Goal: Information Seeking & Learning: Learn about a topic

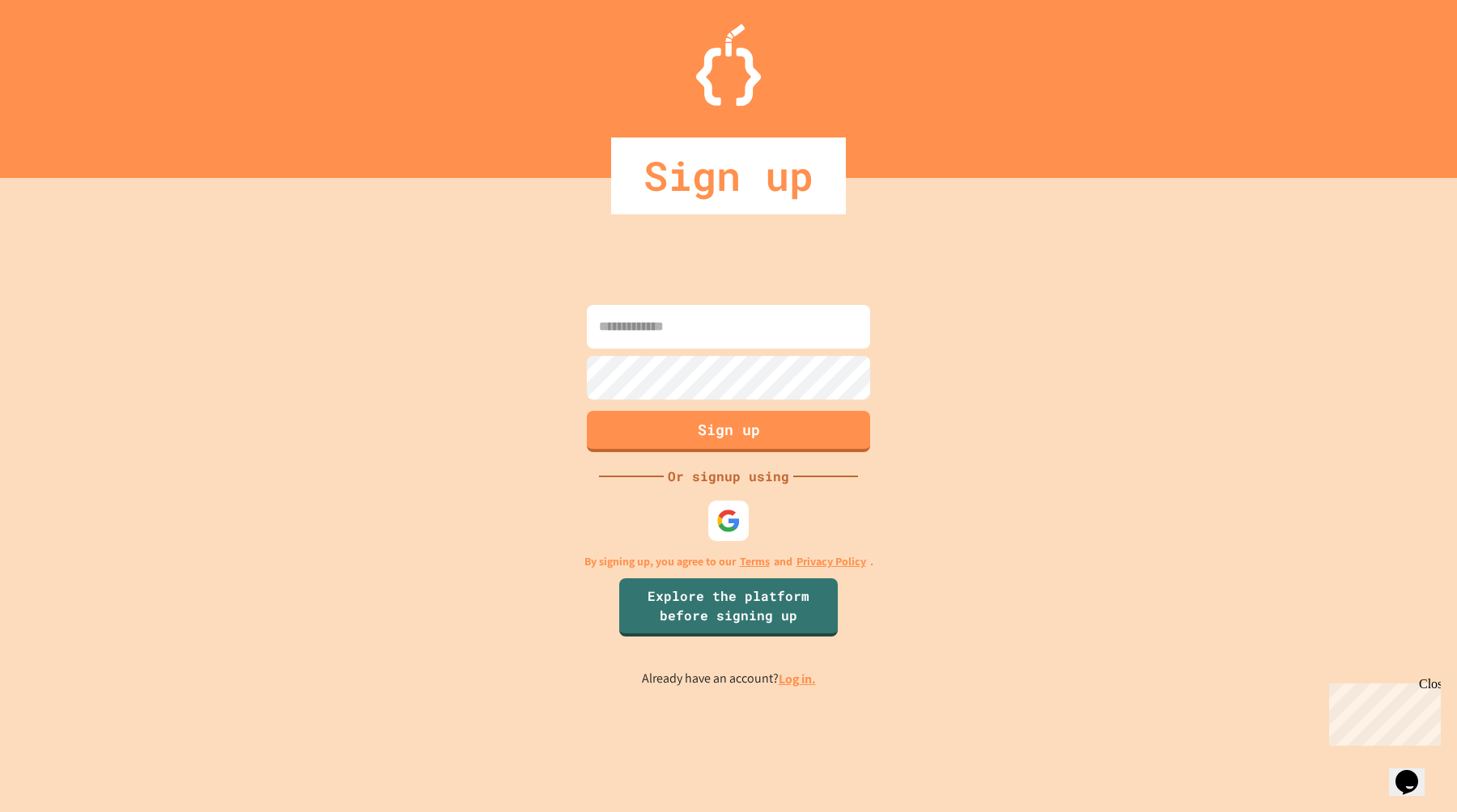
click at [677, 343] on input at bounding box center [728, 327] width 283 height 44
click at [719, 507] on div at bounding box center [728, 521] width 44 height 44
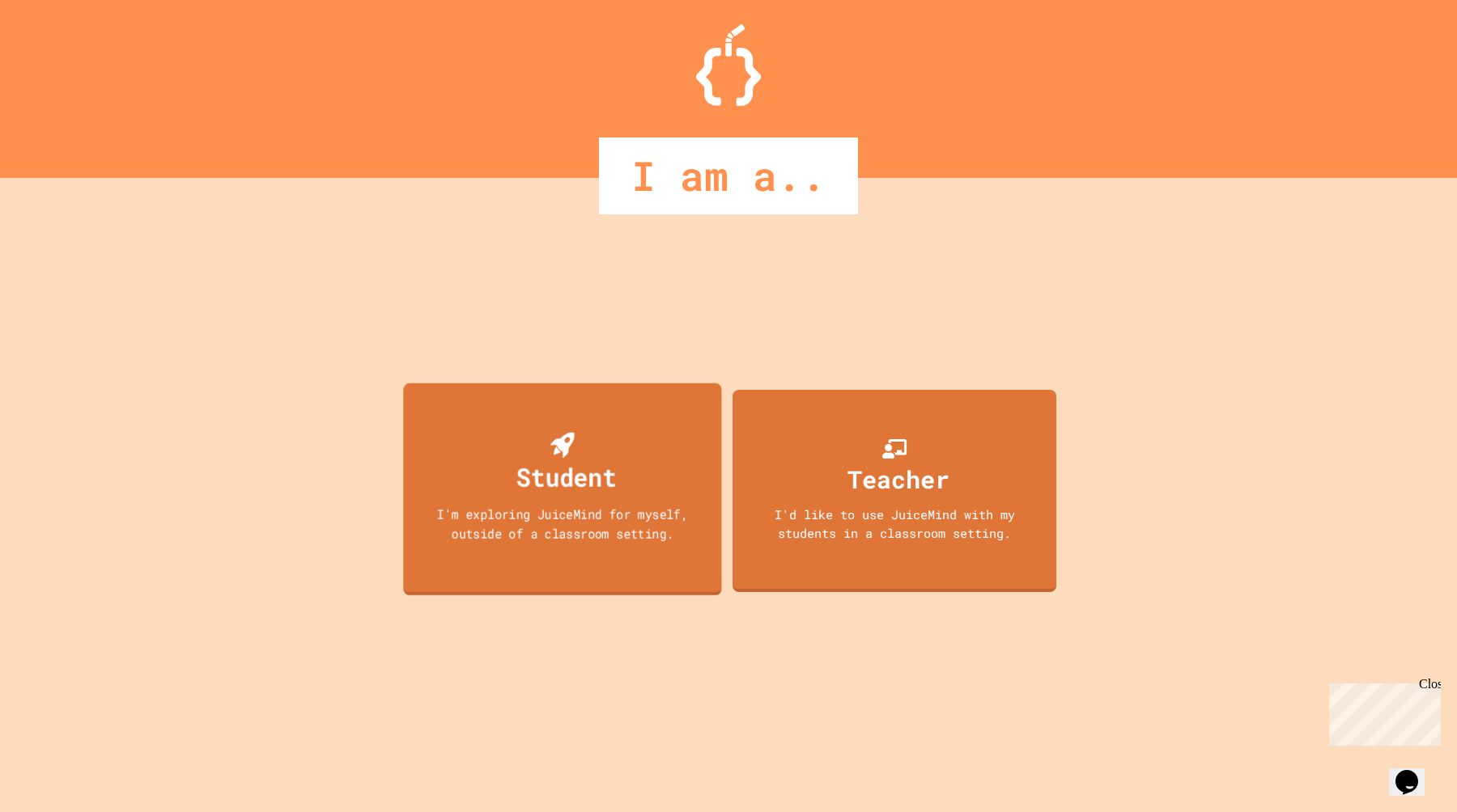
click at [679, 536] on div "I'm exploring JuiceMind for myself, outside of a classroom setting." at bounding box center [562, 524] width 286 height 38
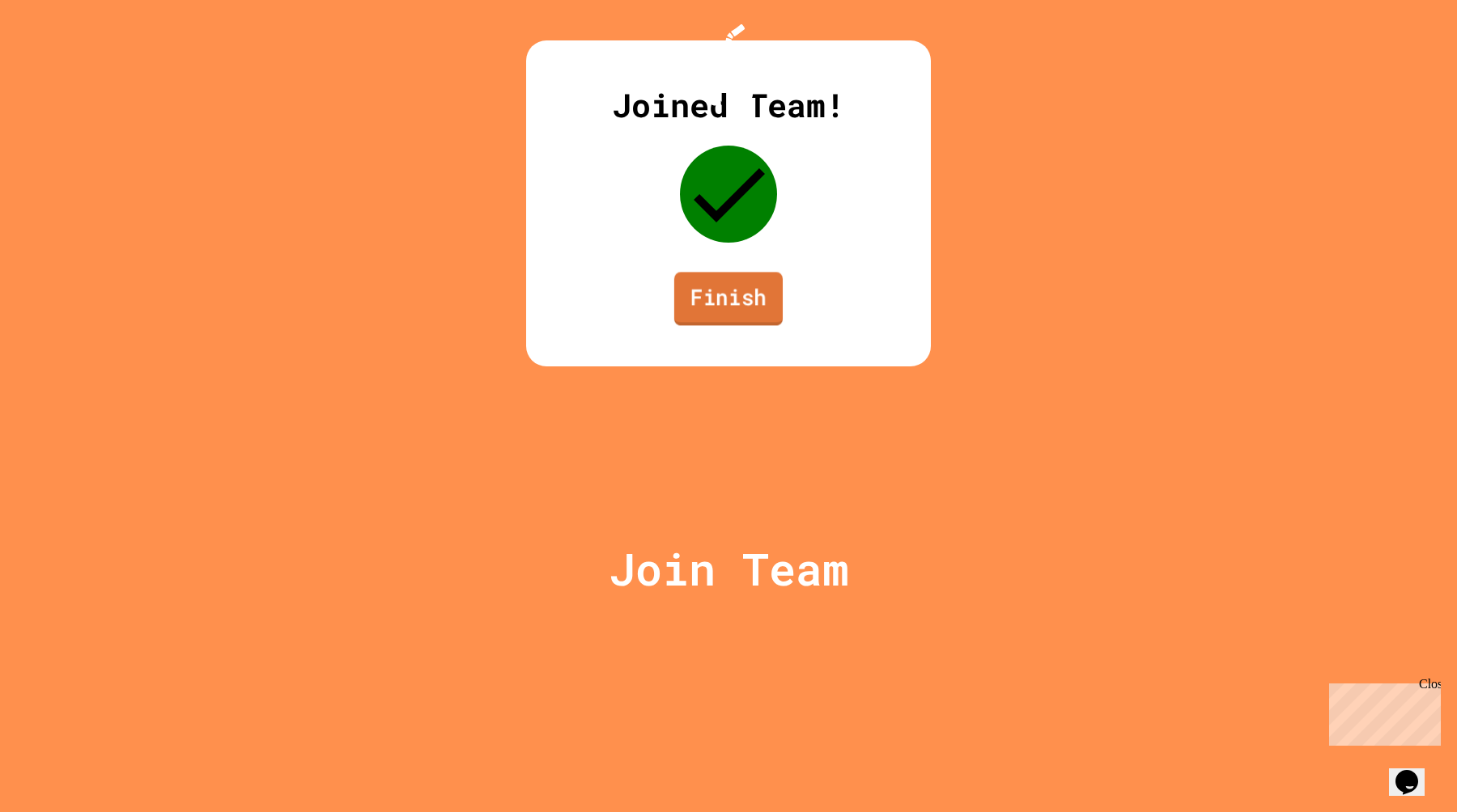
click at [704, 325] on link "Finish" at bounding box center [728, 298] width 108 height 54
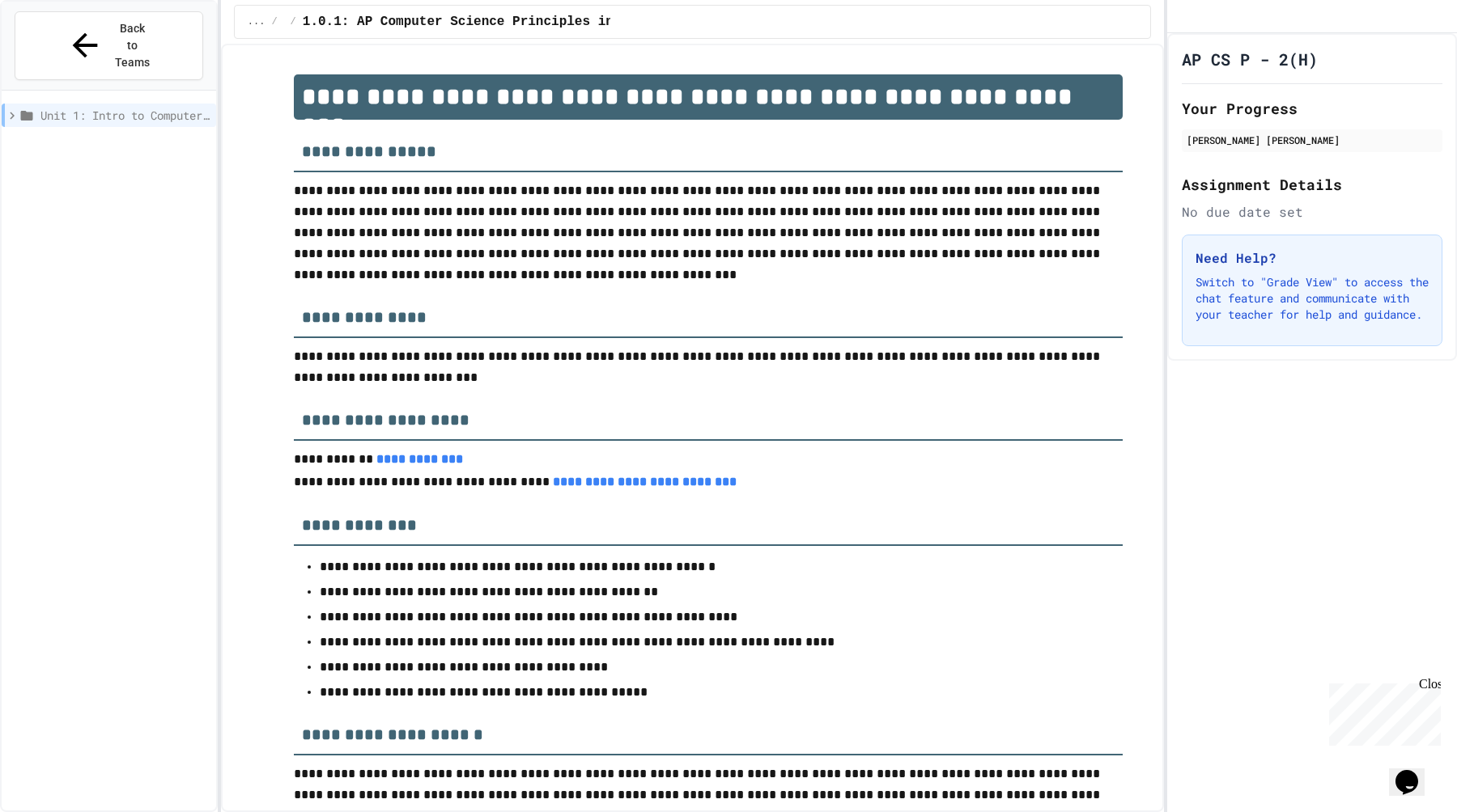
click at [92, 106] on span "Unit 1: Intro to Computer Science" at bounding box center [125, 115] width 170 height 17
click at [92, 106] on span "Unit 1: Intro to Computer Science" at bounding box center [123, 115] width 172 height 17
click at [91, 106] on span "Unit 1: Intro to Computer Science" at bounding box center [125, 115] width 170 height 17
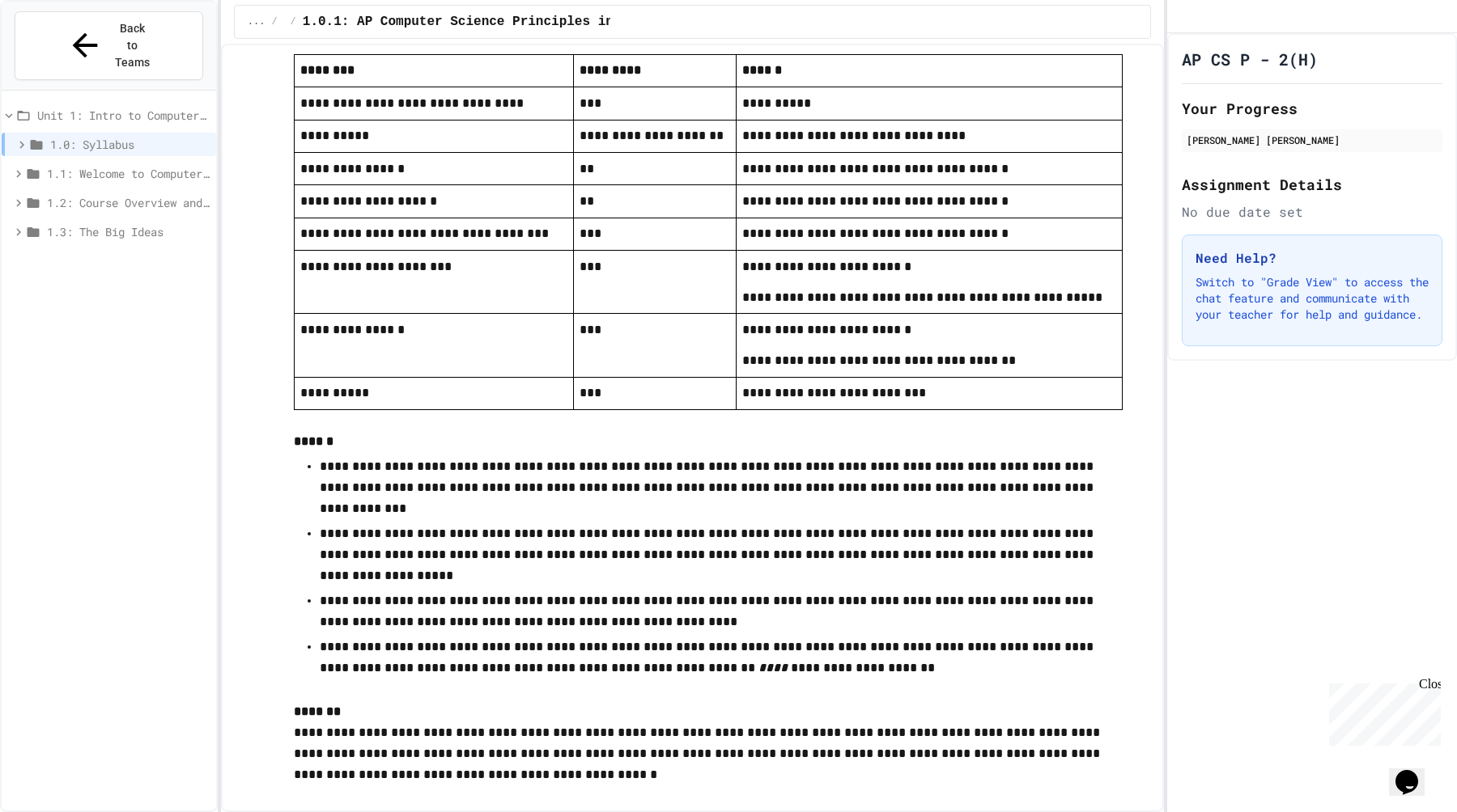
scroll to position [2752, 0]
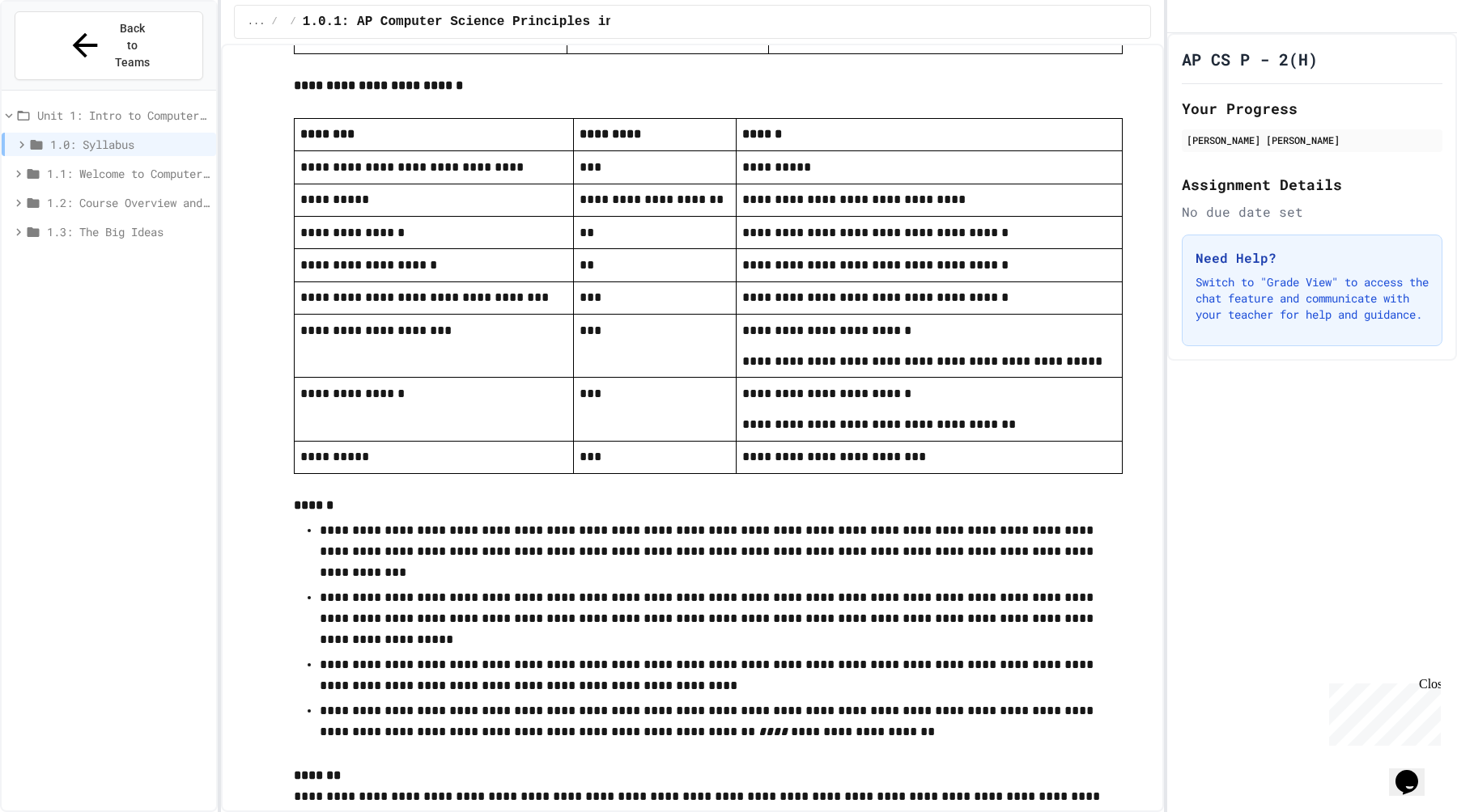
click at [132, 165] on span "1.1: Welcome to Computer Science" at bounding box center [128, 174] width 163 height 17
click at [134, 165] on span "1.1: Welcome to Computer Science" at bounding box center [128, 174] width 163 height 17
click at [142, 132] on div "1.0: Syllabus" at bounding box center [109, 147] width 215 height 29
click at [49, 132] on div "1.0: Syllabus" at bounding box center [109, 144] width 215 height 23
click at [48, 132] on div "1.0: Syllabus" at bounding box center [109, 144] width 215 height 23
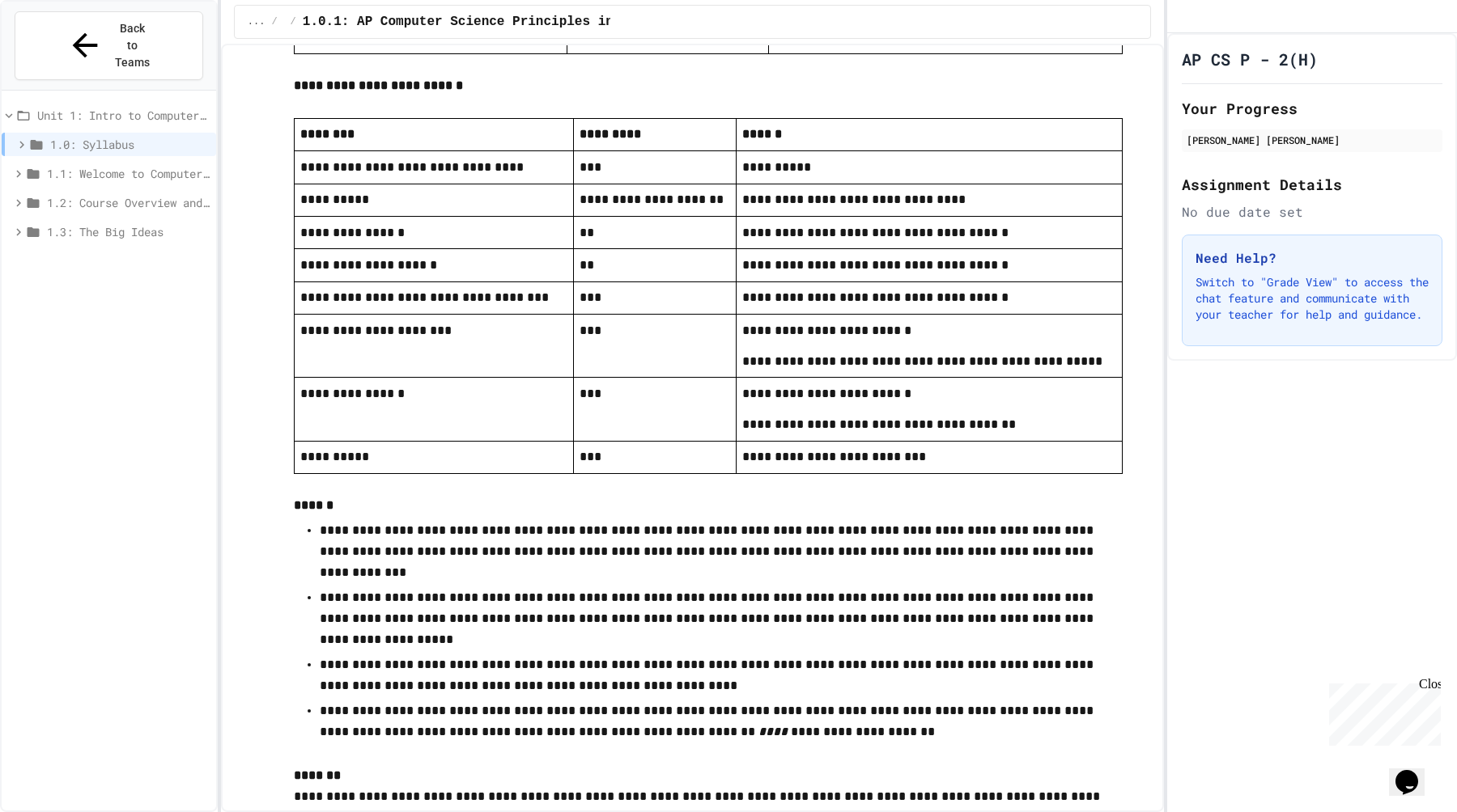
click at [99, 191] on div "1.2: Course Overview and the AP Exam" at bounding box center [109, 202] width 215 height 23
click at [84, 165] on span "1.1: Welcome to Computer Science" at bounding box center [128, 174] width 163 height 17
click at [25, 137] on icon at bounding box center [22, 144] width 15 height 15
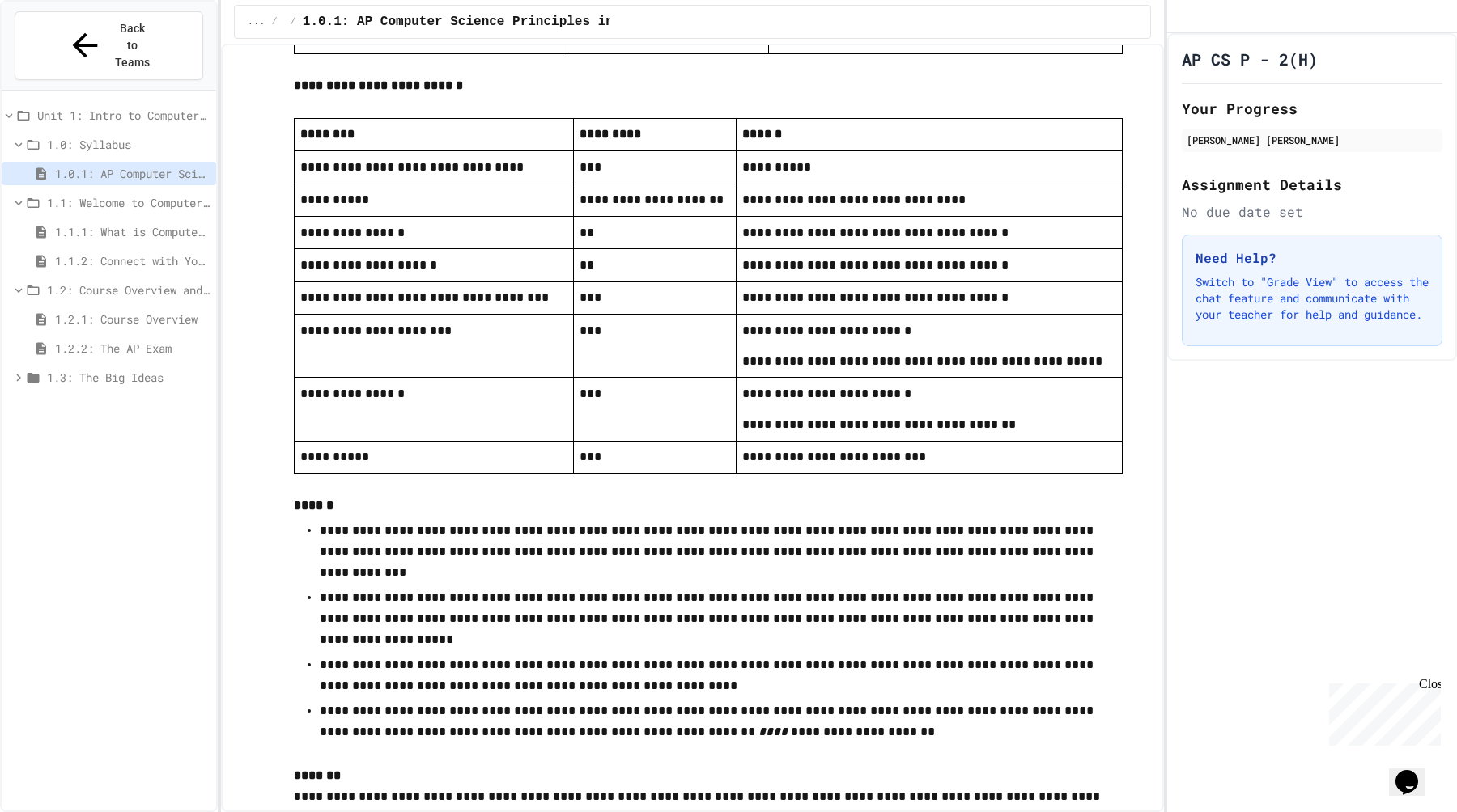
click at [55, 369] on span "1.3: The Big Ideas" at bounding box center [128, 378] width 163 height 17
click at [172, 223] on span "1.1.1: What is Computer Science?" at bounding box center [132, 232] width 155 height 17
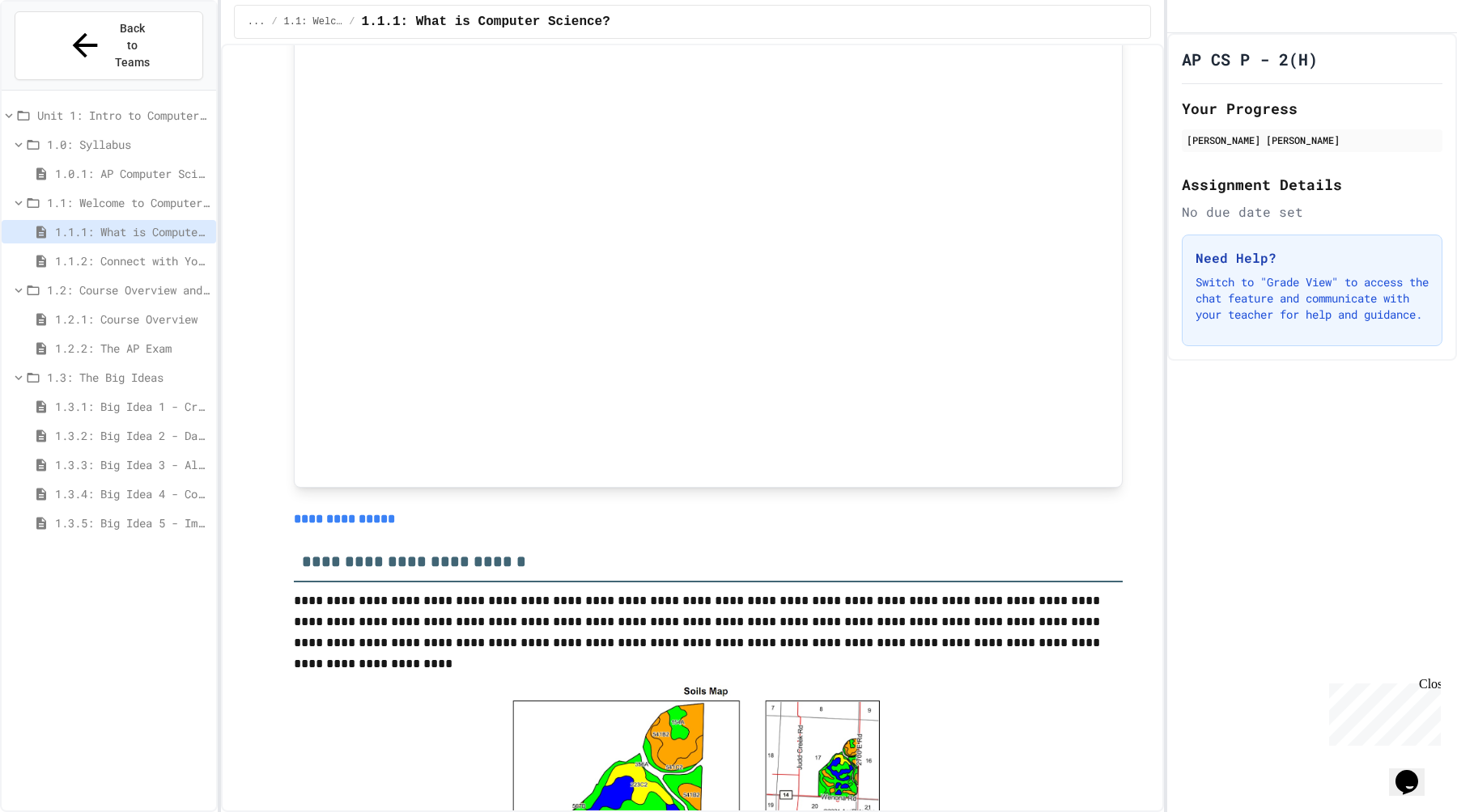
scroll to position [3373, 0]
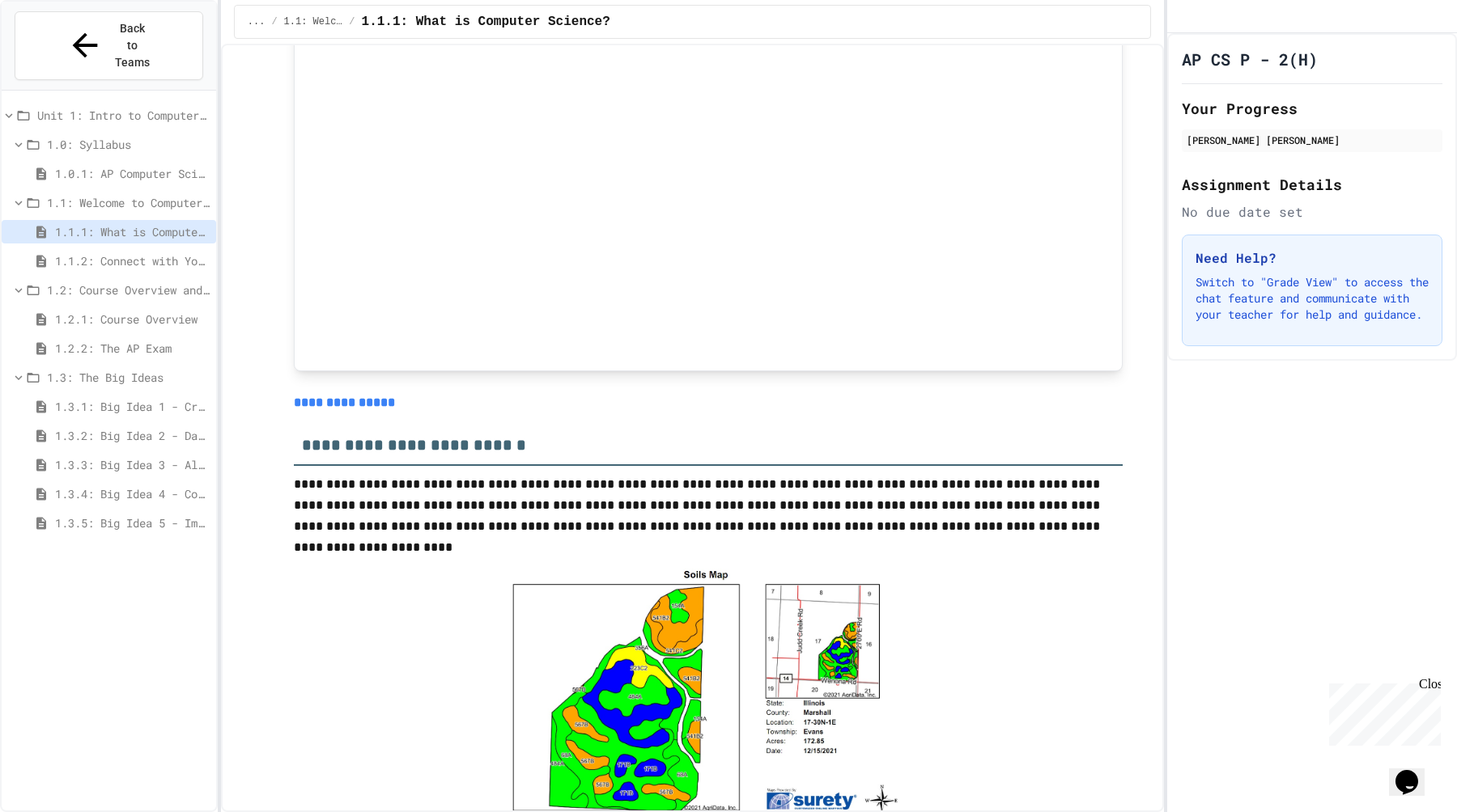
click at [1432, 683] on div "Close" at bounding box center [1428, 687] width 20 height 20
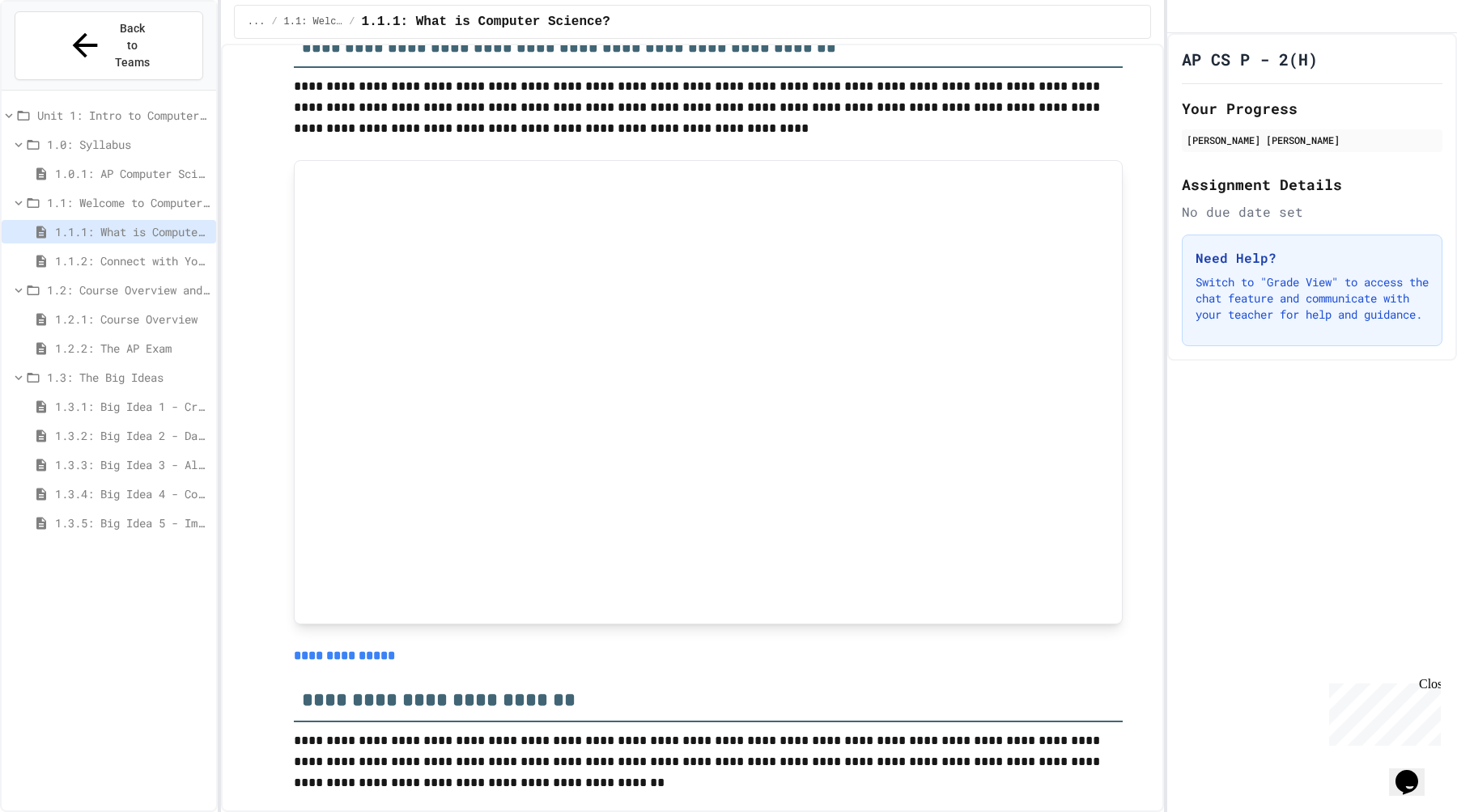
scroll to position [6653, 0]
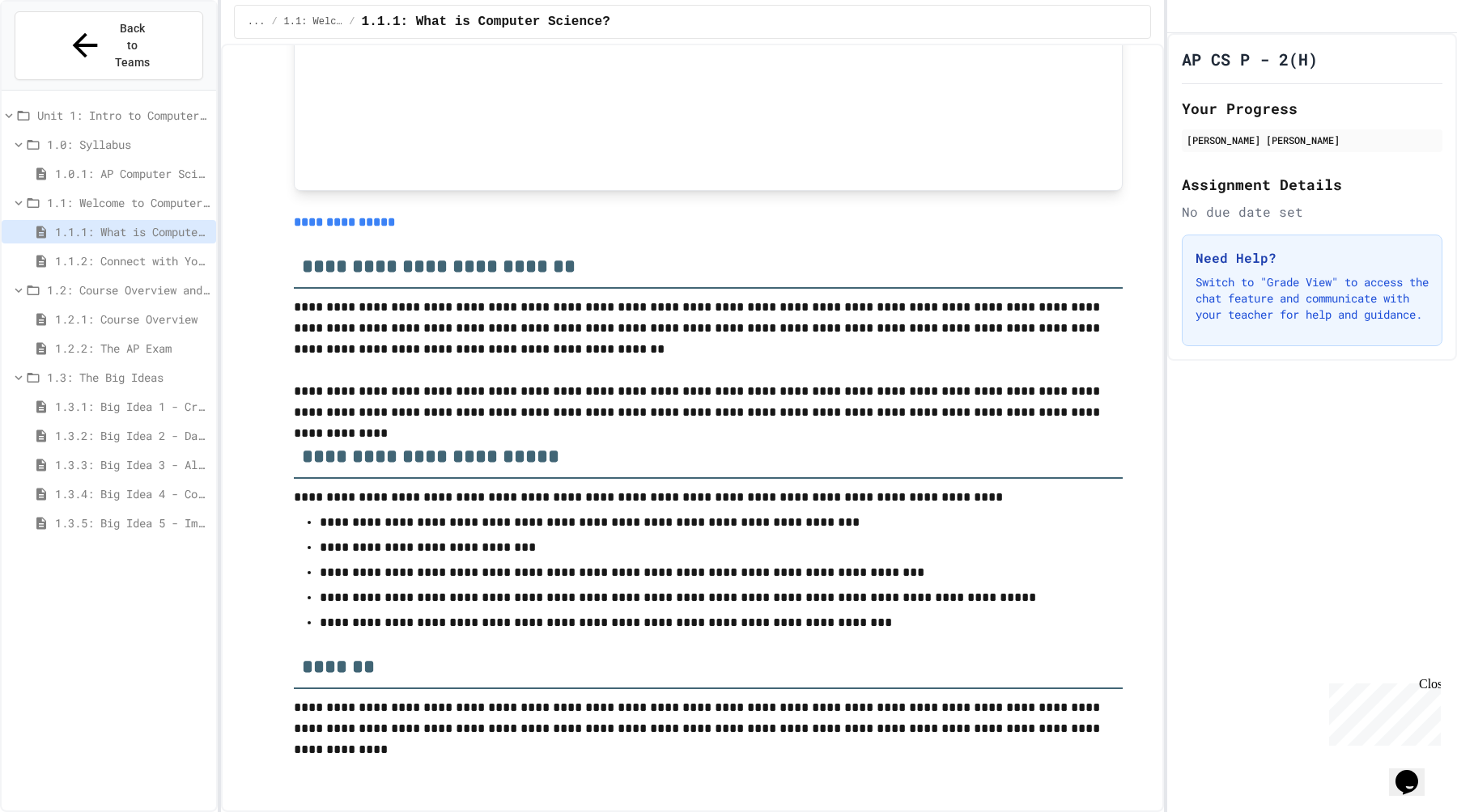
click at [157, 253] on span "1.1.2: Connect with Your World" at bounding box center [132, 261] width 155 height 17
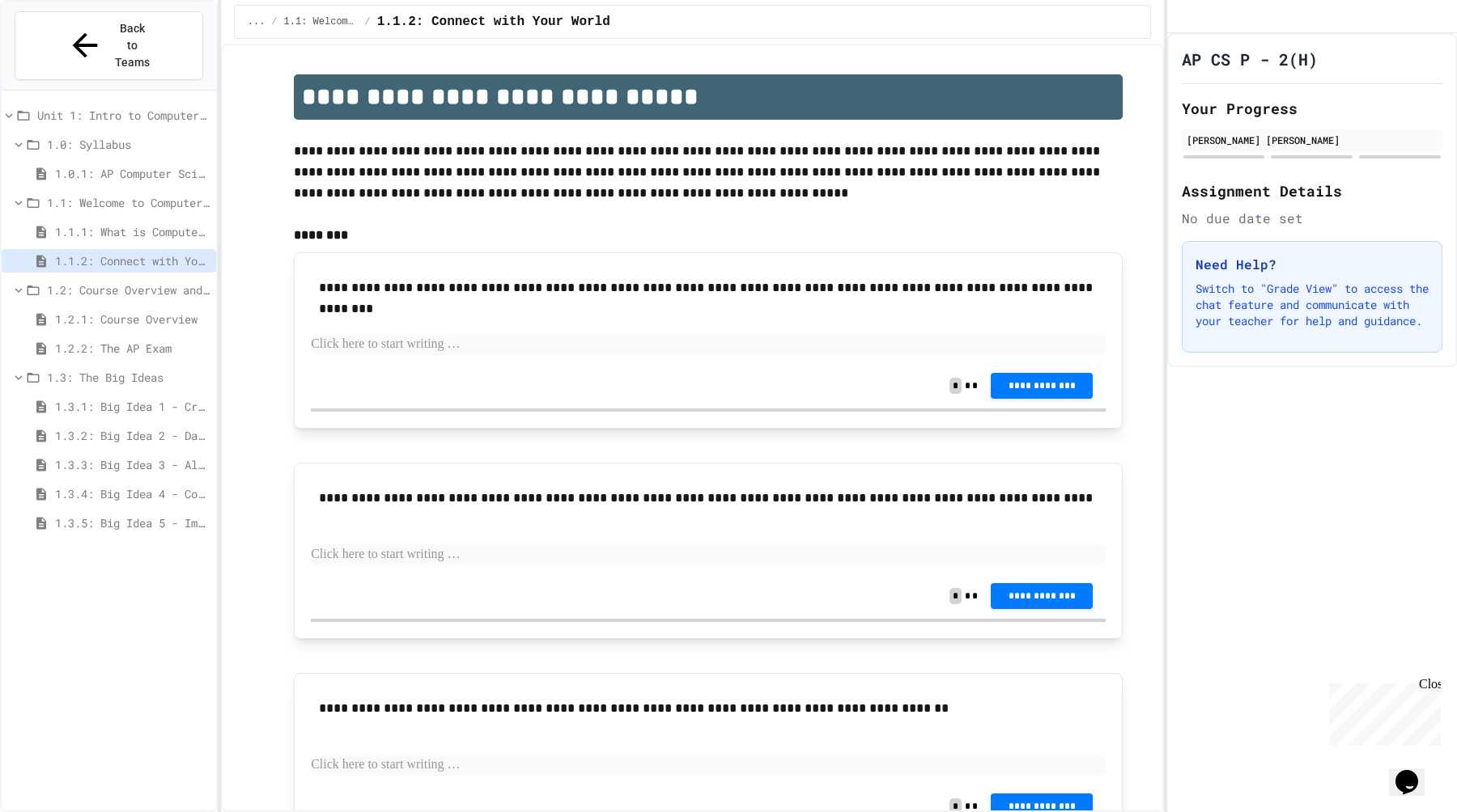
click at [530, 358] on div "**********" at bounding box center [708, 316] width 795 height 94
click at [522, 347] on p at bounding box center [708, 344] width 795 height 21
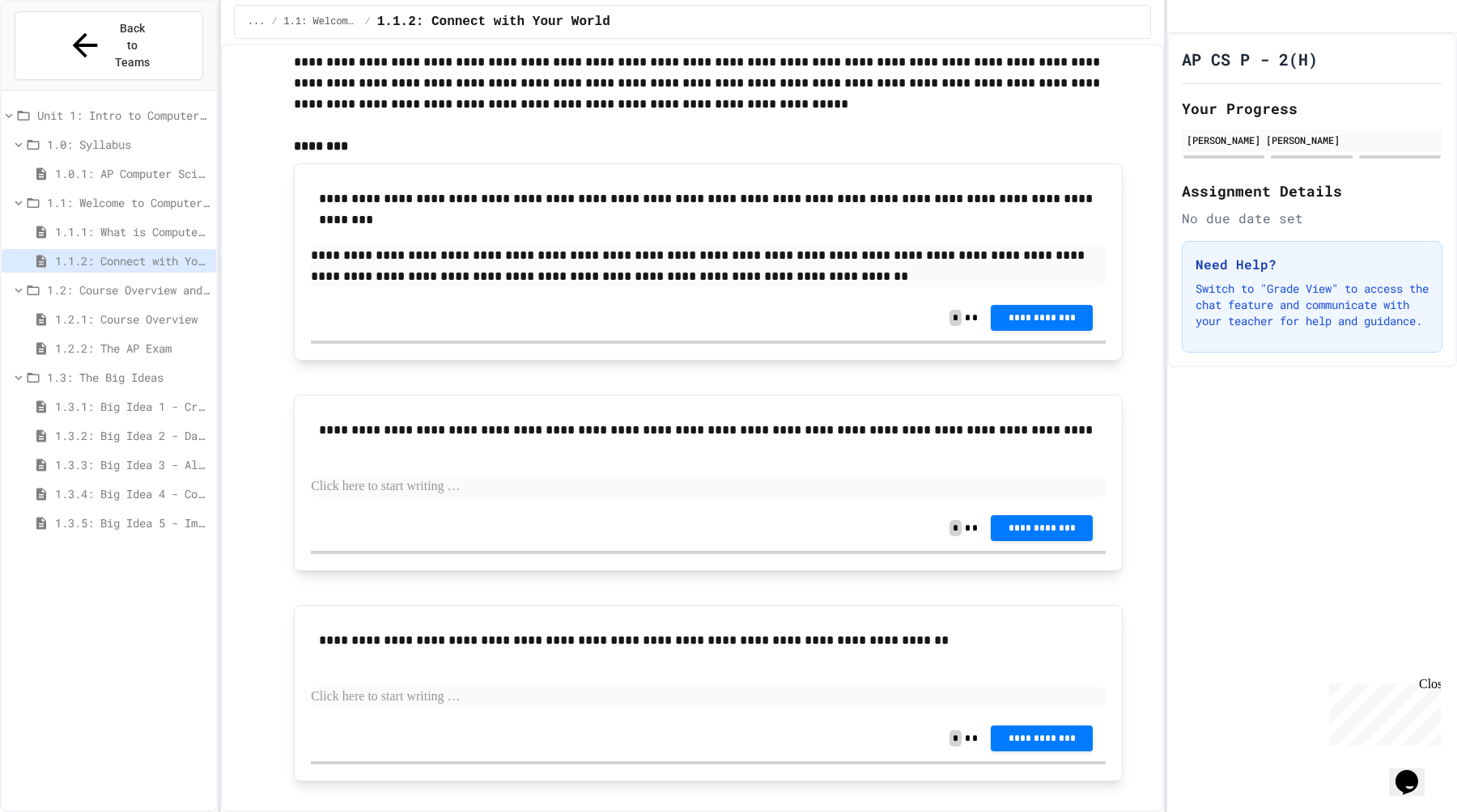
scroll to position [118, 0]
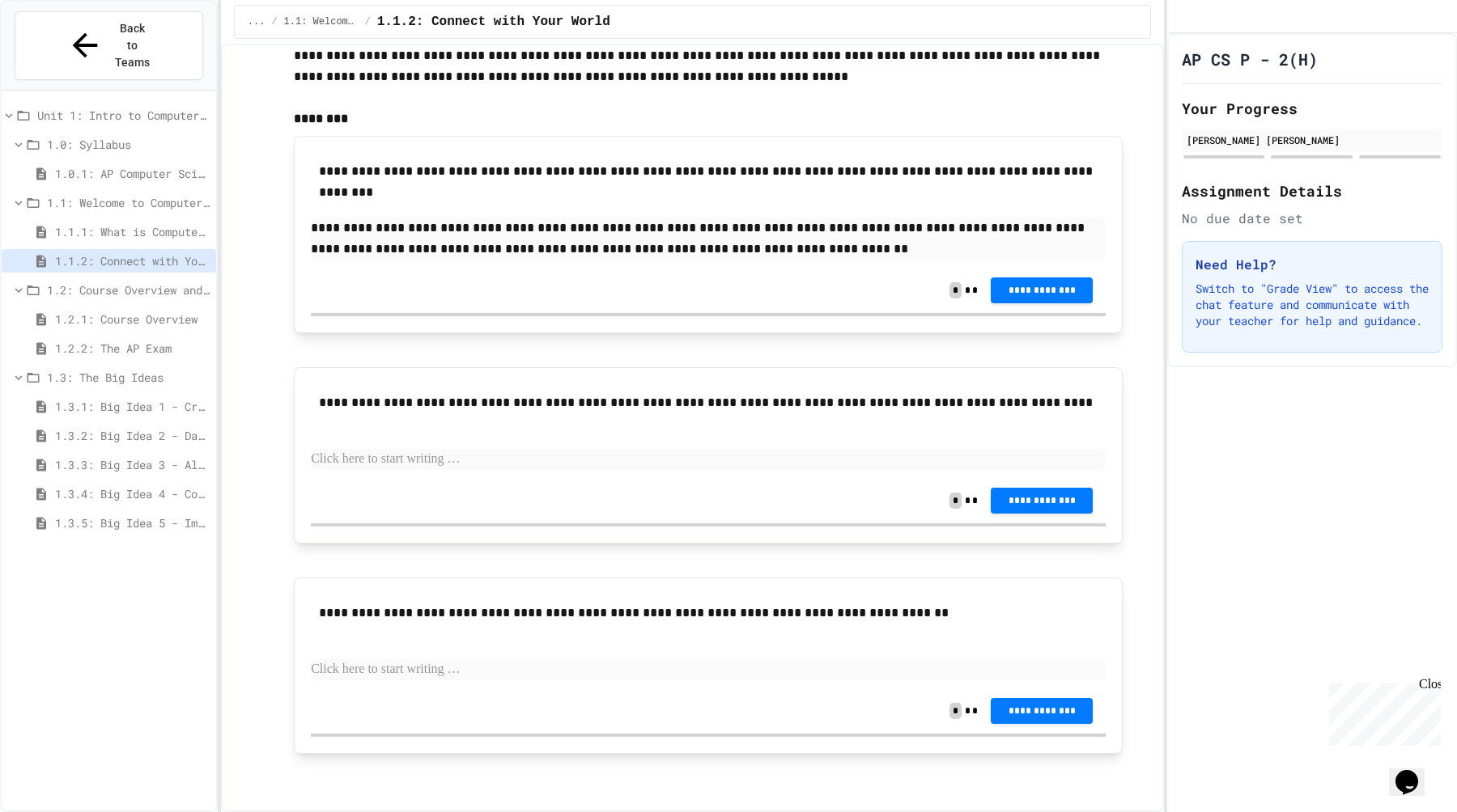
click at [459, 464] on p at bounding box center [708, 459] width 795 height 21
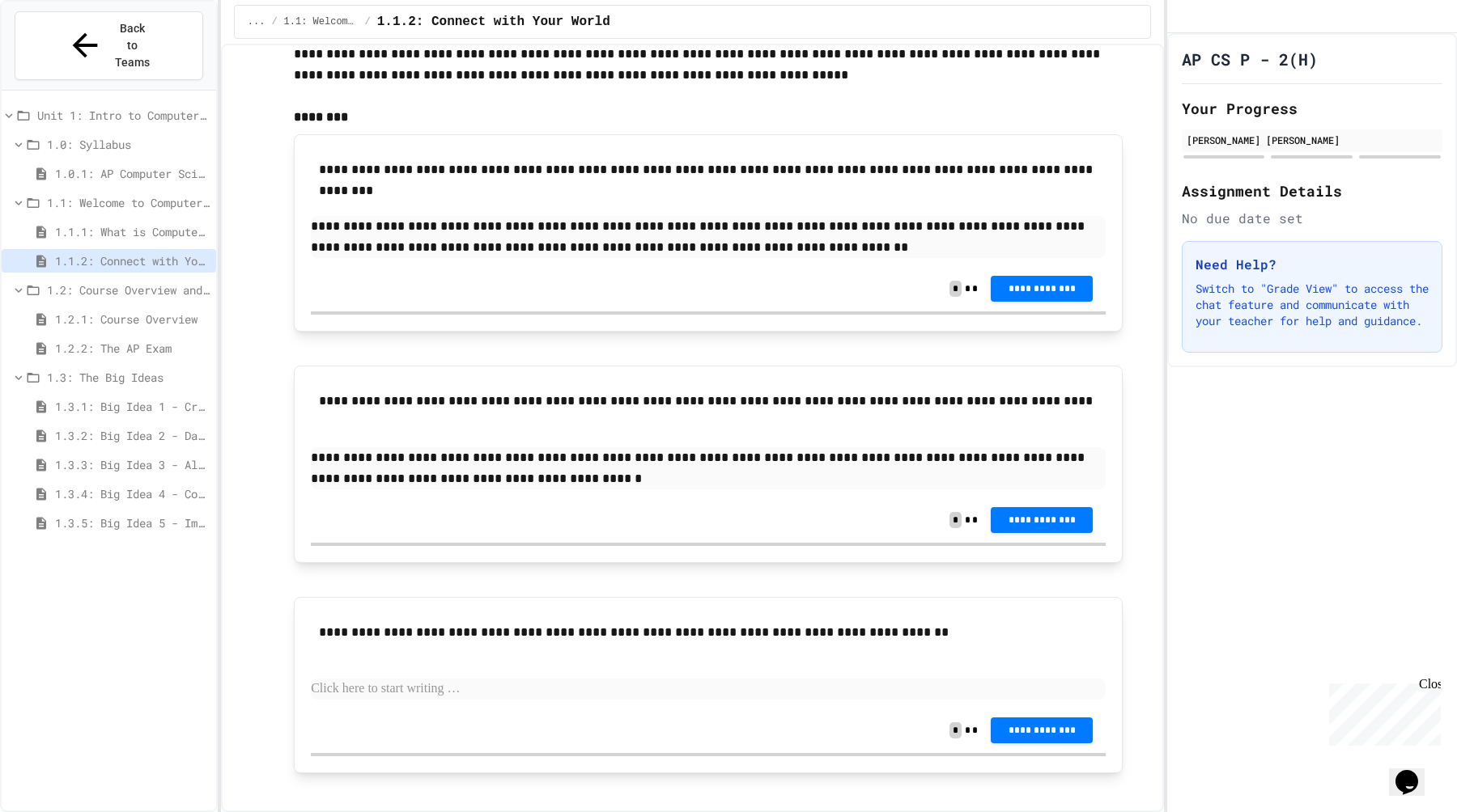
scroll to position [139, 0]
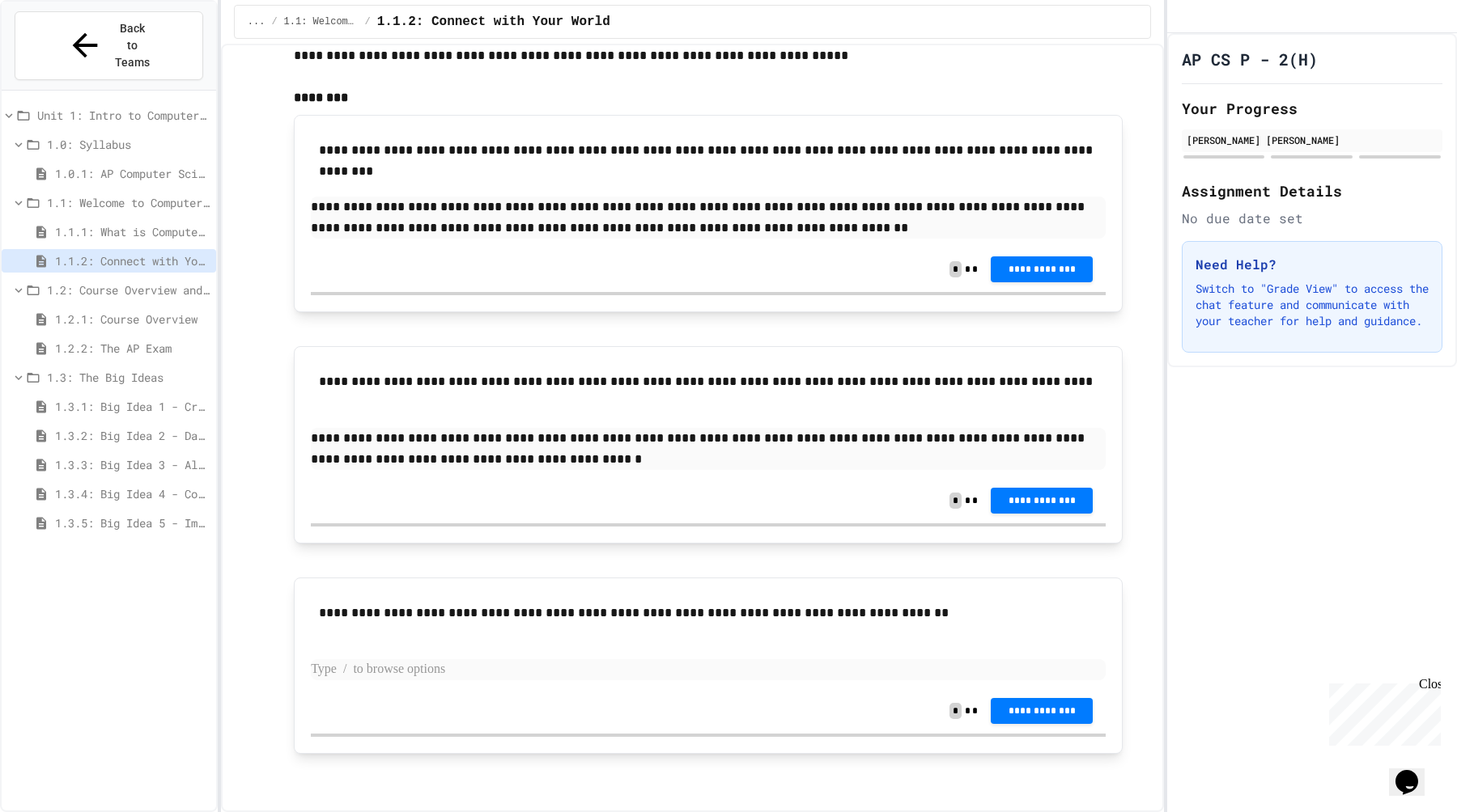
click at [377, 675] on p at bounding box center [708, 669] width 795 height 21
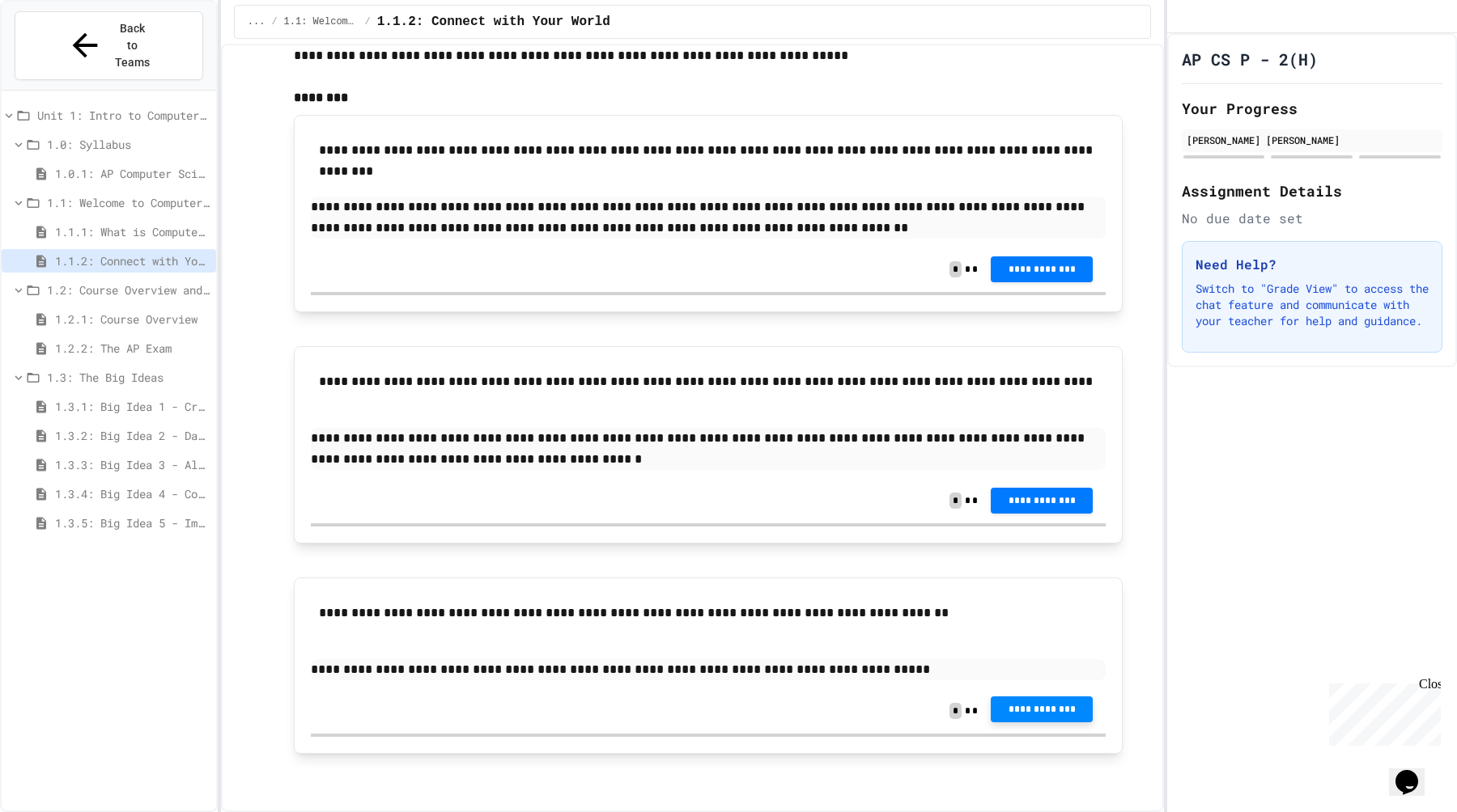
click at [1035, 711] on span "**********" at bounding box center [1042, 709] width 76 height 13
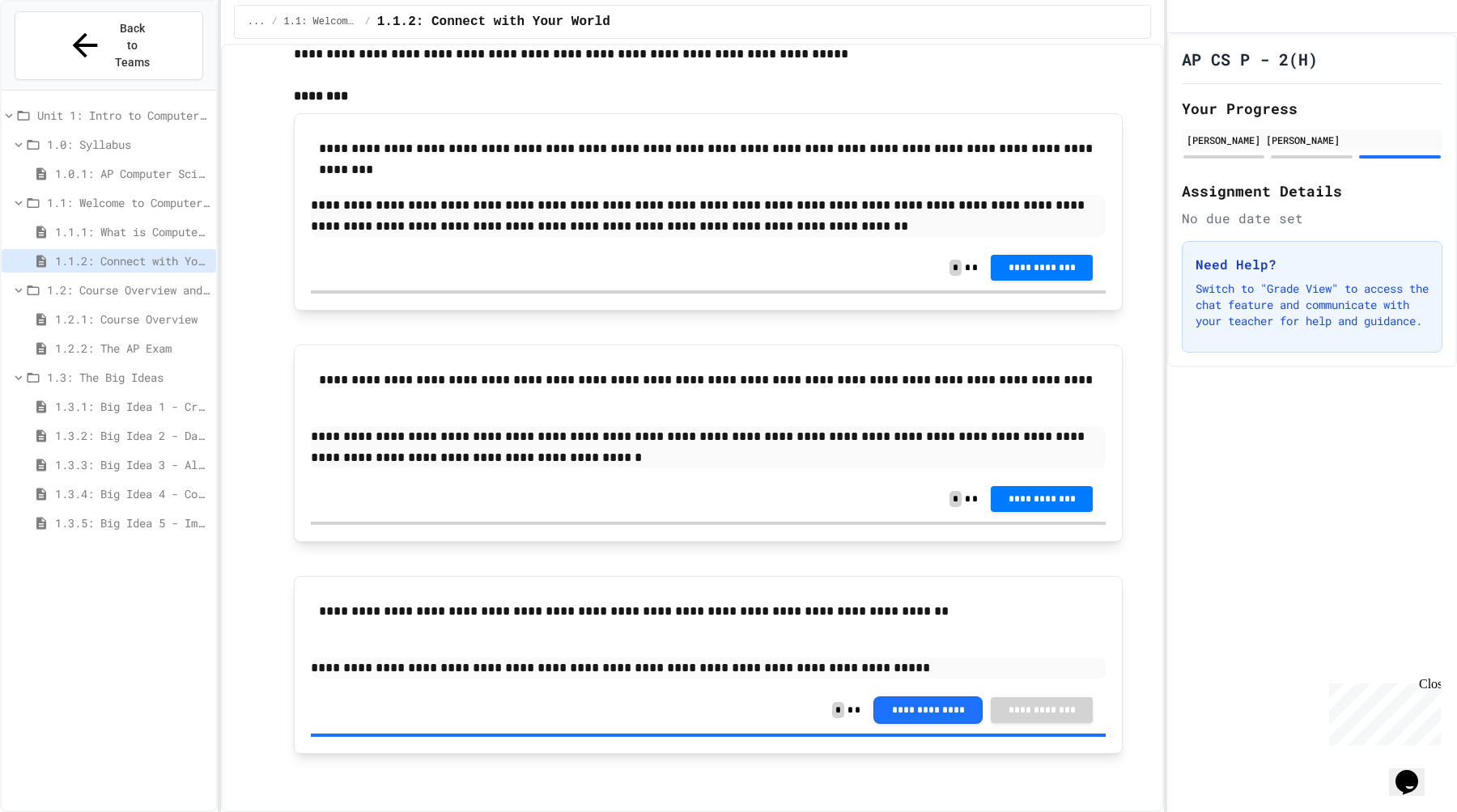
click at [1049, 503] on span "**********" at bounding box center [1042, 497] width 76 height 13
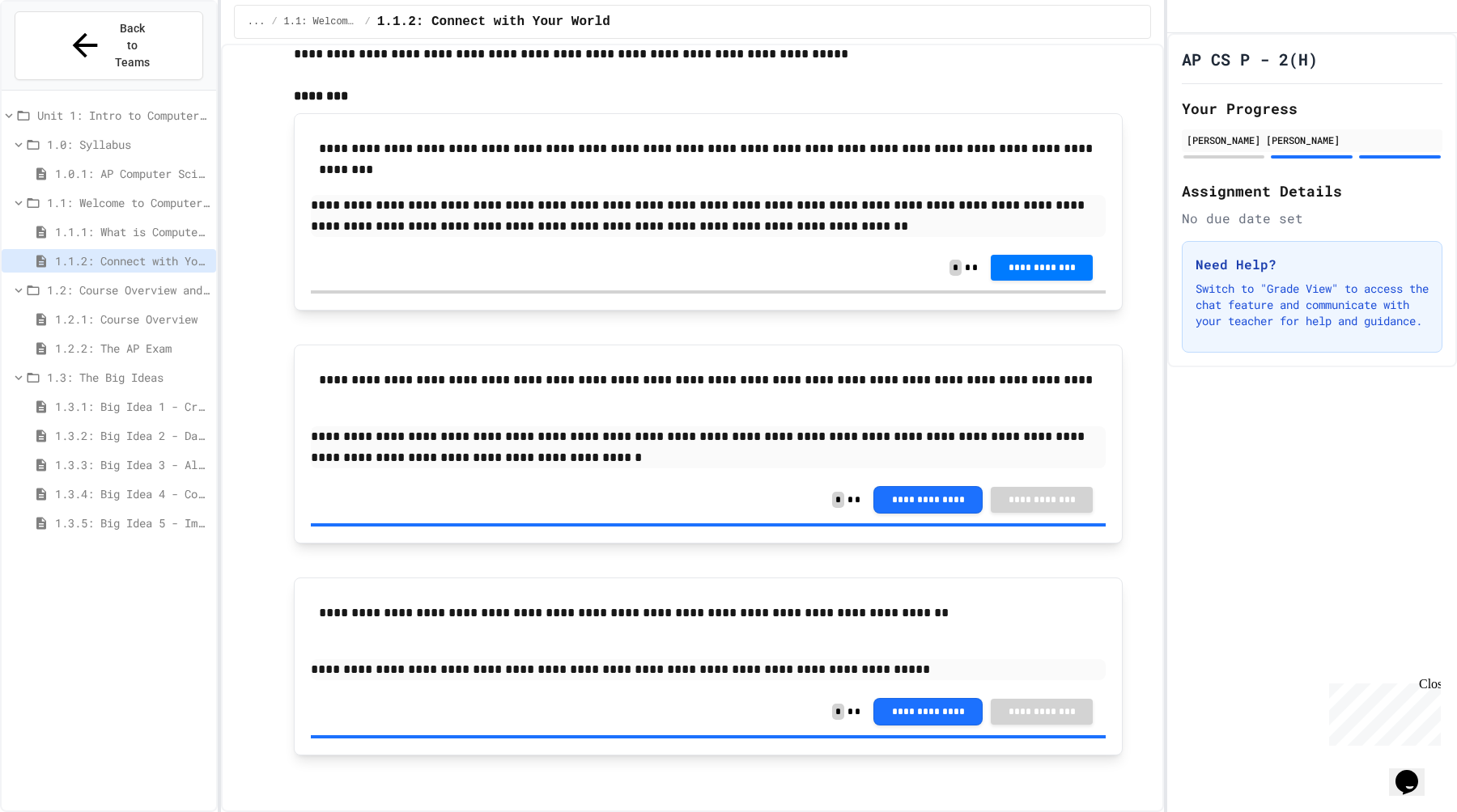
click at [1065, 275] on button "**********" at bounding box center [1042, 266] width 102 height 26
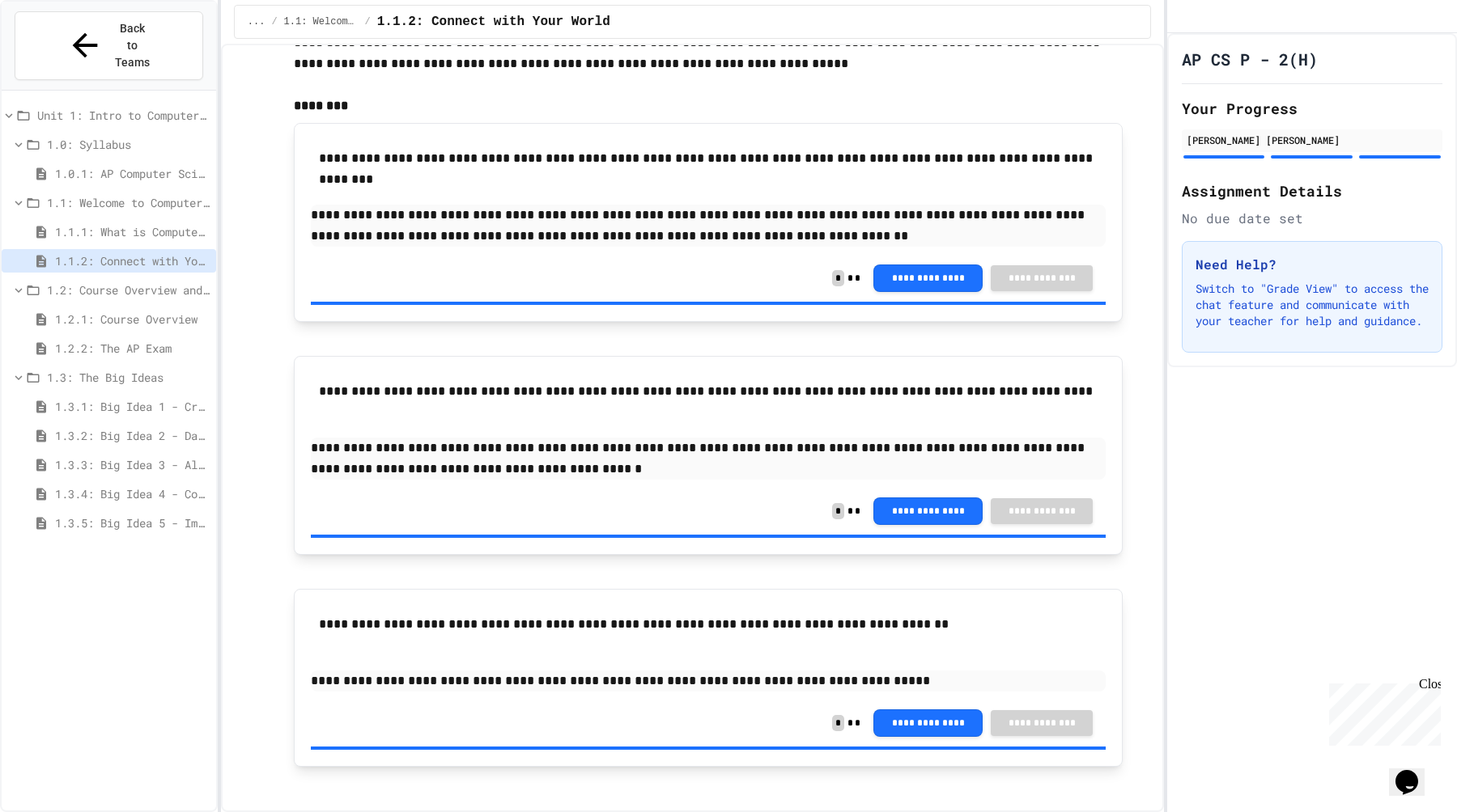
scroll to position [144, 0]
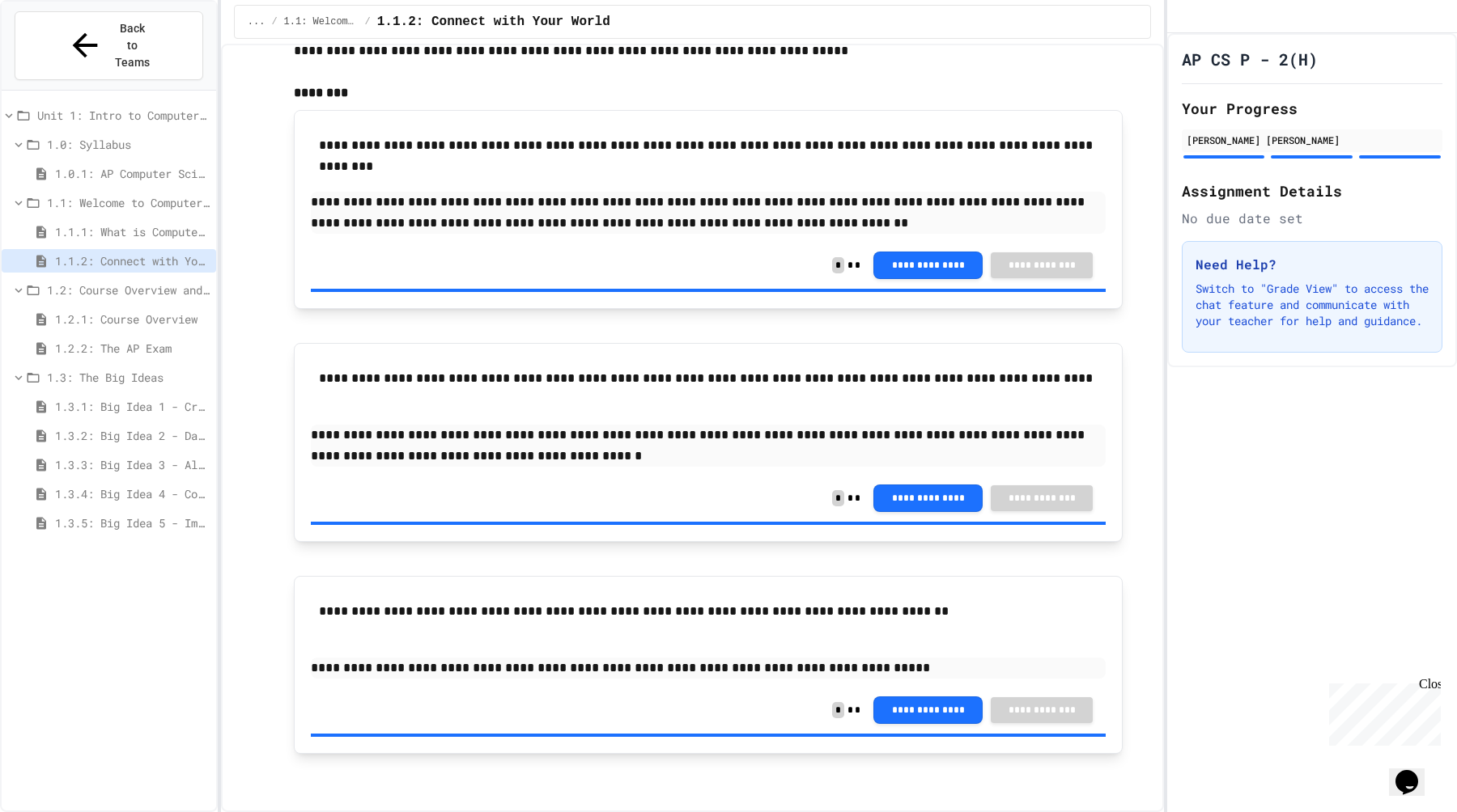
click at [113, 308] on div "1.2.1: Course Overview" at bounding box center [109, 319] width 215 height 23
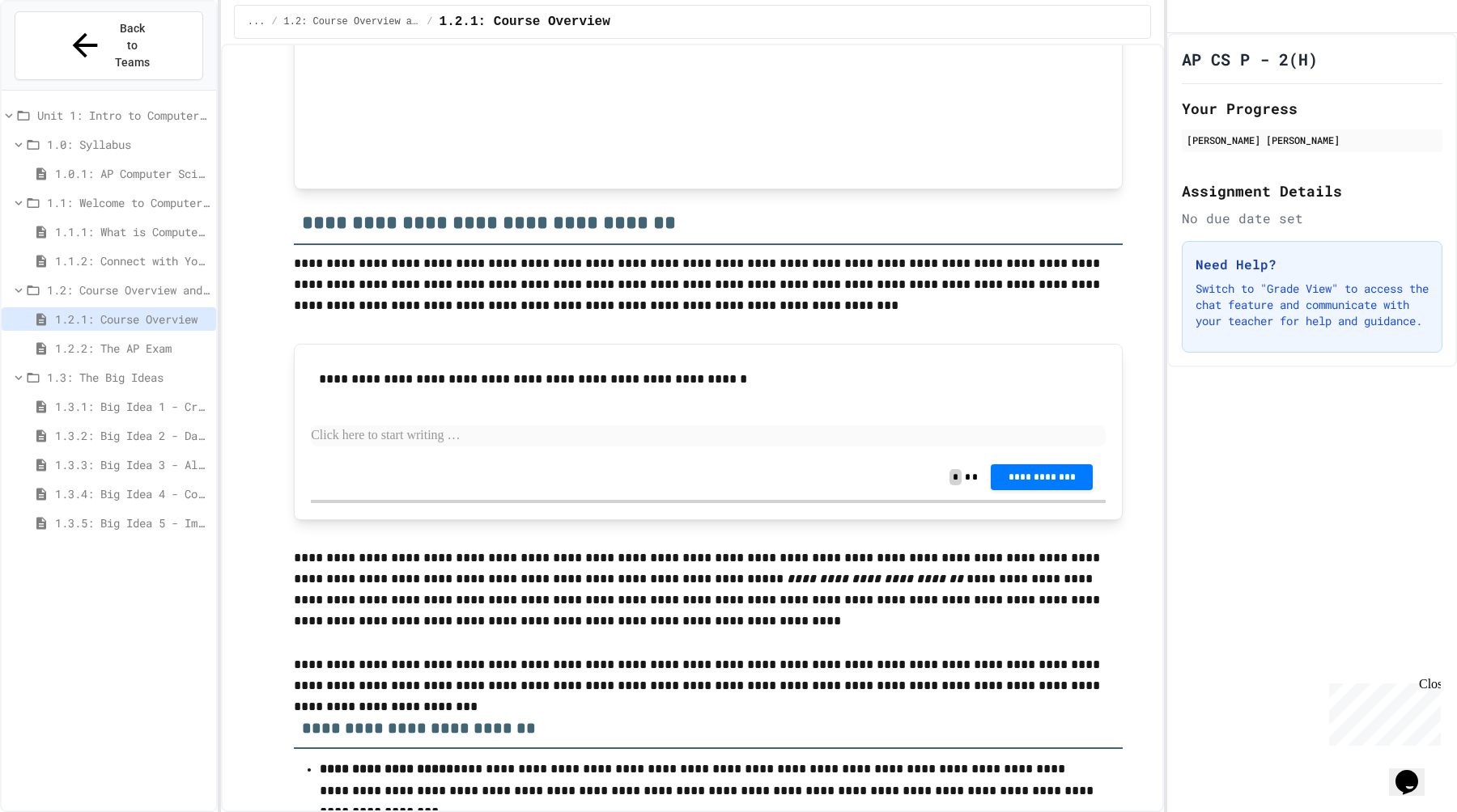
scroll to position [523, 0]
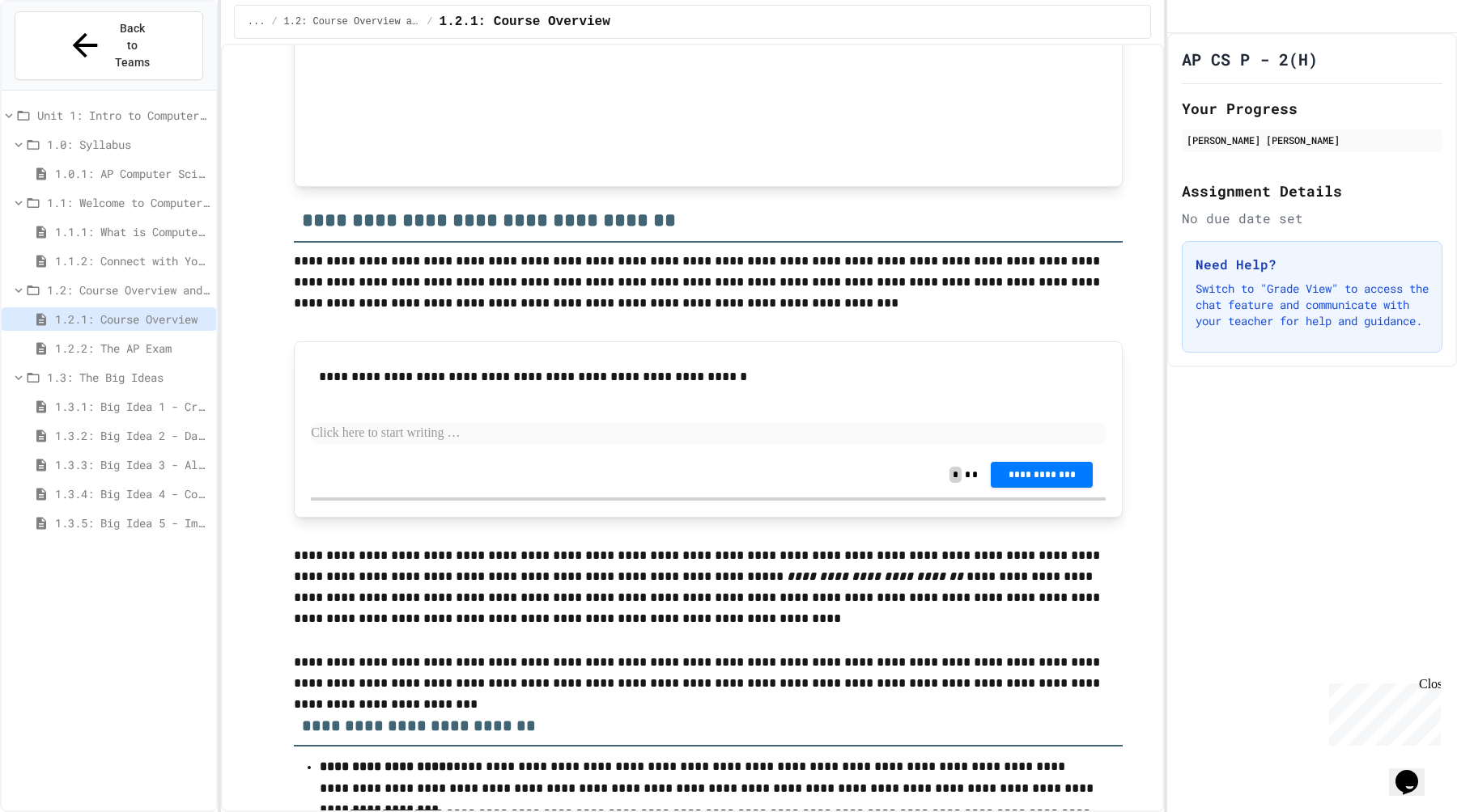
click at [439, 437] on p at bounding box center [708, 433] width 795 height 21
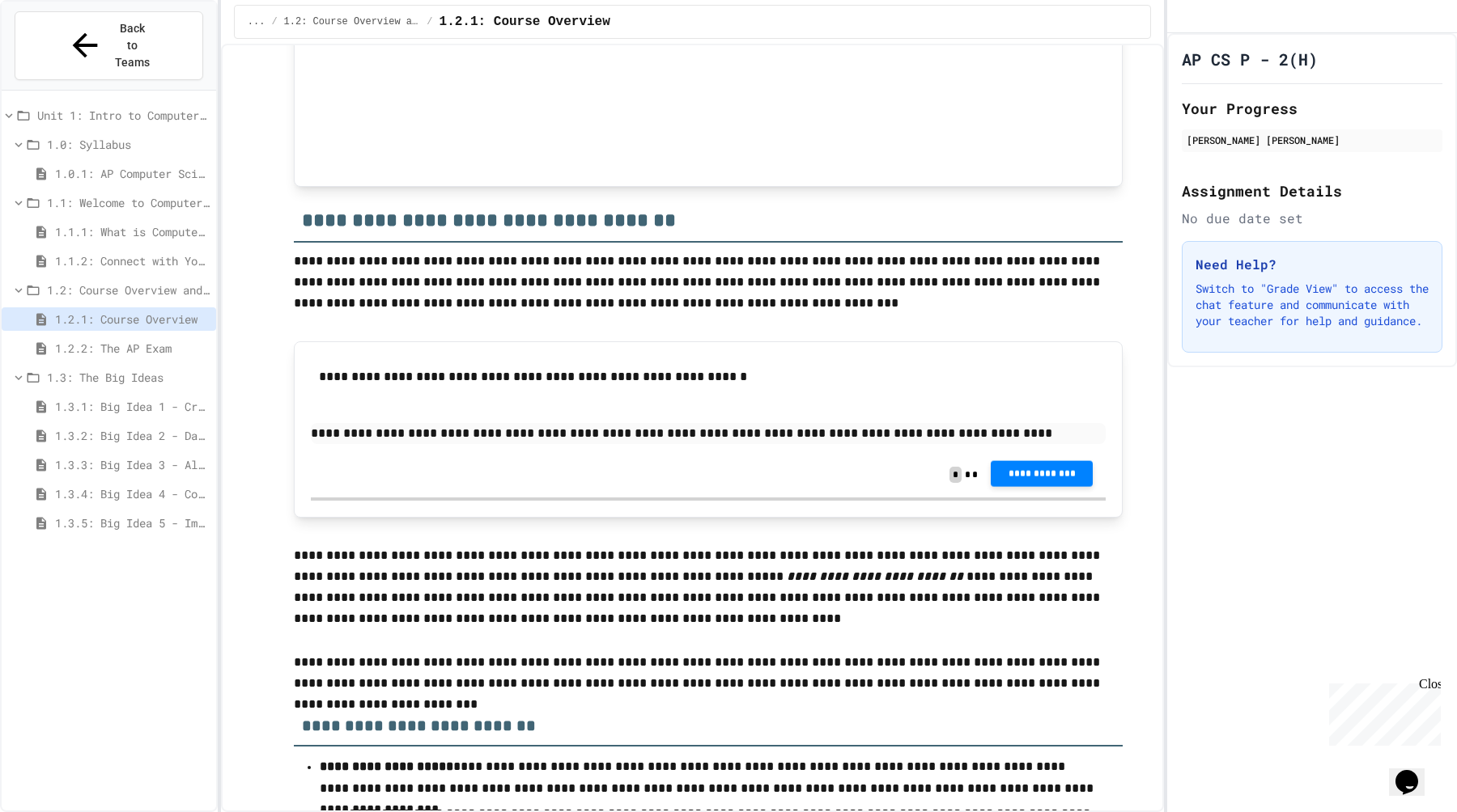
click at [1010, 466] on button "**********" at bounding box center [1042, 474] width 102 height 26
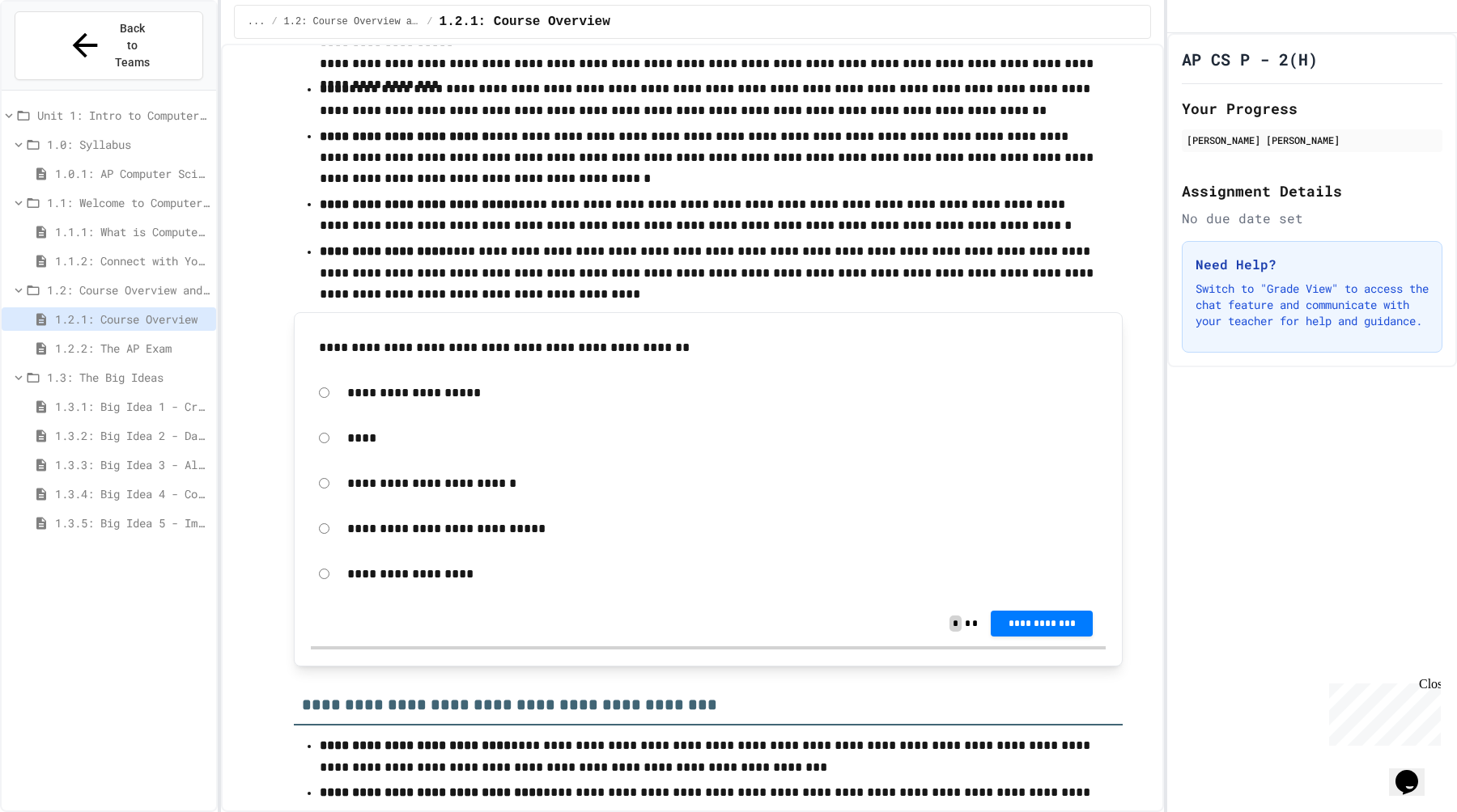
scroll to position [1241, 0]
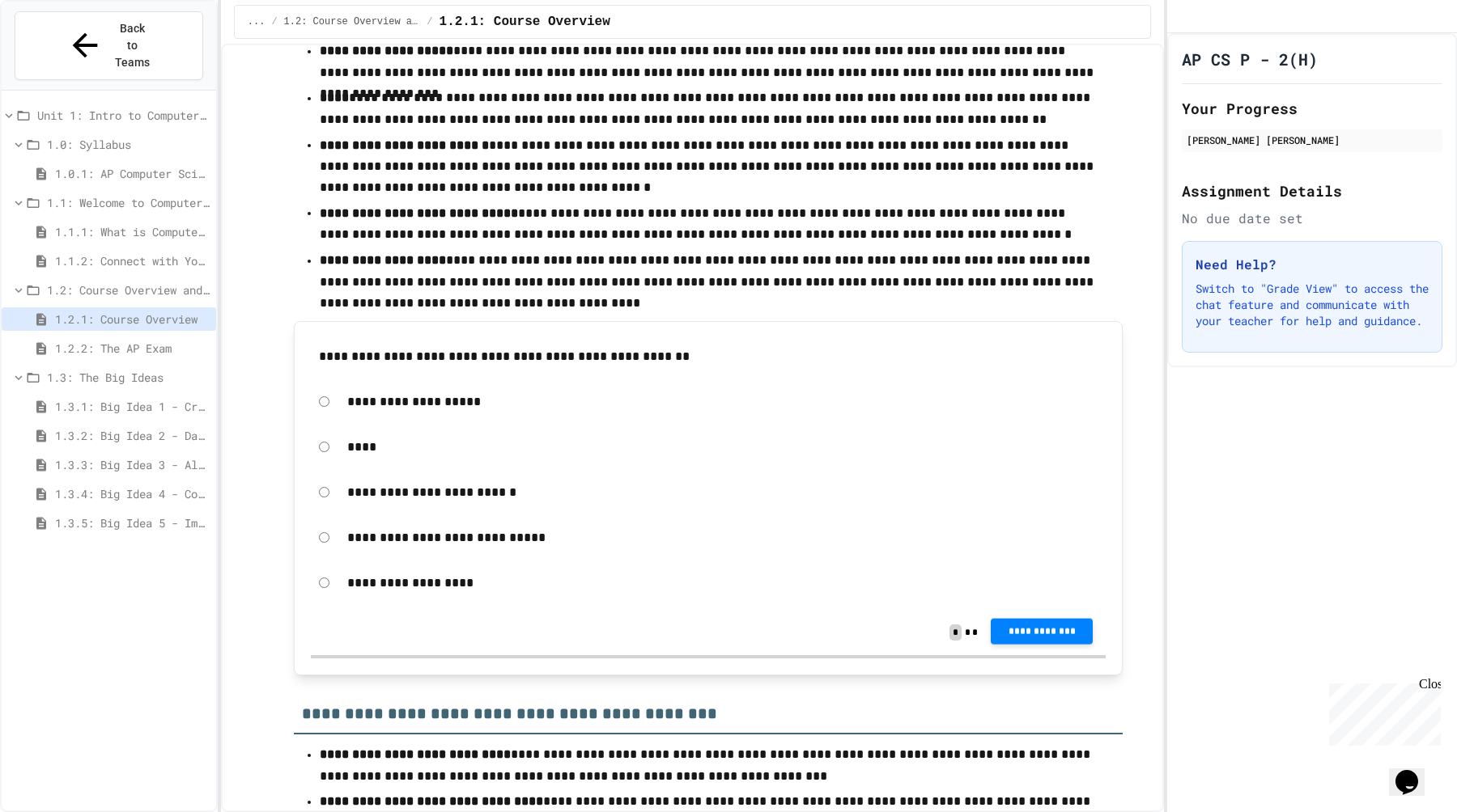
click at [1037, 634] on span "**********" at bounding box center [1042, 630] width 76 height 13
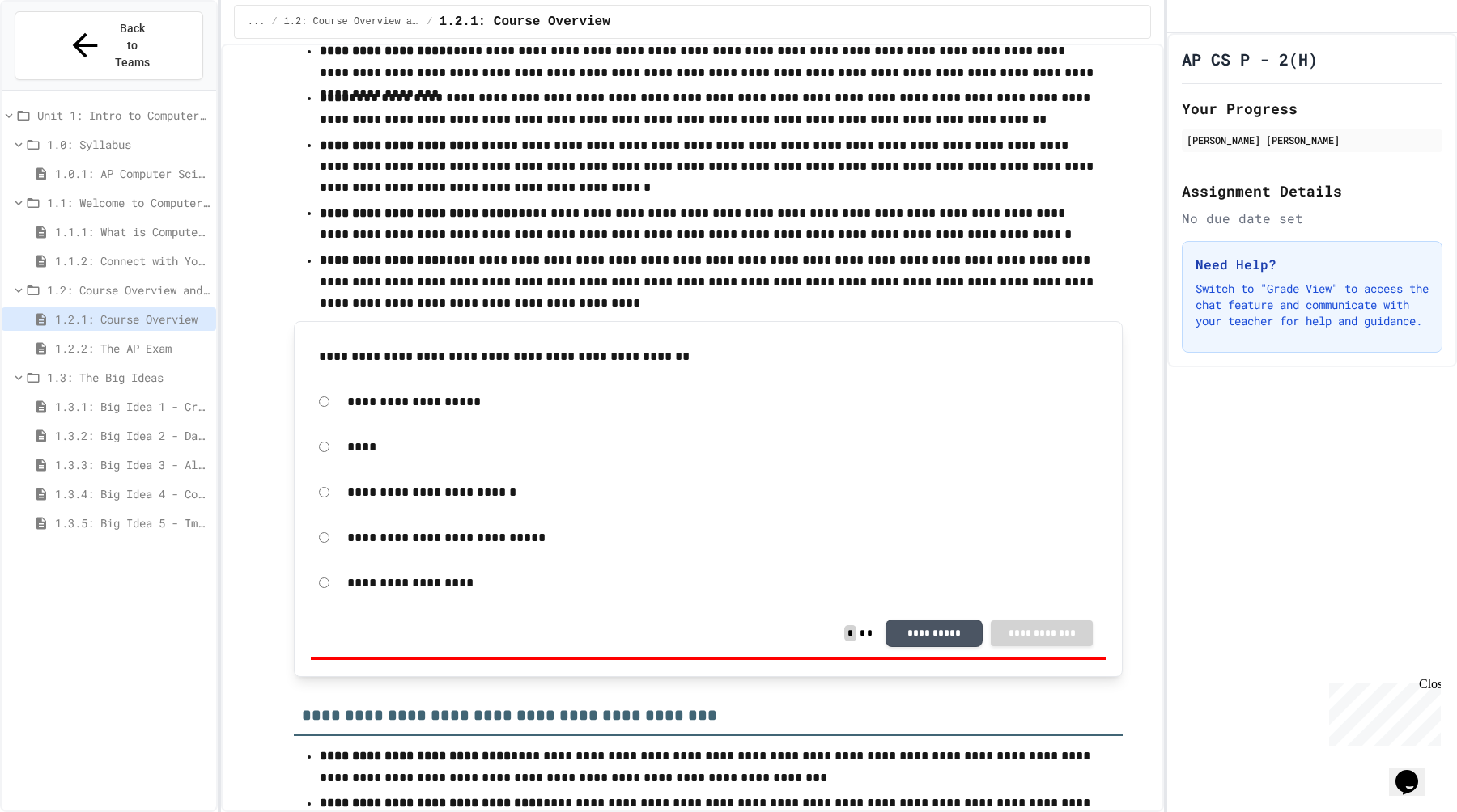
click at [940, 630] on button "**********" at bounding box center [934, 632] width 97 height 28
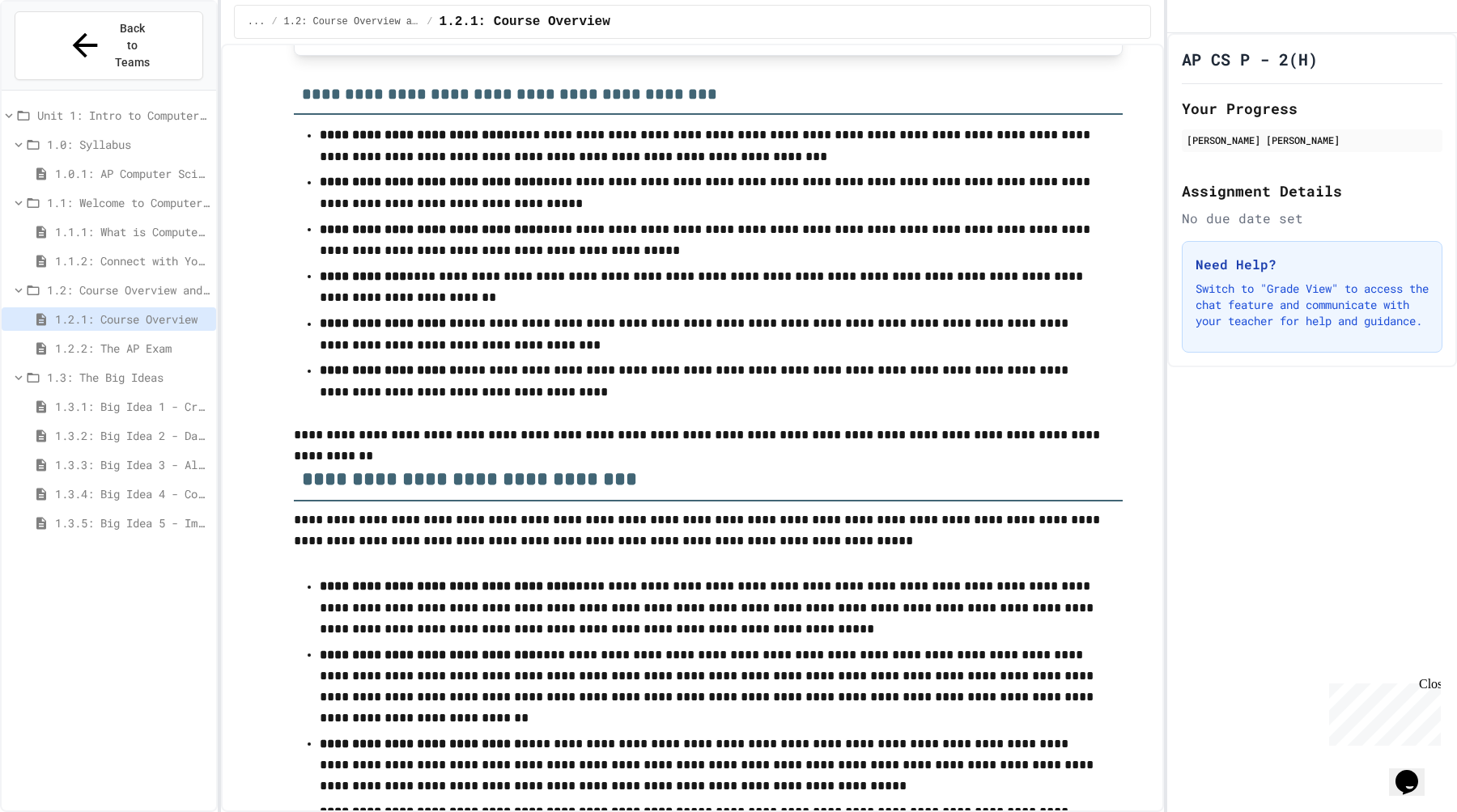
scroll to position [2187, 0]
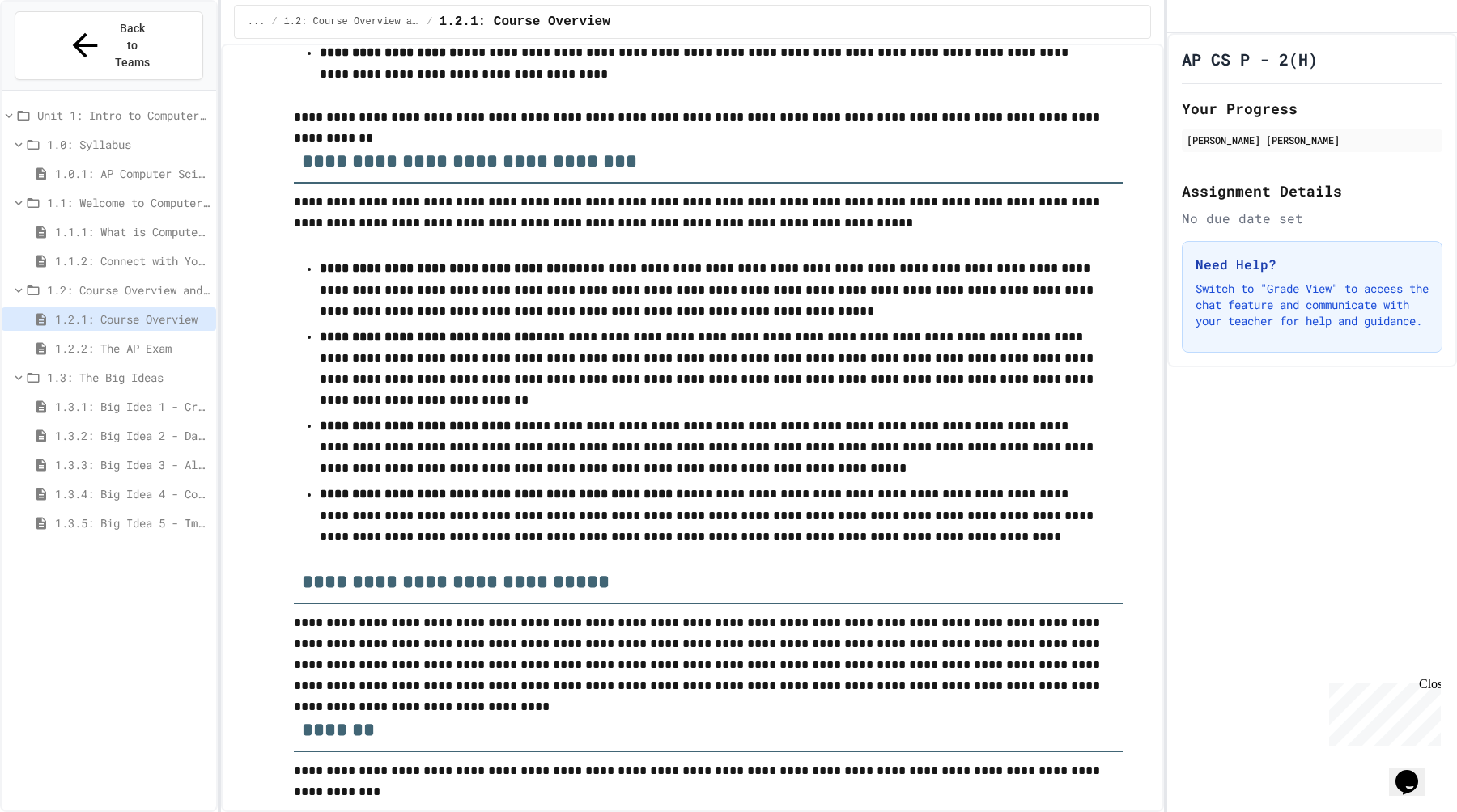
click at [144, 340] on span "1.2.2: The AP Exam" at bounding box center [132, 348] width 155 height 17
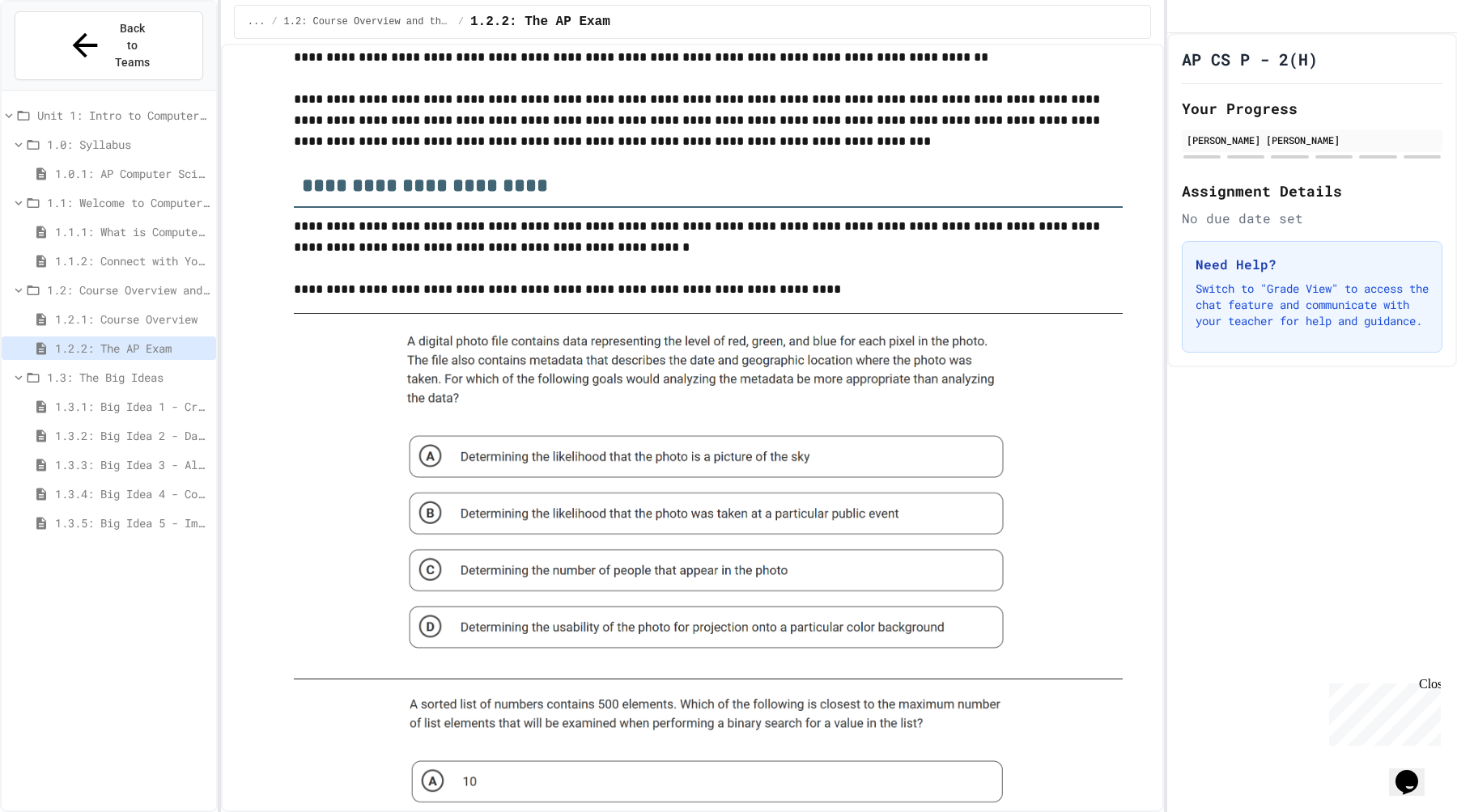
scroll to position [125, 0]
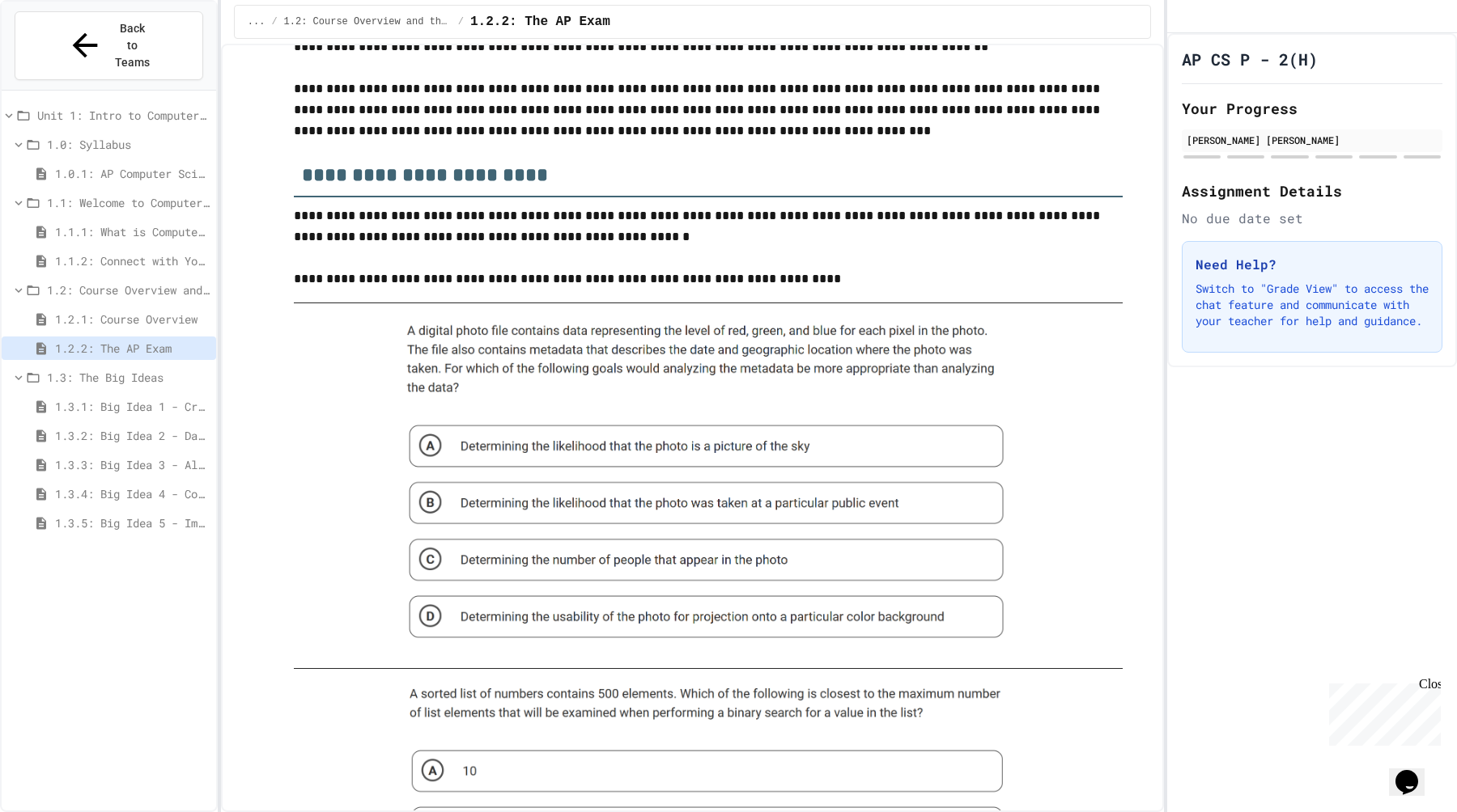
click at [535, 501] on img at bounding box center [708, 486] width 622 height 339
click at [417, 501] on img at bounding box center [708, 486] width 622 height 339
click at [431, 501] on img at bounding box center [708, 486] width 622 height 339
click at [433, 501] on img at bounding box center [708, 486] width 622 height 339
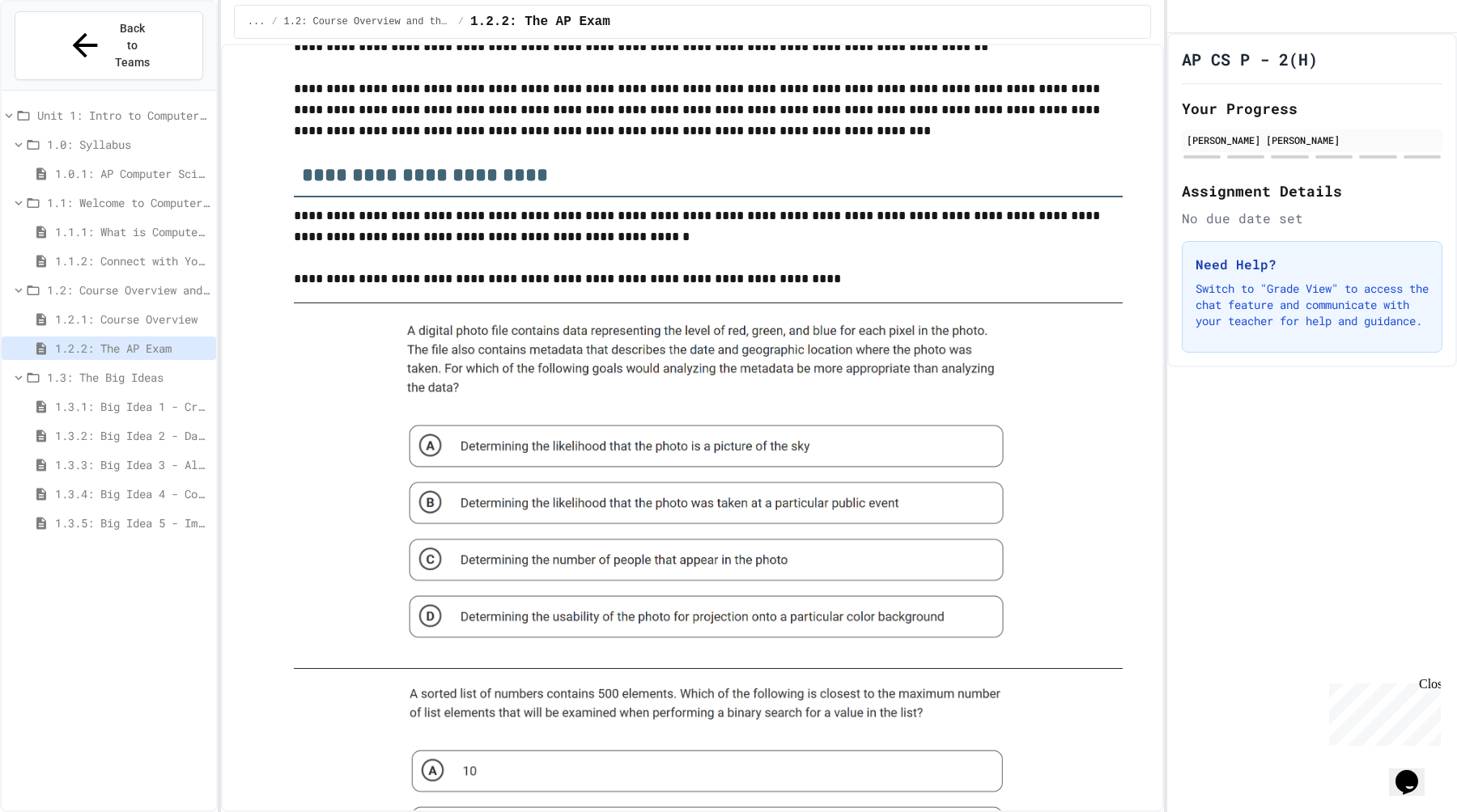
click at [433, 501] on img at bounding box center [708, 486] width 622 height 339
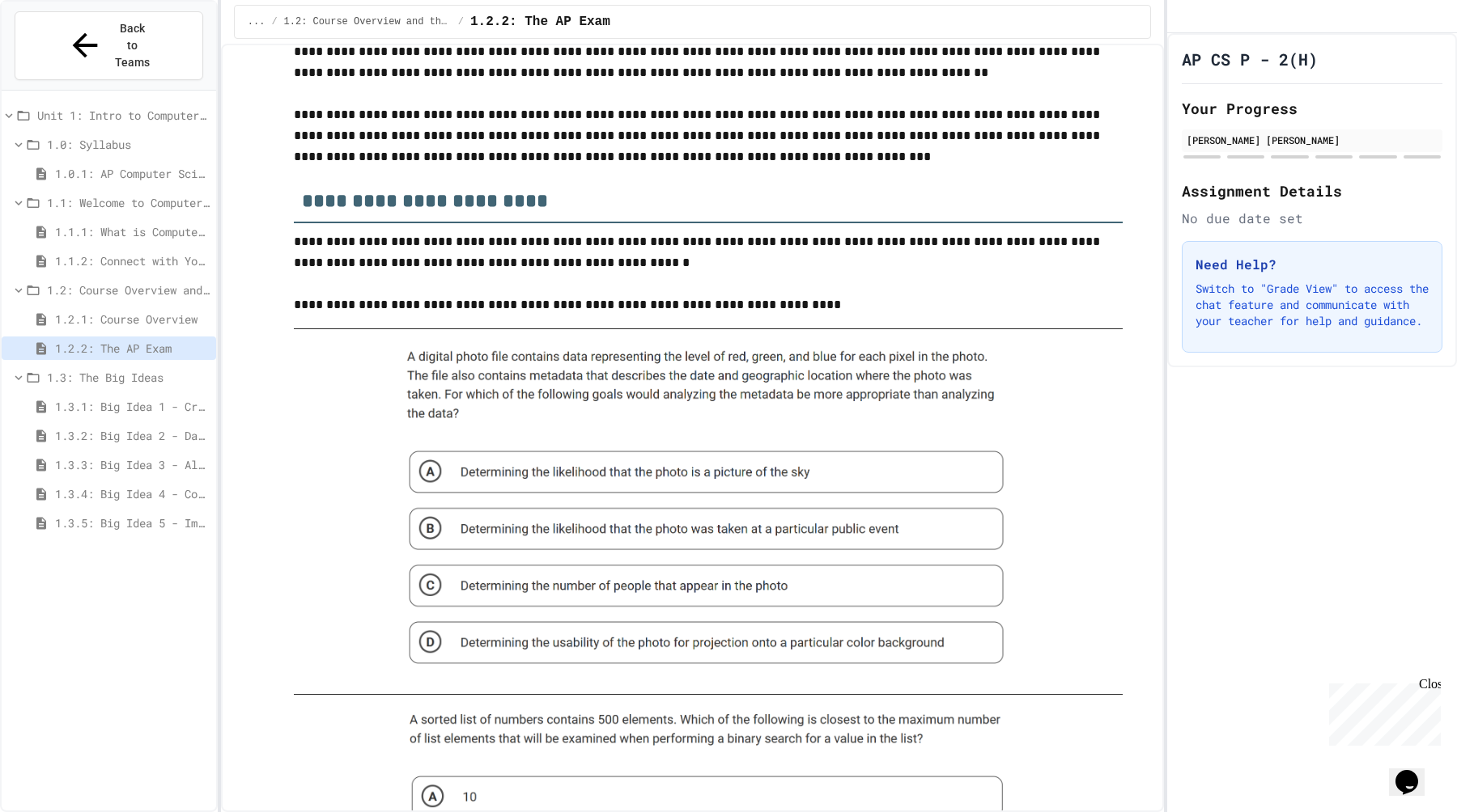
scroll to position [382, 0]
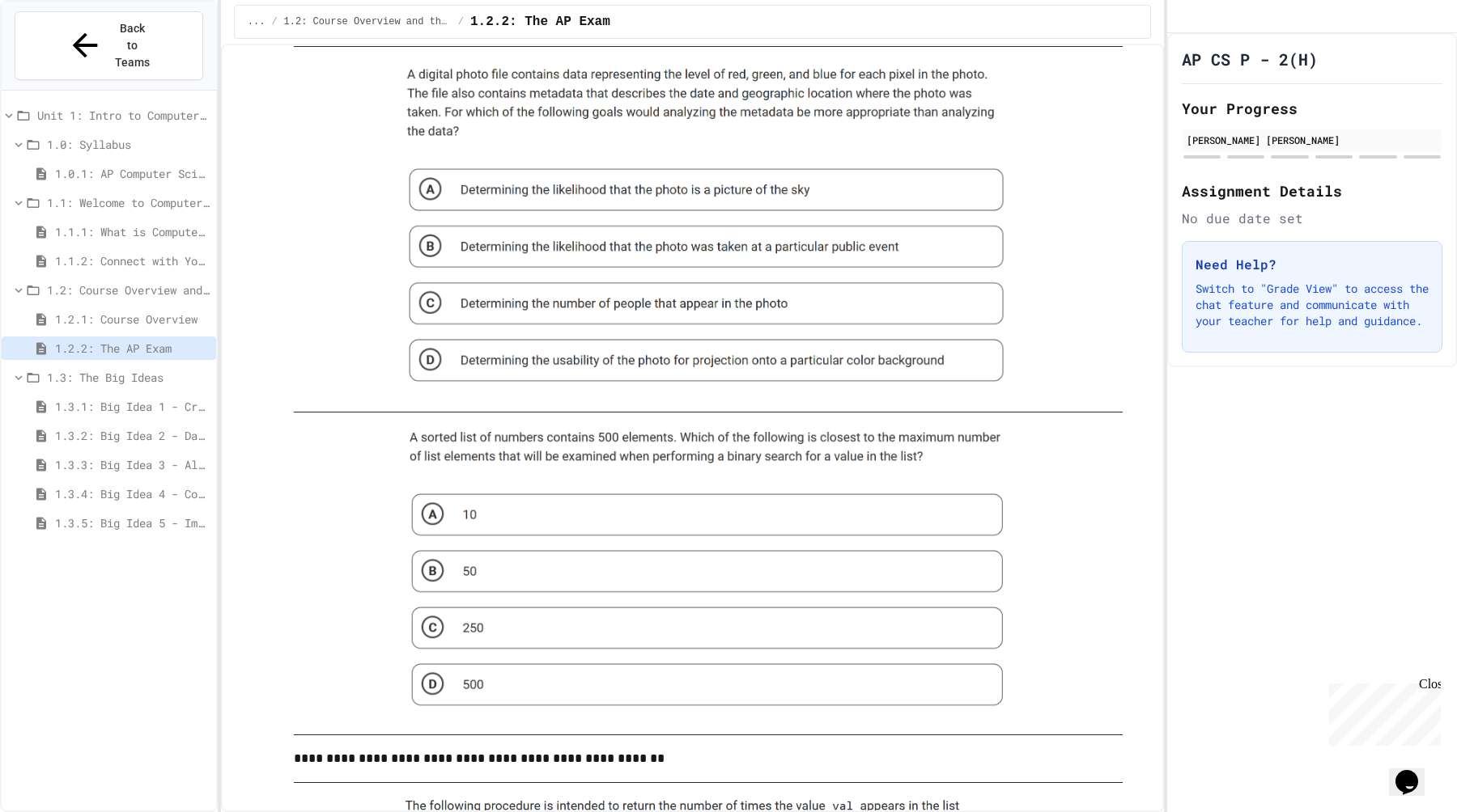
click at [433, 247] on img at bounding box center [708, 229] width 622 height 339
click at [427, 189] on img at bounding box center [708, 229] width 622 height 339
click at [430, 253] on img at bounding box center [708, 229] width 622 height 339
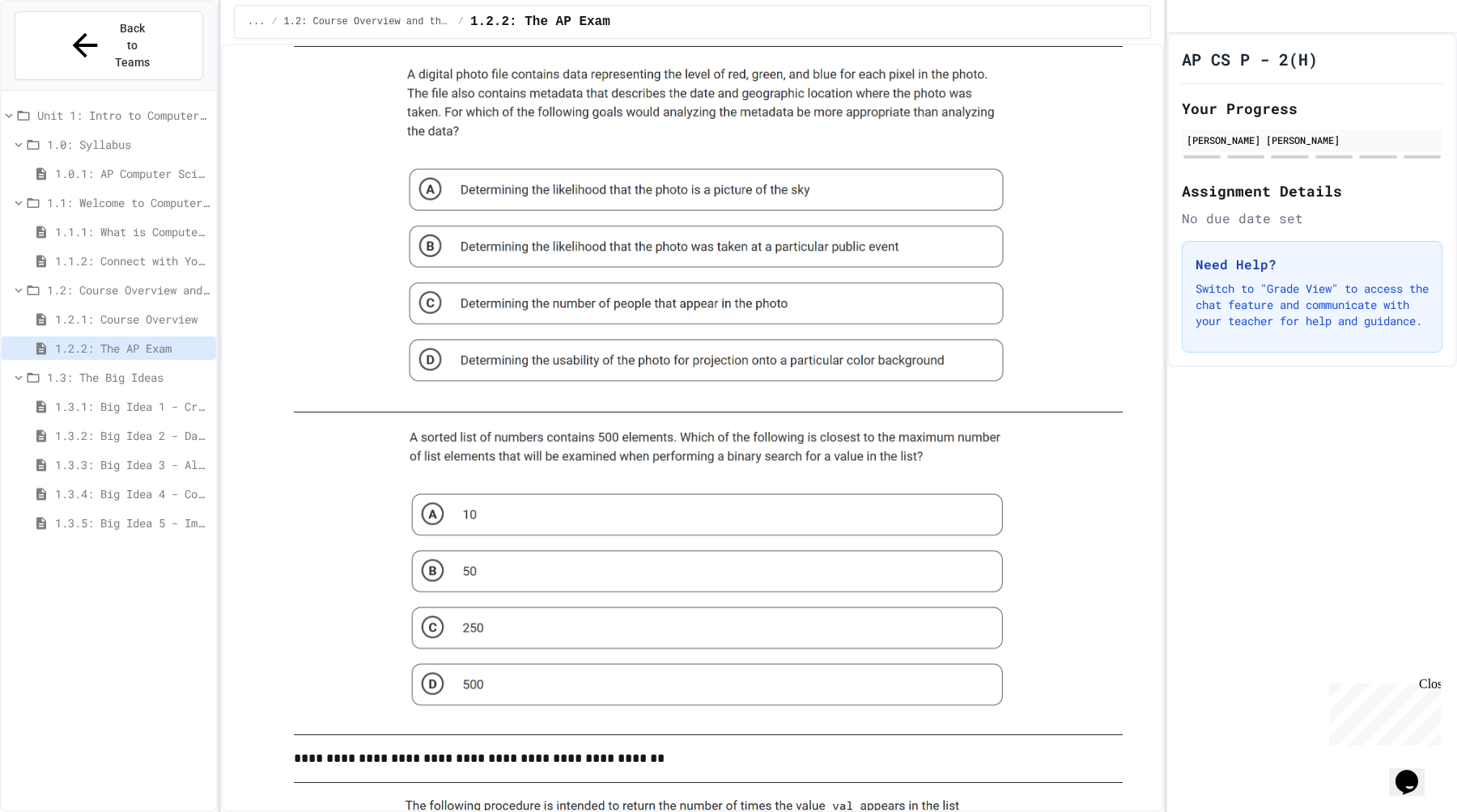
drag, startPoint x: 548, startPoint y: 253, endPoint x: 292, endPoint y: 220, distance: 258.1
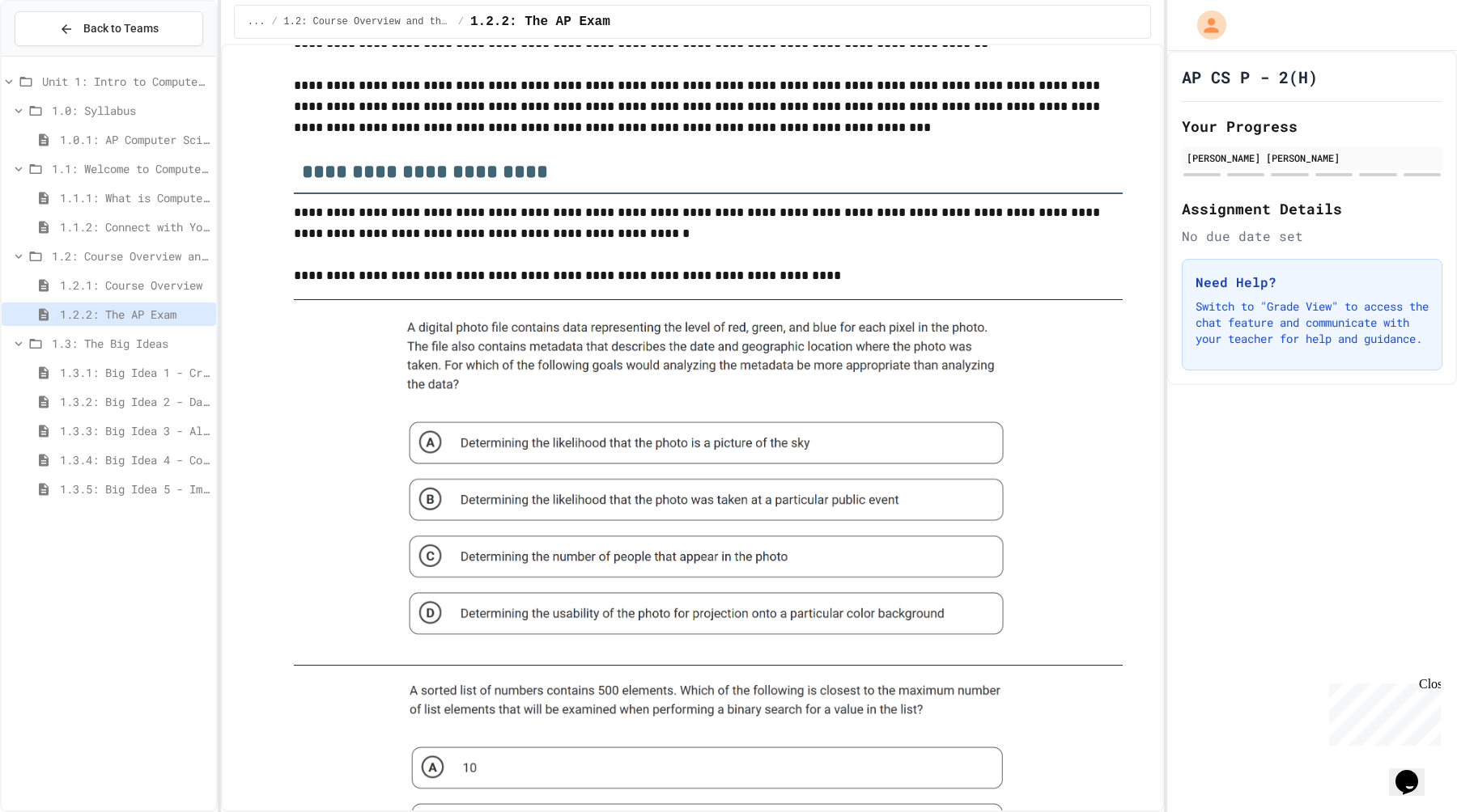
scroll to position [190, 0]
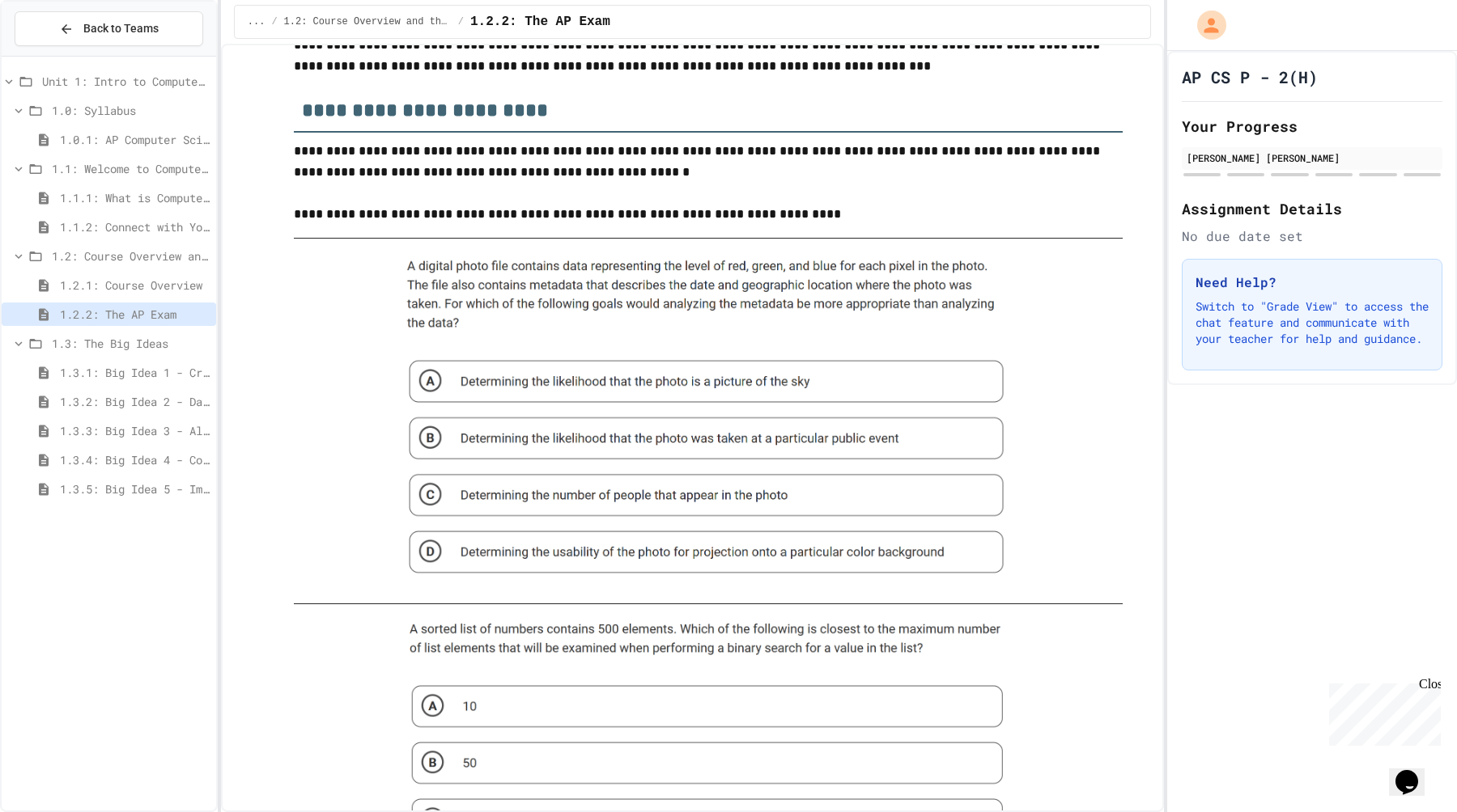
click at [433, 433] on img at bounding box center [708, 421] width 622 height 339
drag, startPoint x: 433, startPoint y: 433, endPoint x: 726, endPoint y: 433, distance: 293.0
click at [725, 433] on img at bounding box center [708, 421] width 622 height 339
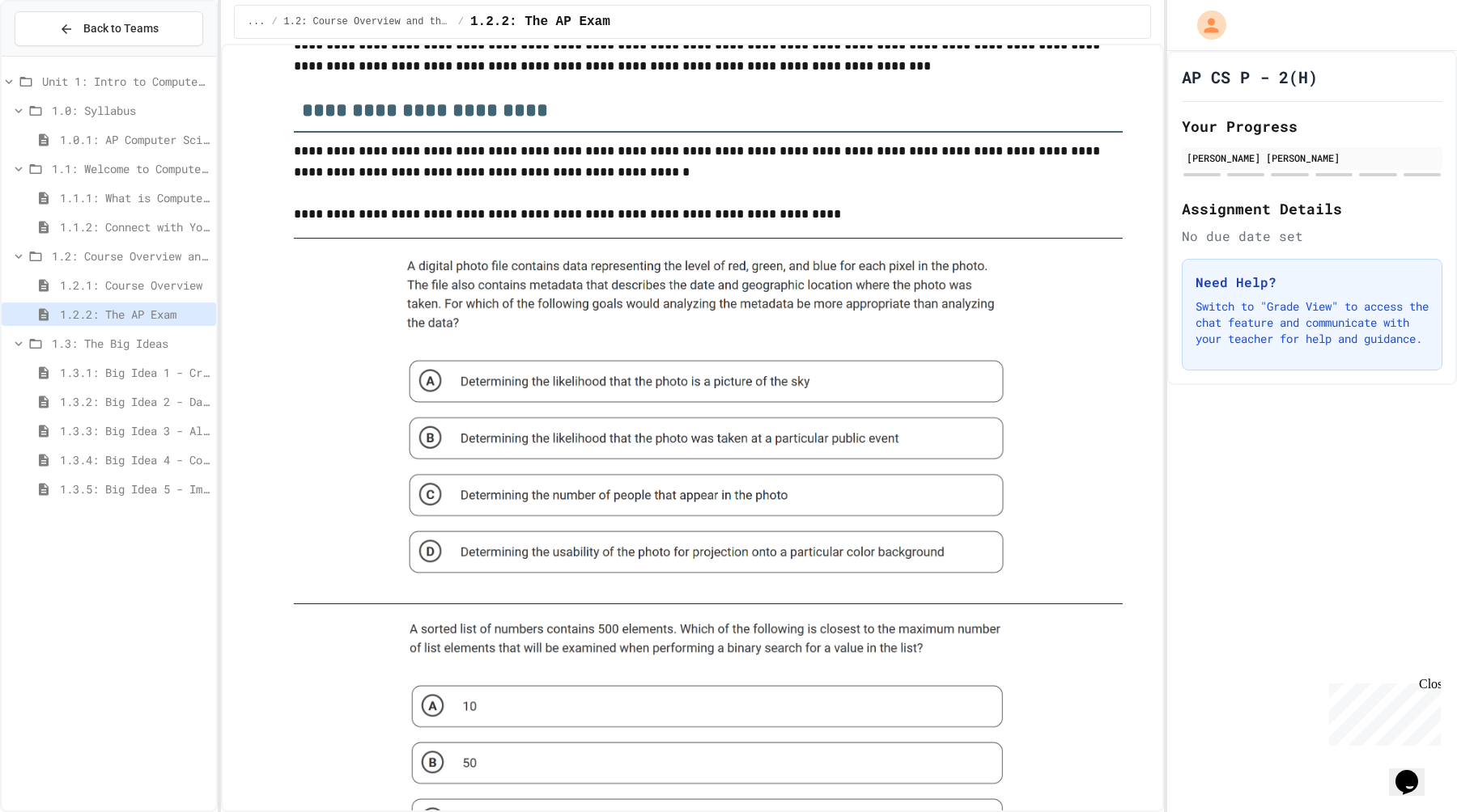
click at [726, 433] on img at bounding box center [708, 421] width 622 height 339
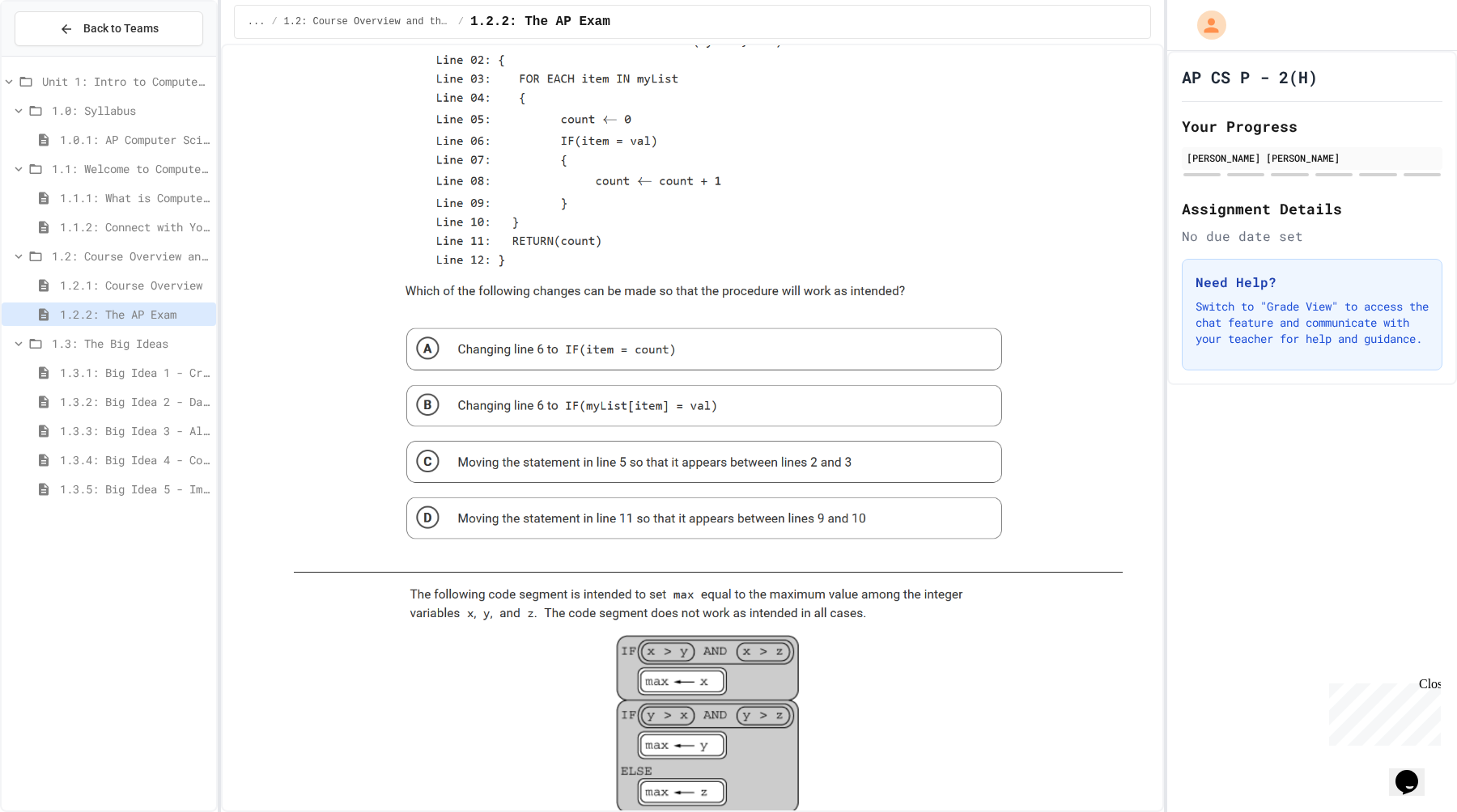
scroll to position [1211, 0]
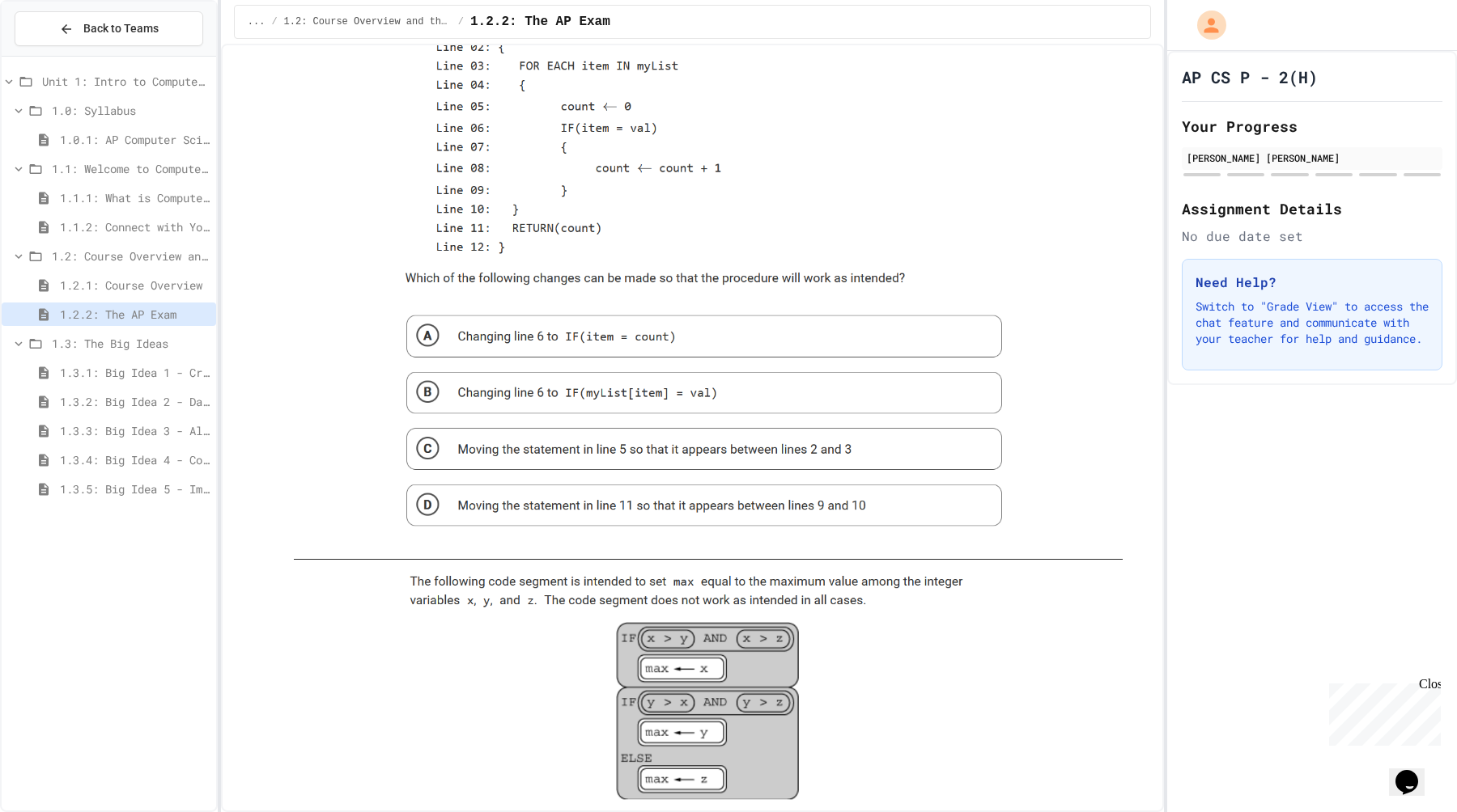
click at [424, 452] on img at bounding box center [708, 257] width 622 height 579
click at [437, 384] on img at bounding box center [708, 257] width 622 height 579
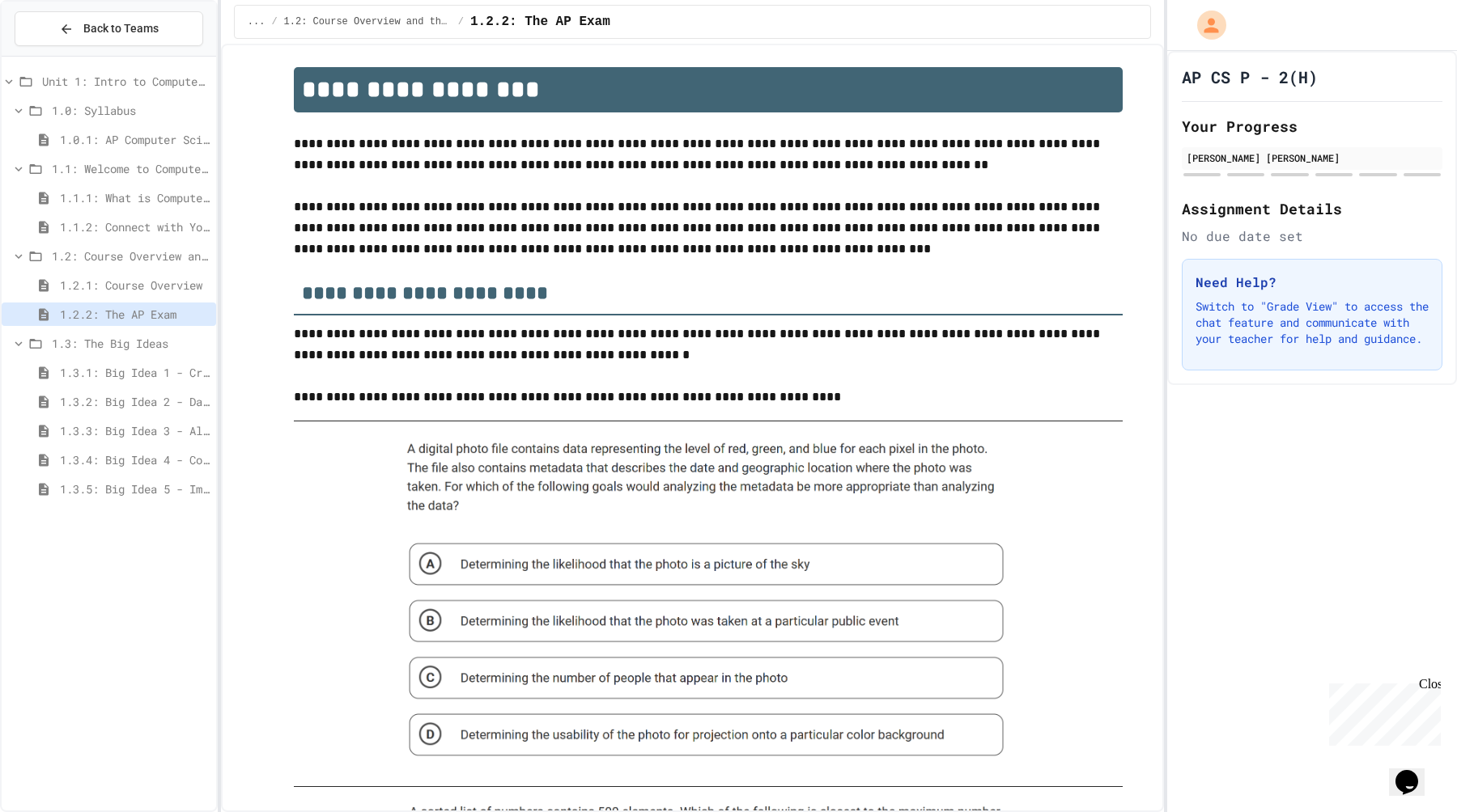
scroll to position [0, 0]
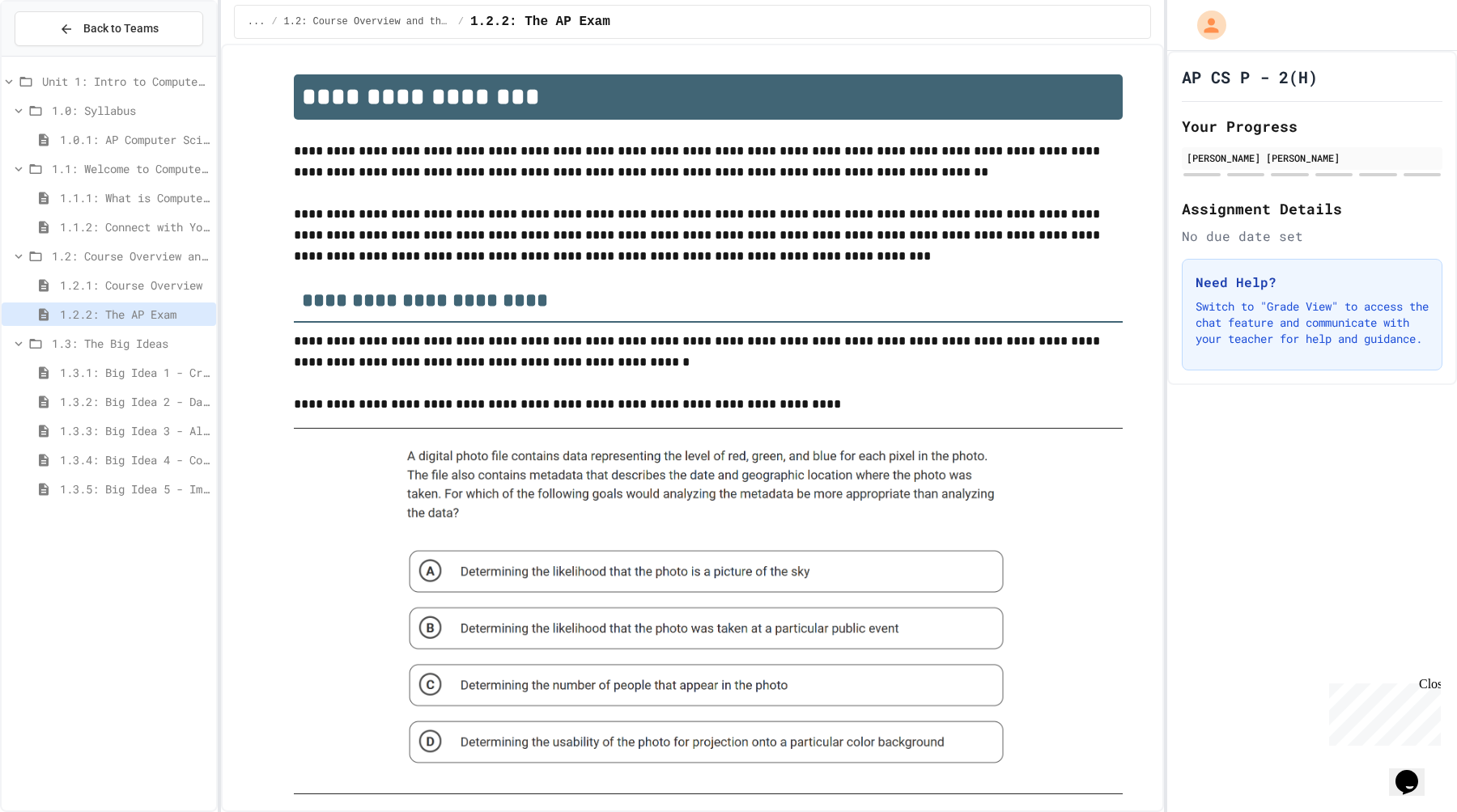
click at [427, 675] on img at bounding box center [708, 611] width 622 height 339
click at [422, 626] on img at bounding box center [708, 611] width 622 height 339
drag, startPoint x: 430, startPoint y: 672, endPoint x: 540, endPoint y: 579, distance: 144.0
click at [542, 579] on img at bounding box center [708, 611] width 622 height 339
click at [441, 669] on img at bounding box center [708, 611] width 622 height 339
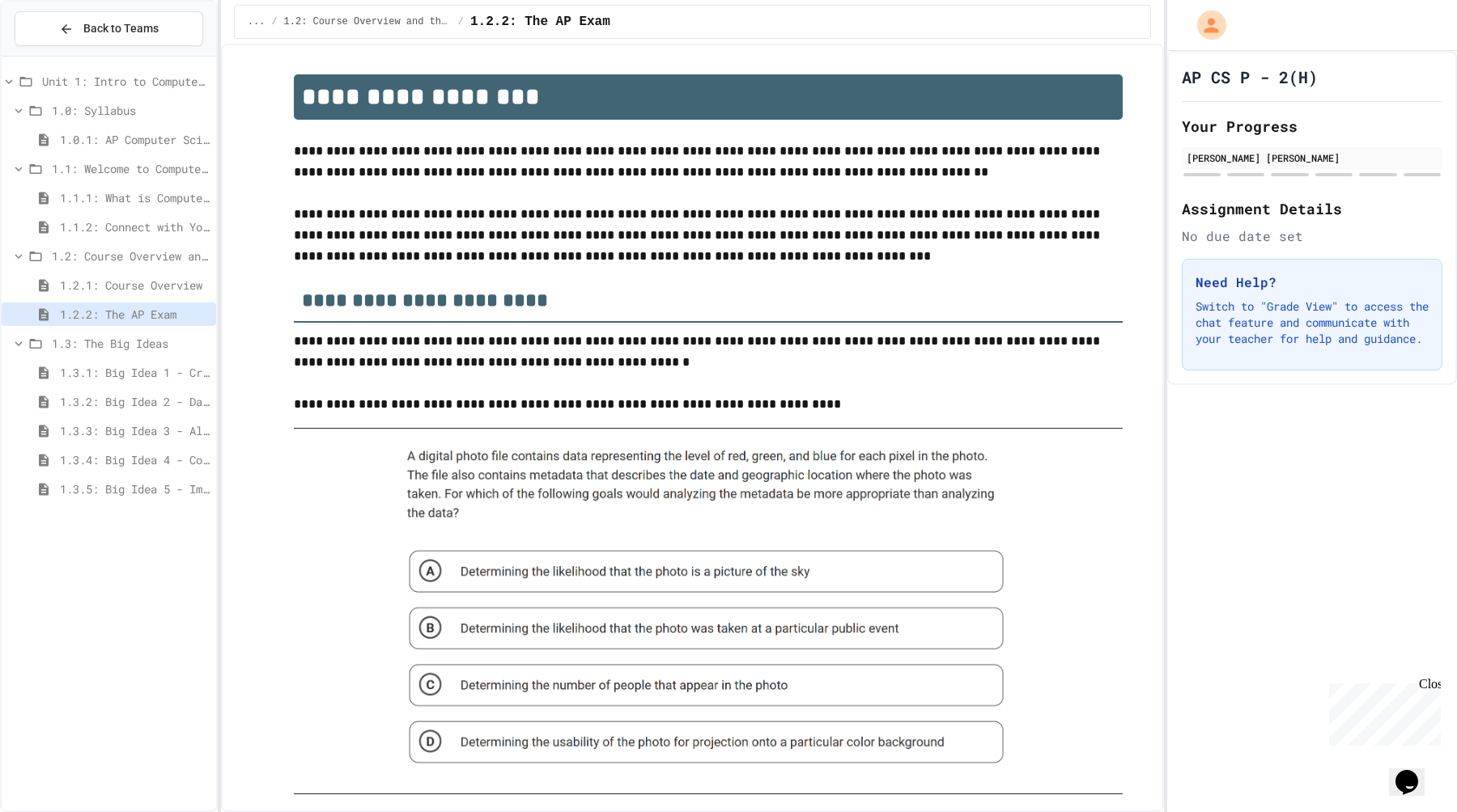
click at [441, 669] on img at bounding box center [708, 611] width 622 height 339
click at [433, 631] on img at bounding box center [708, 611] width 622 height 339
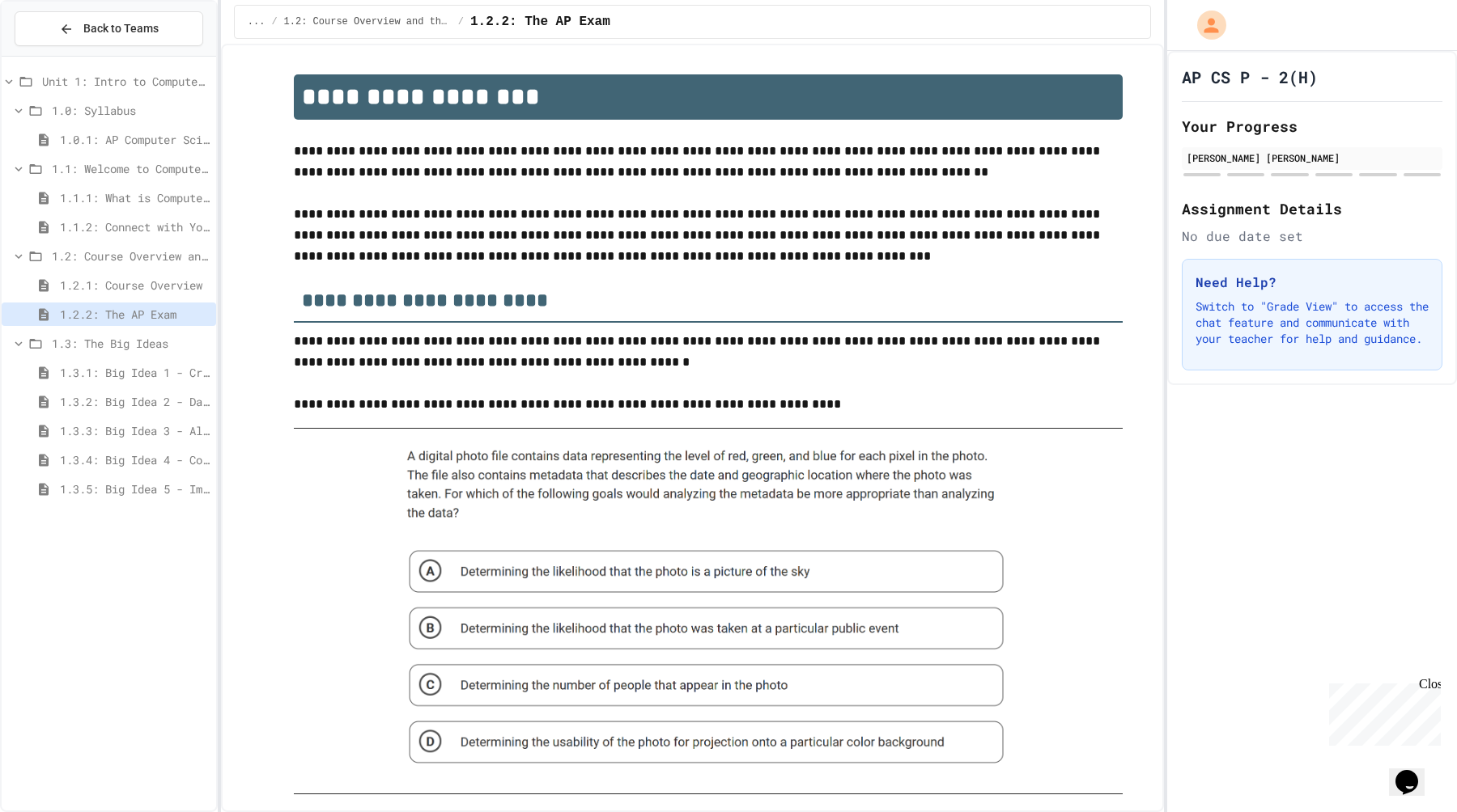
drag, startPoint x: 433, startPoint y: 631, endPoint x: 414, endPoint y: 631, distance: 19.0
click at [414, 631] on img at bounding box center [708, 611] width 622 height 339
drag, startPoint x: 414, startPoint y: 631, endPoint x: 611, endPoint y: 623, distance: 197.2
click at [611, 623] on img at bounding box center [708, 611] width 622 height 339
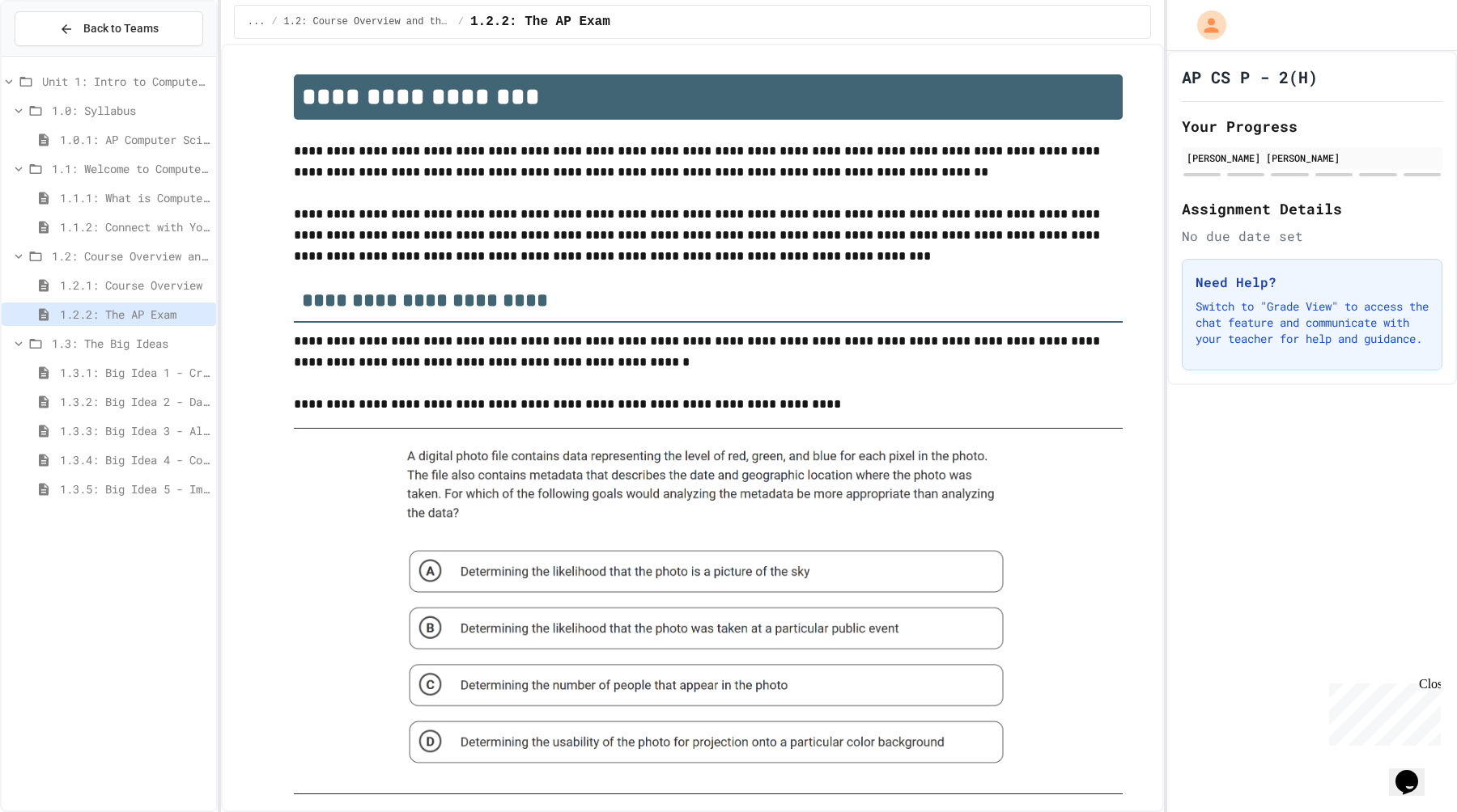
click at [611, 623] on img at bounding box center [708, 611] width 622 height 339
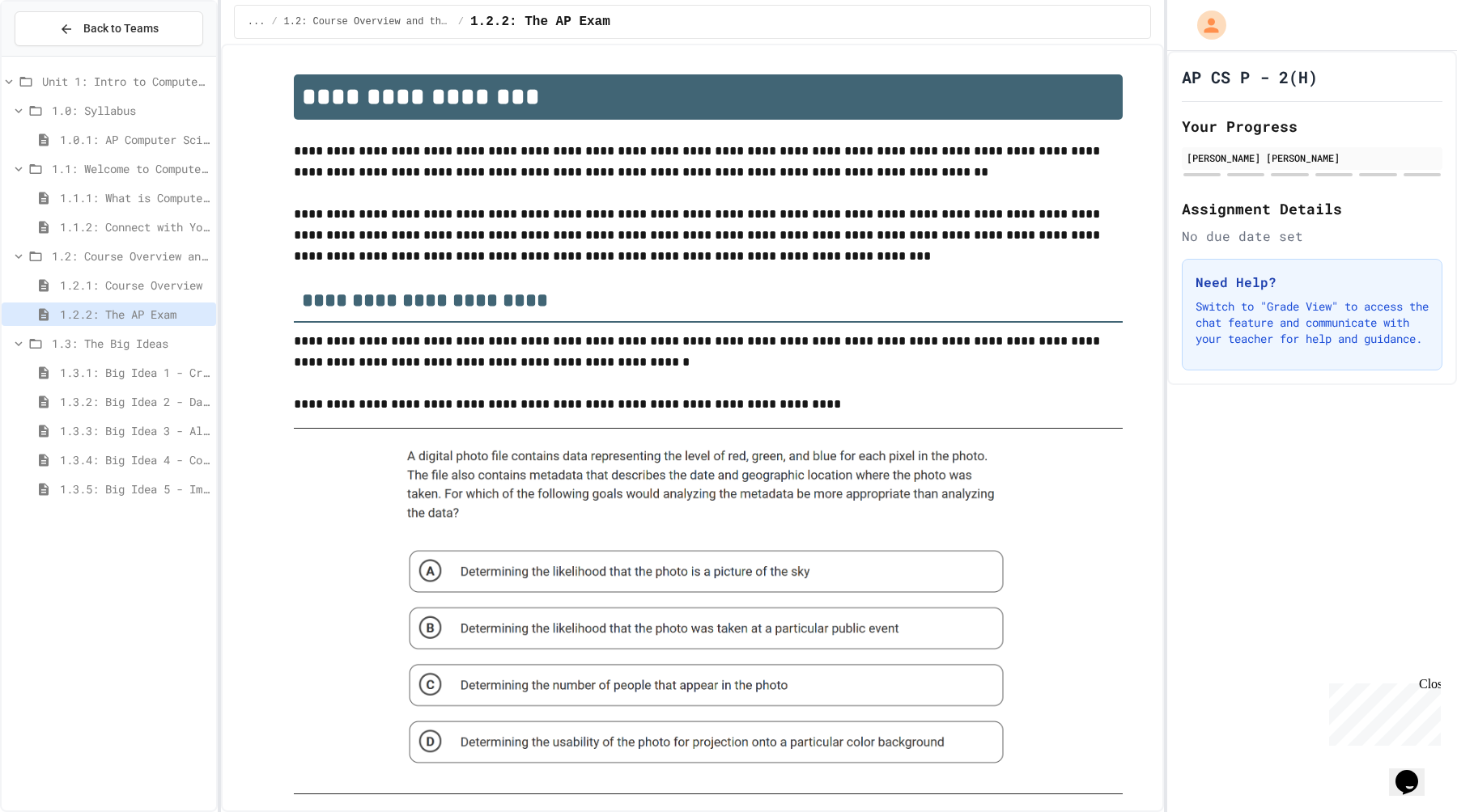
click at [611, 623] on img at bounding box center [708, 611] width 622 height 339
click at [430, 560] on img at bounding box center [708, 611] width 622 height 339
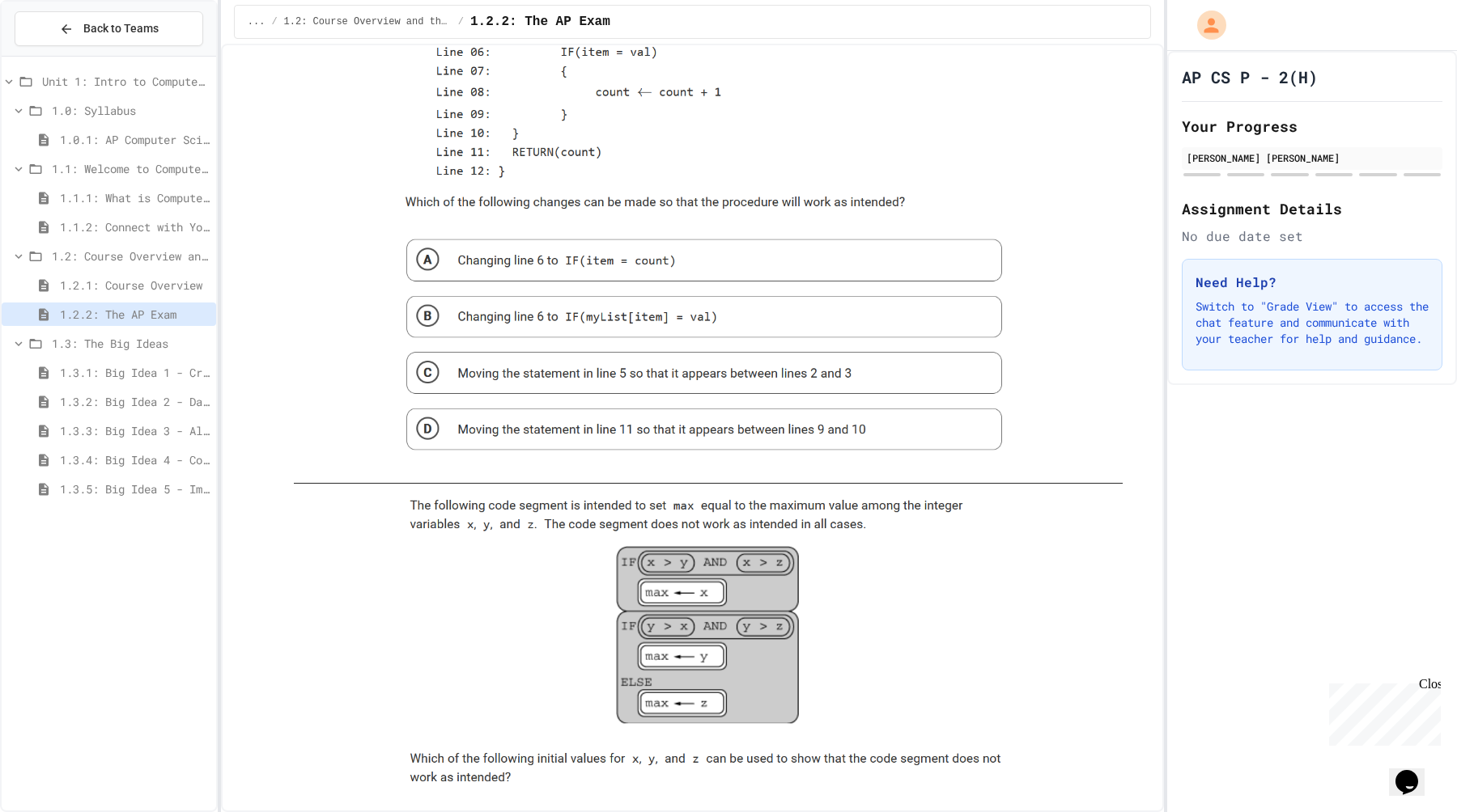
scroll to position [1563, 0]
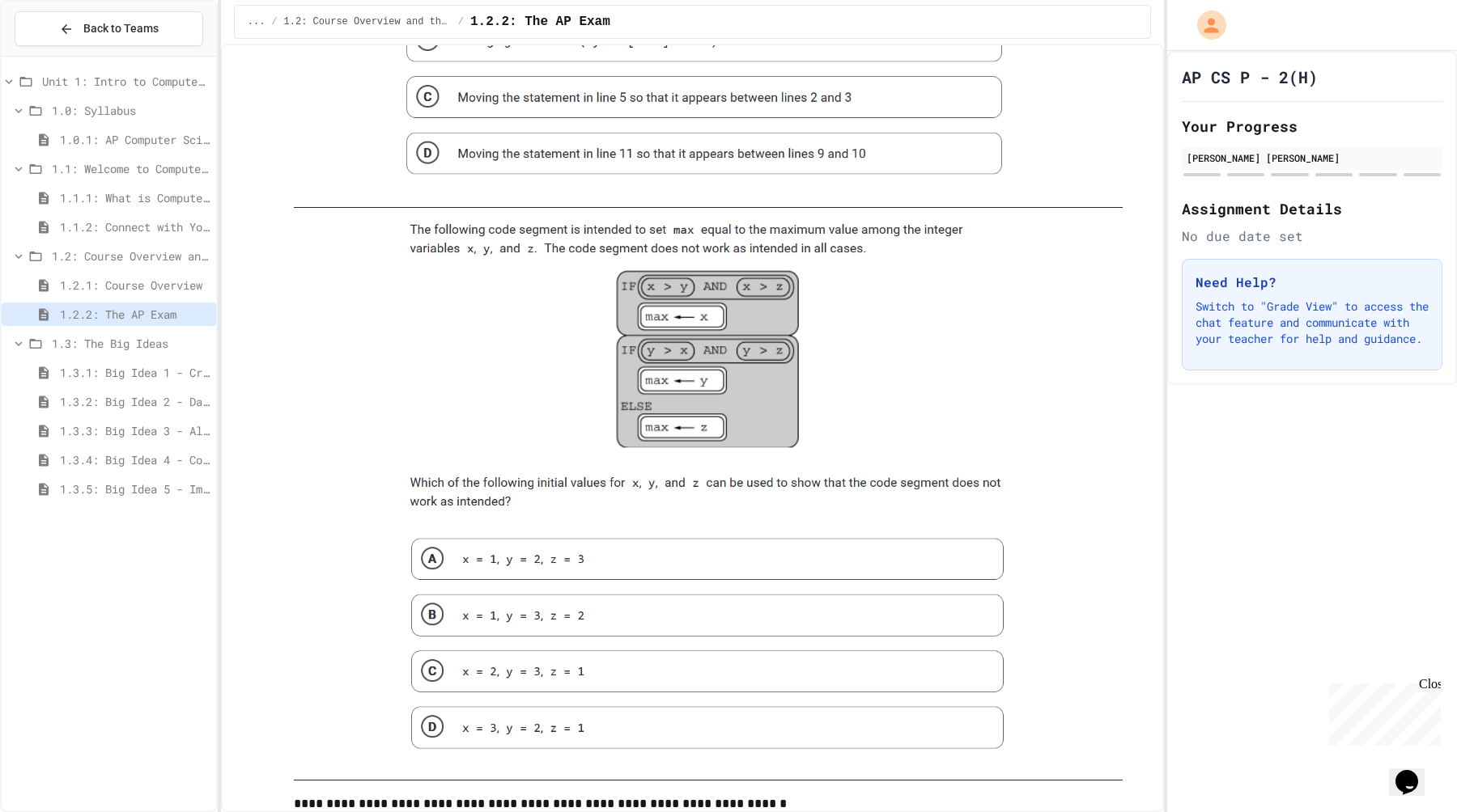
click at [427, 577] on img at bounding box center [708, 494] width 622 height 547
click at [427, 543] on img at bounding box center [708, 494] width 622 height 547
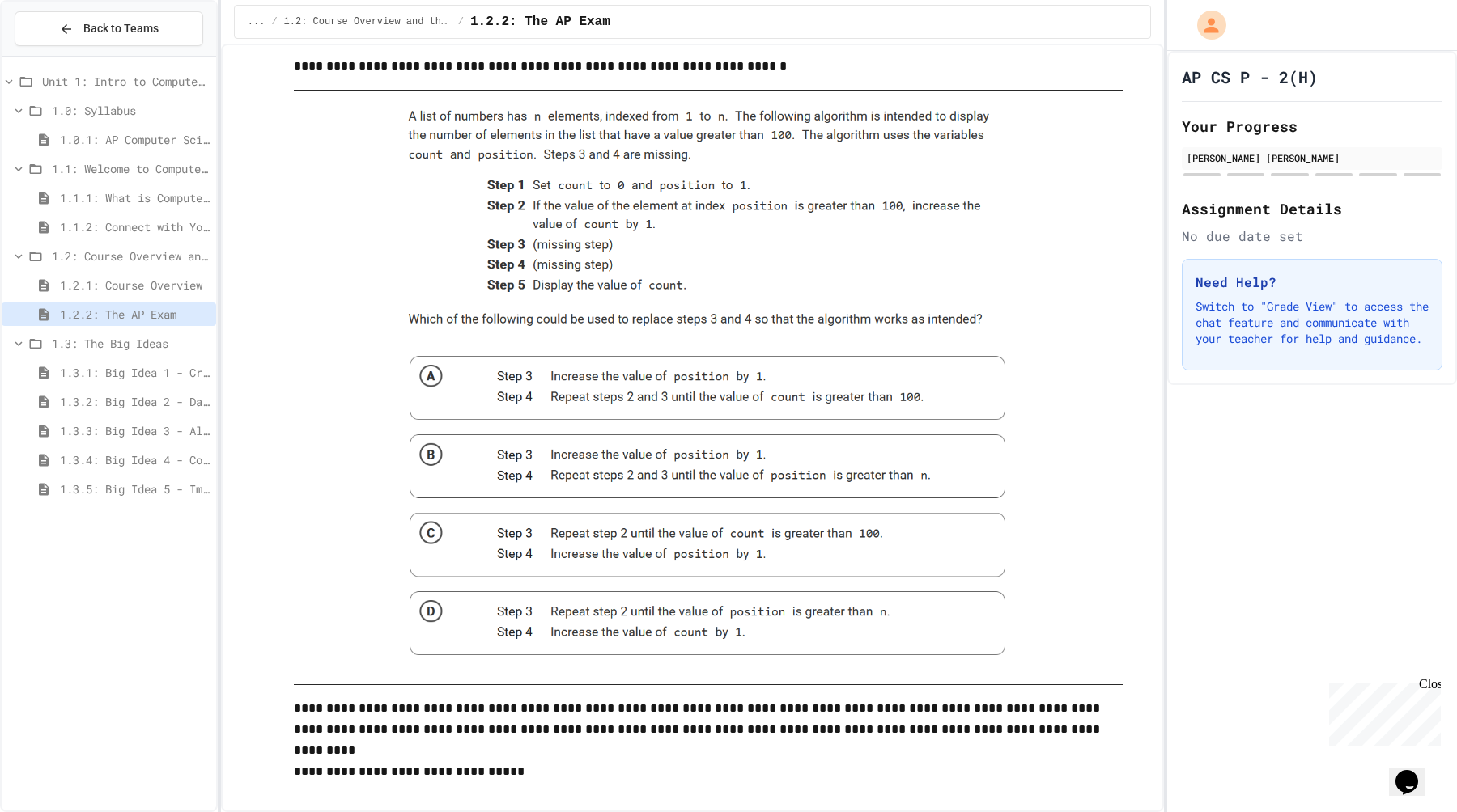
scroll to position [2282, 0]
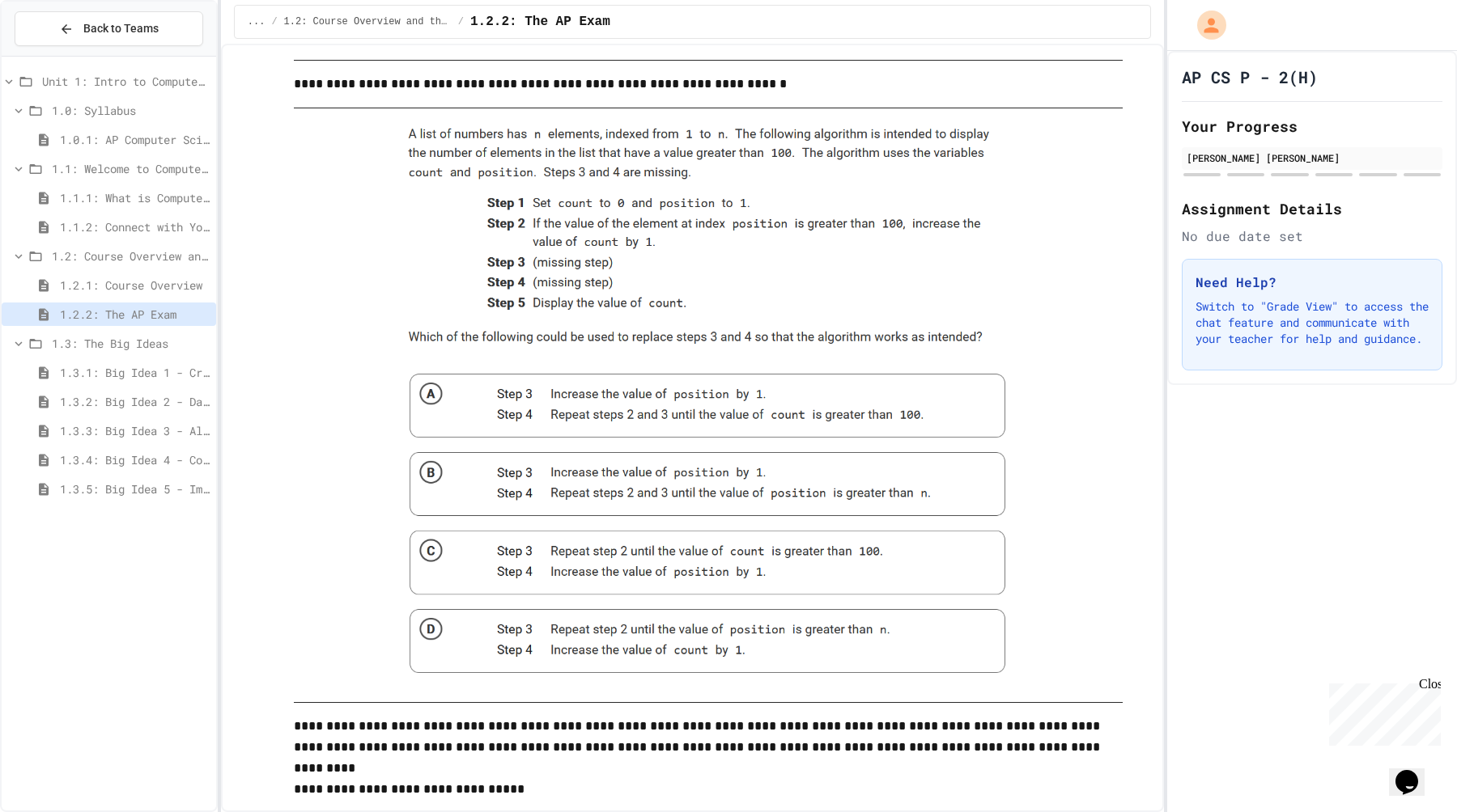
click at [427, 397] on img at bounding box center [708, 406] width 622 height 569
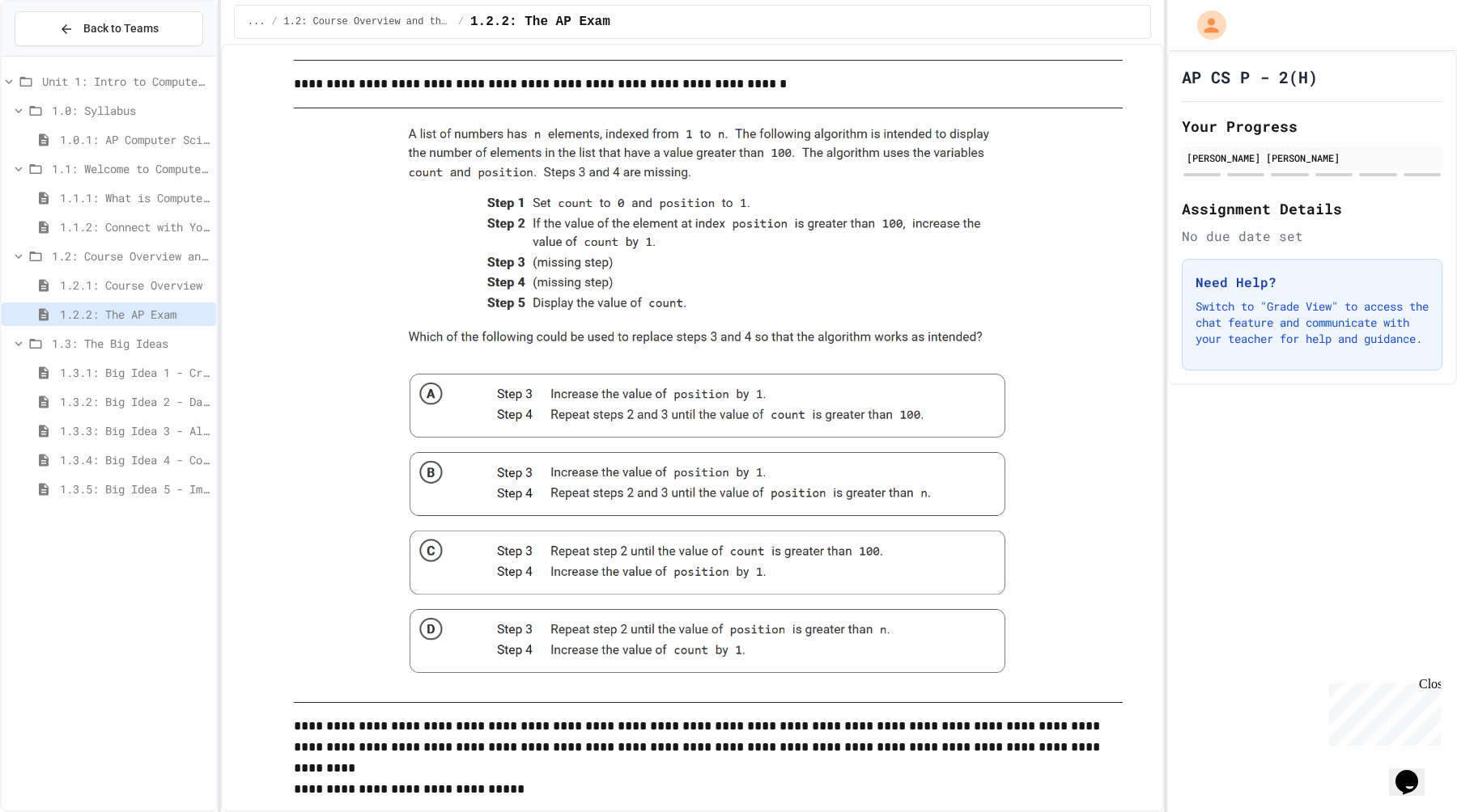
click at [427, 397] on img at bounding box center [708, 406] width 622 height 569
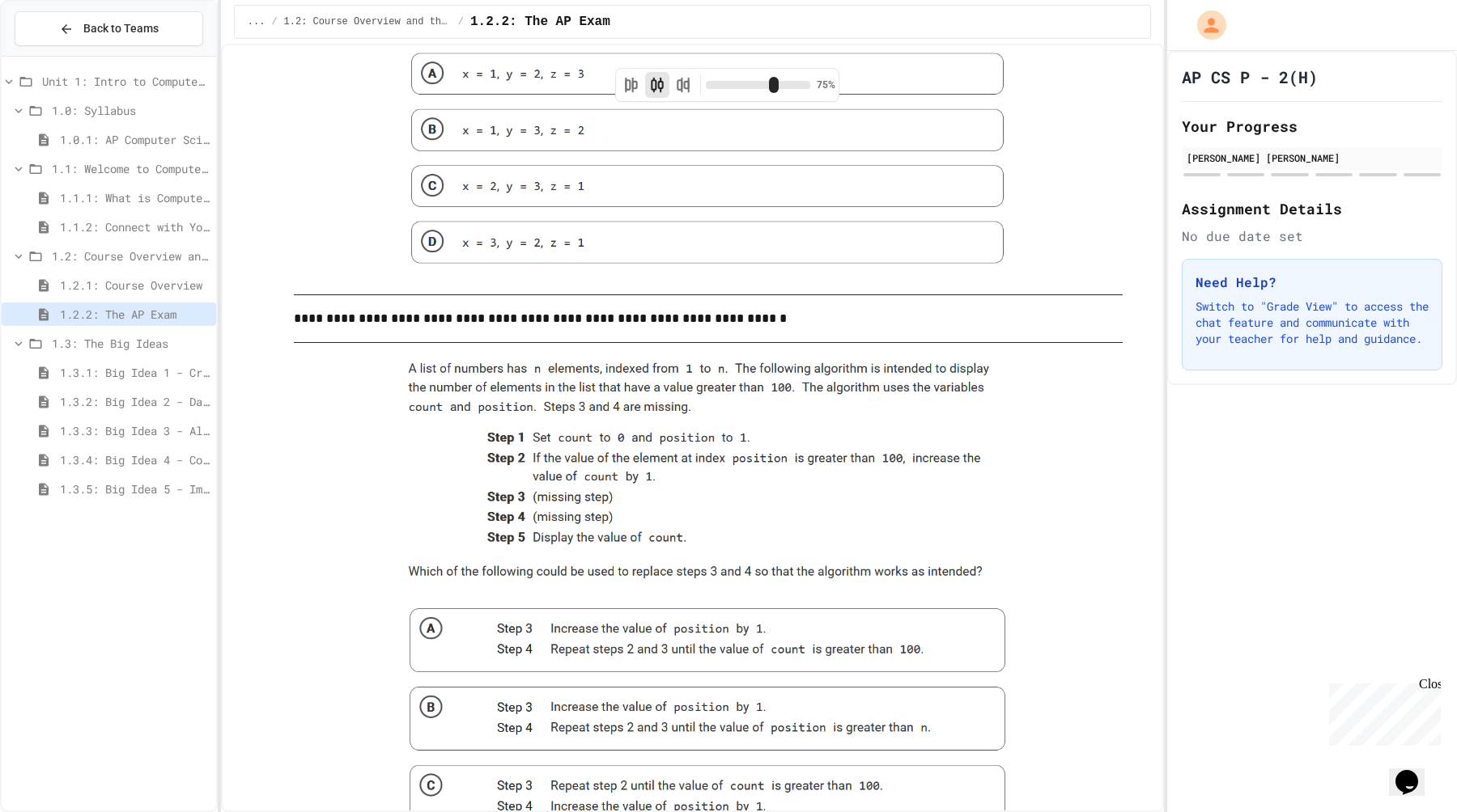
scroll to position [1886, 0]
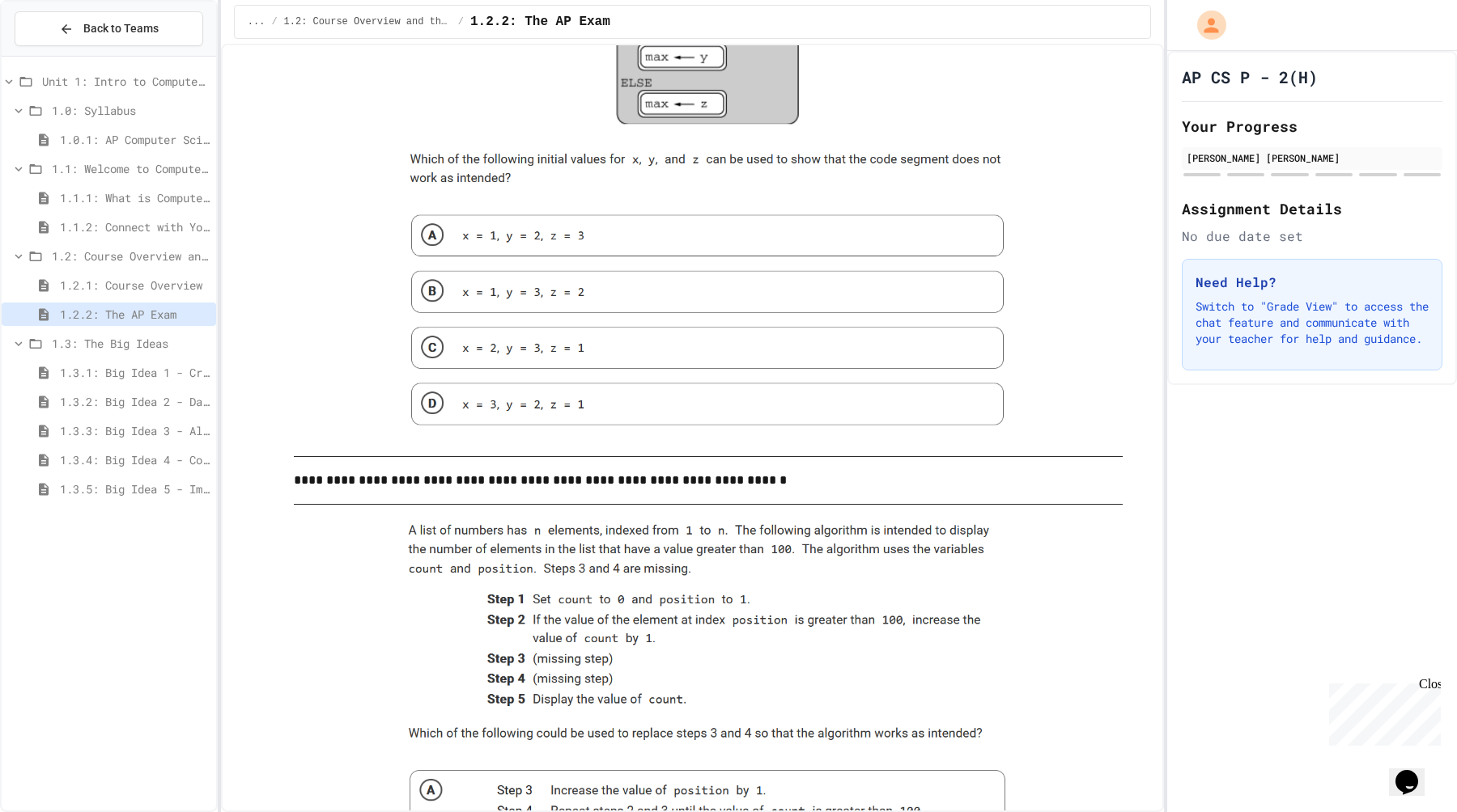
drag, startPoint x: 425, startPoint y: 408, endPoint x: 430, endPoint y: 298, distance: 110.1
click at [430, 302] on img at bounding box center [708, 170] width 622 height 547
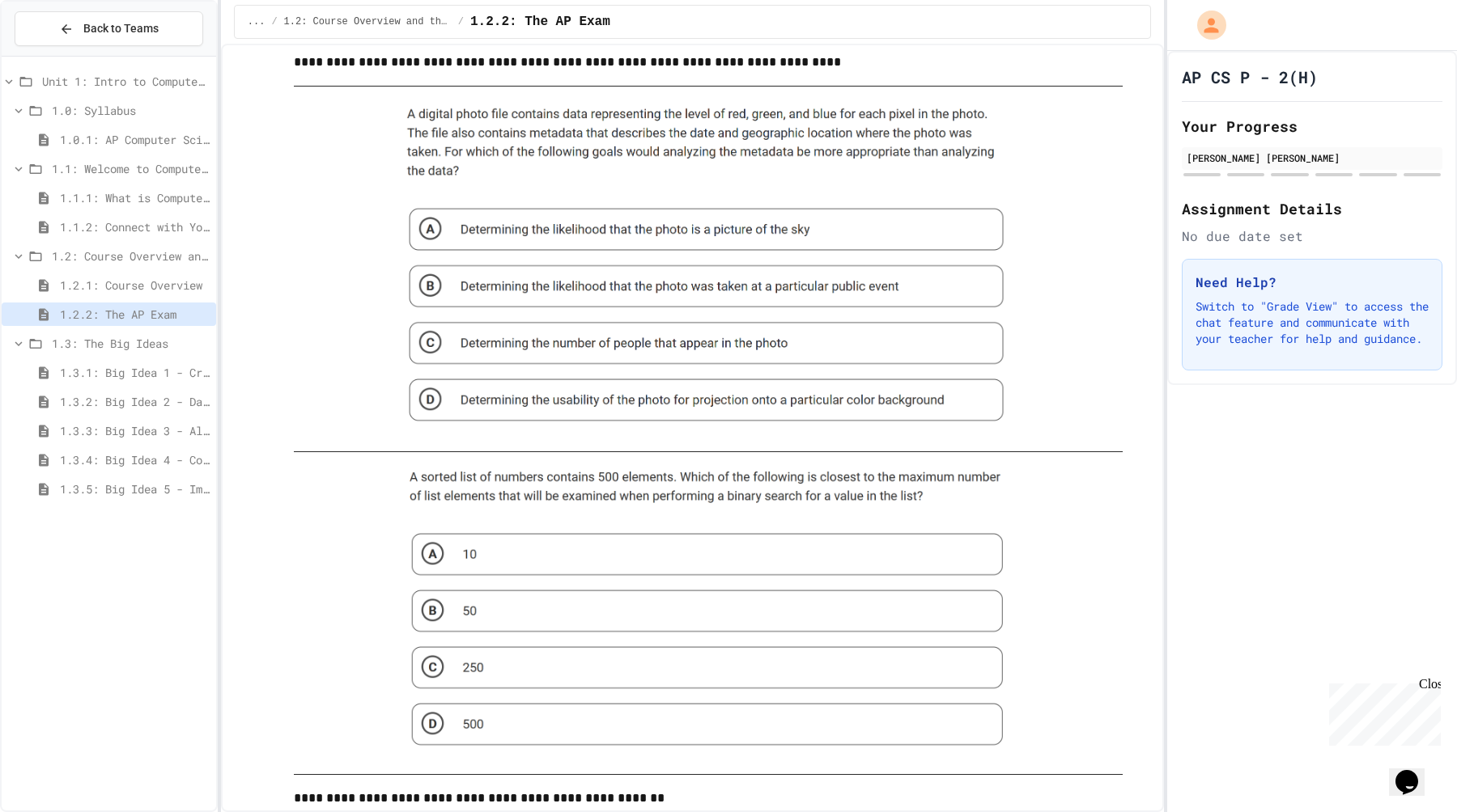
scroll to position [345, 0]
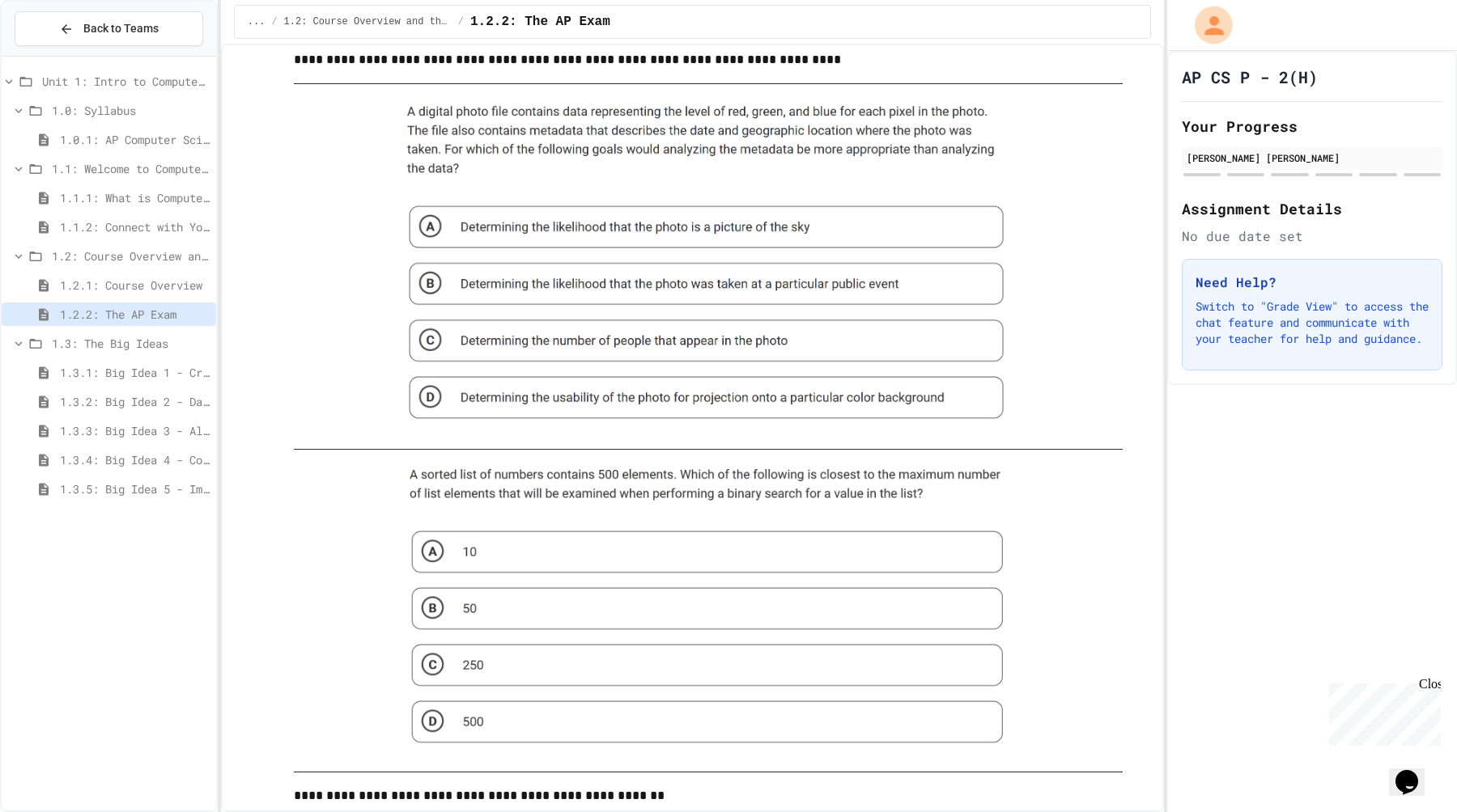
click at [1210, 26] on icon "My Account" at bounding box center [1213, 24] width 29 height 29
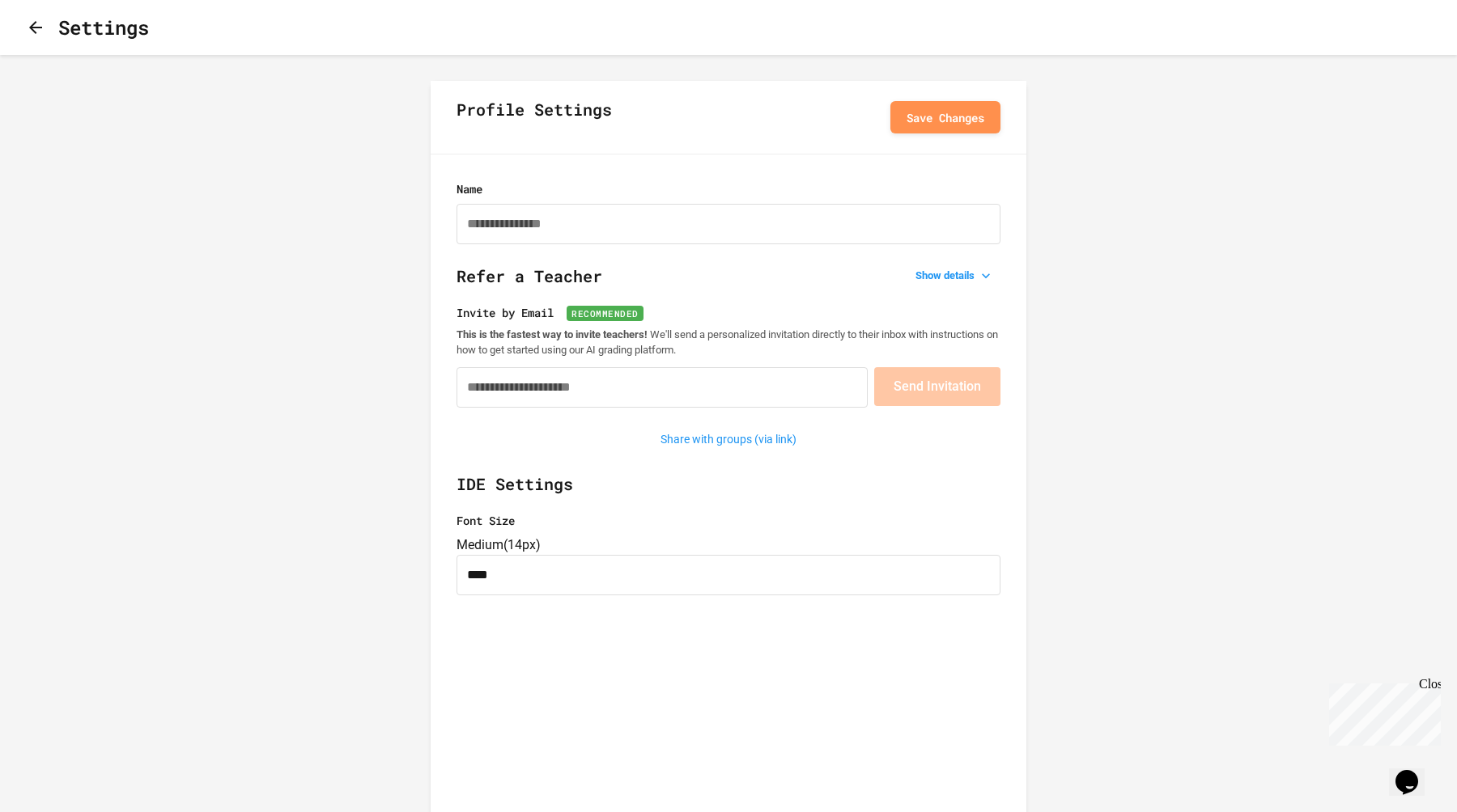
type input "**********"
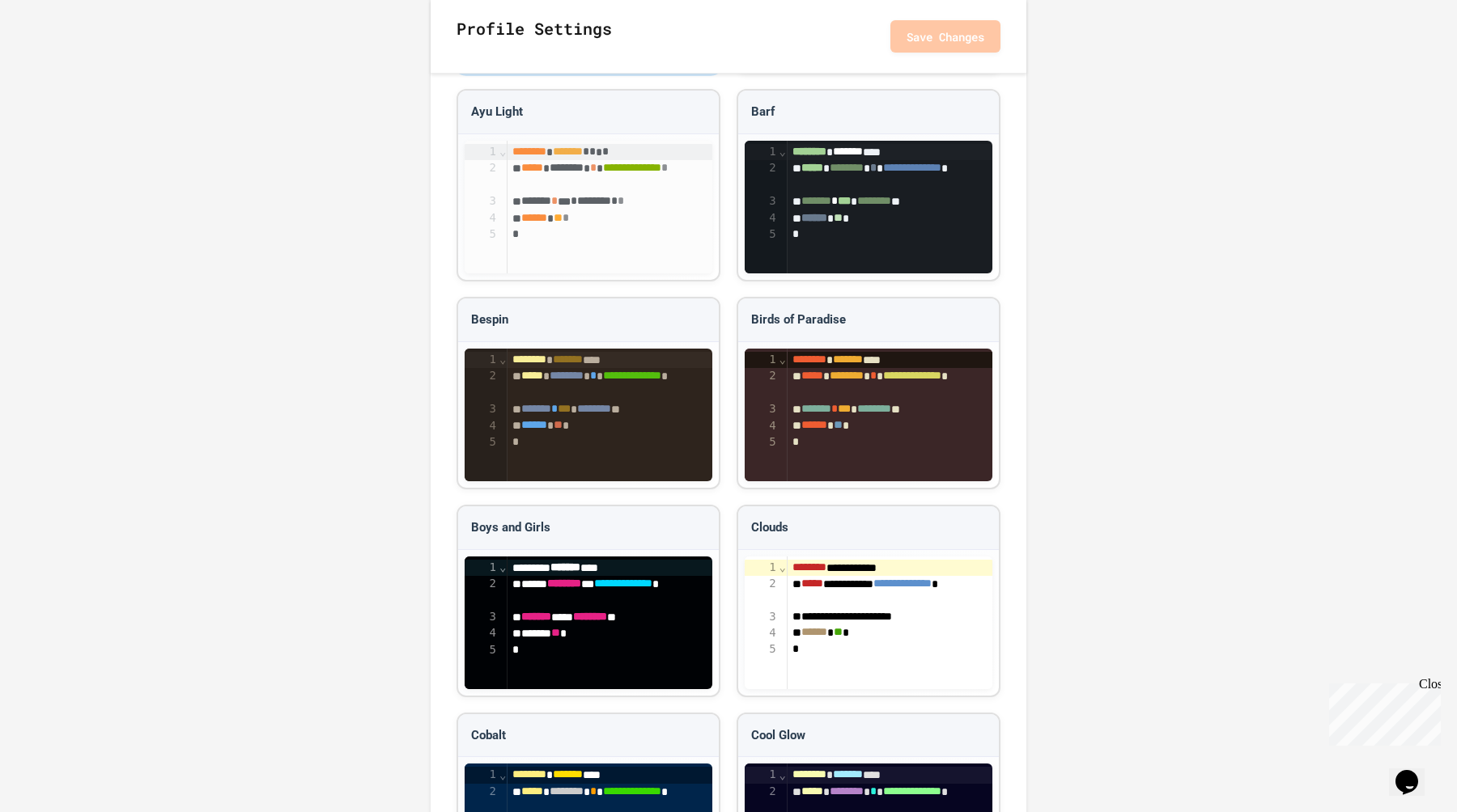
scroll to position [1398, 0]
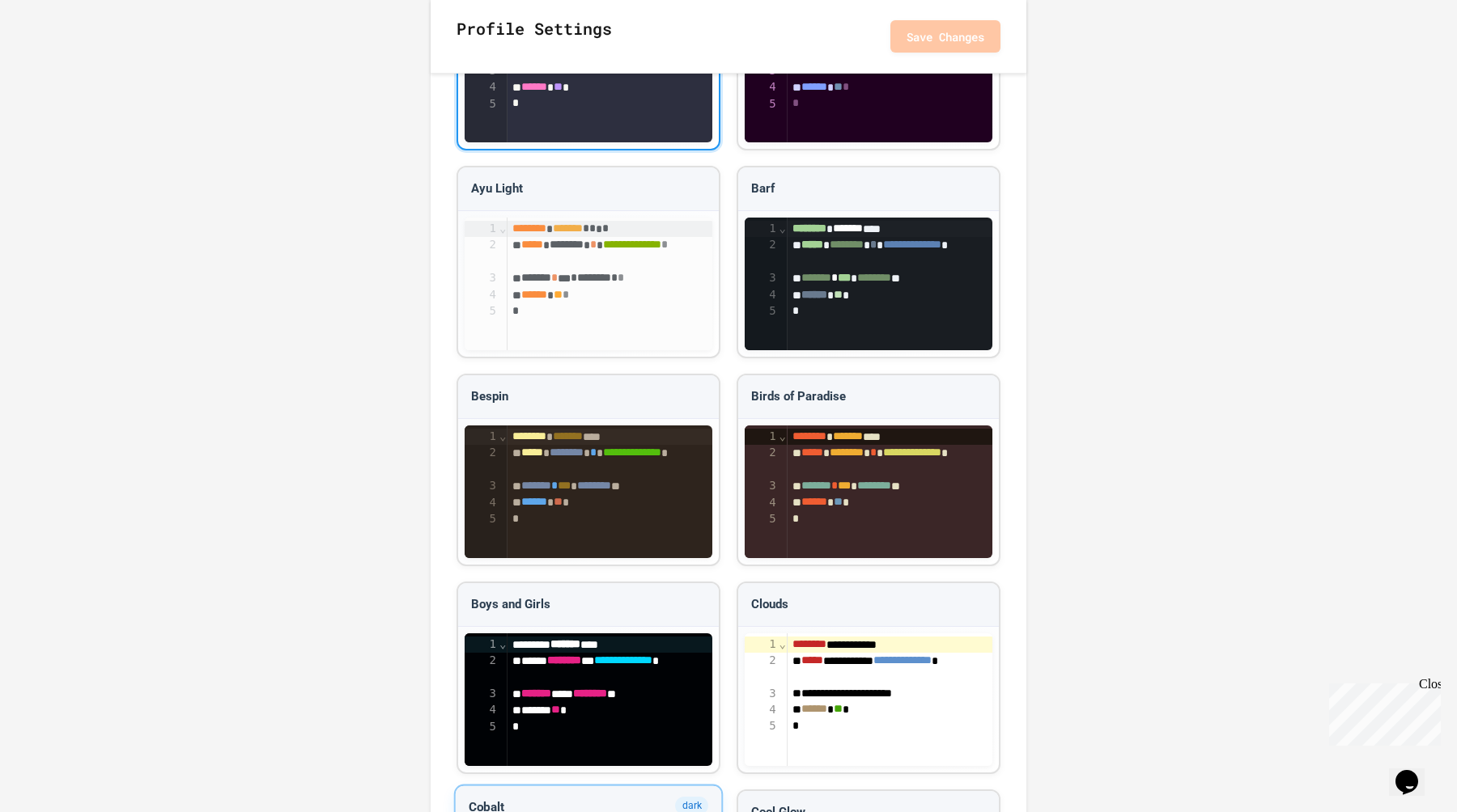
click at [915, 28] on button "Save Changes" at bounding box center [945, 35] width 110 height 32
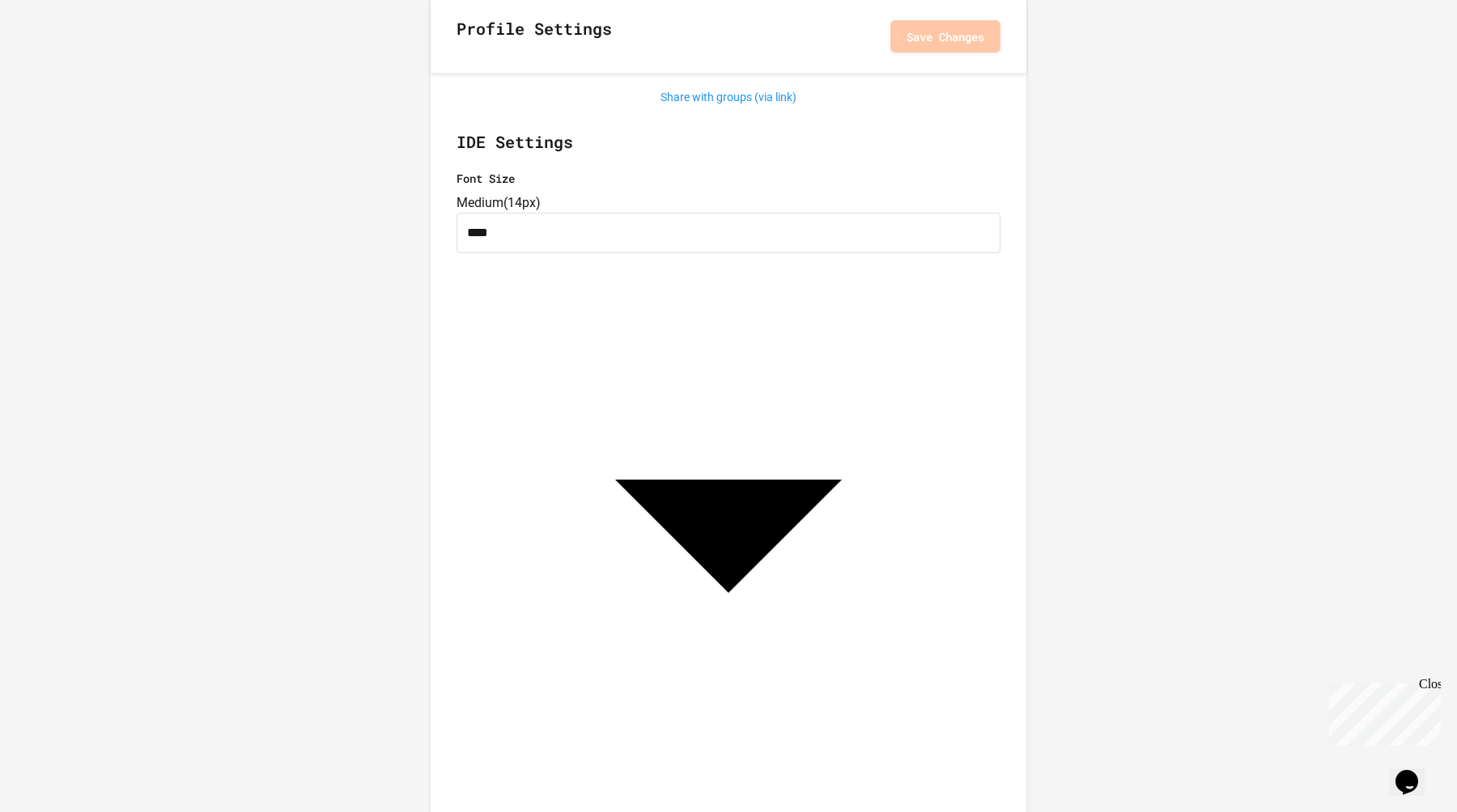
scroll to position [0, 0]
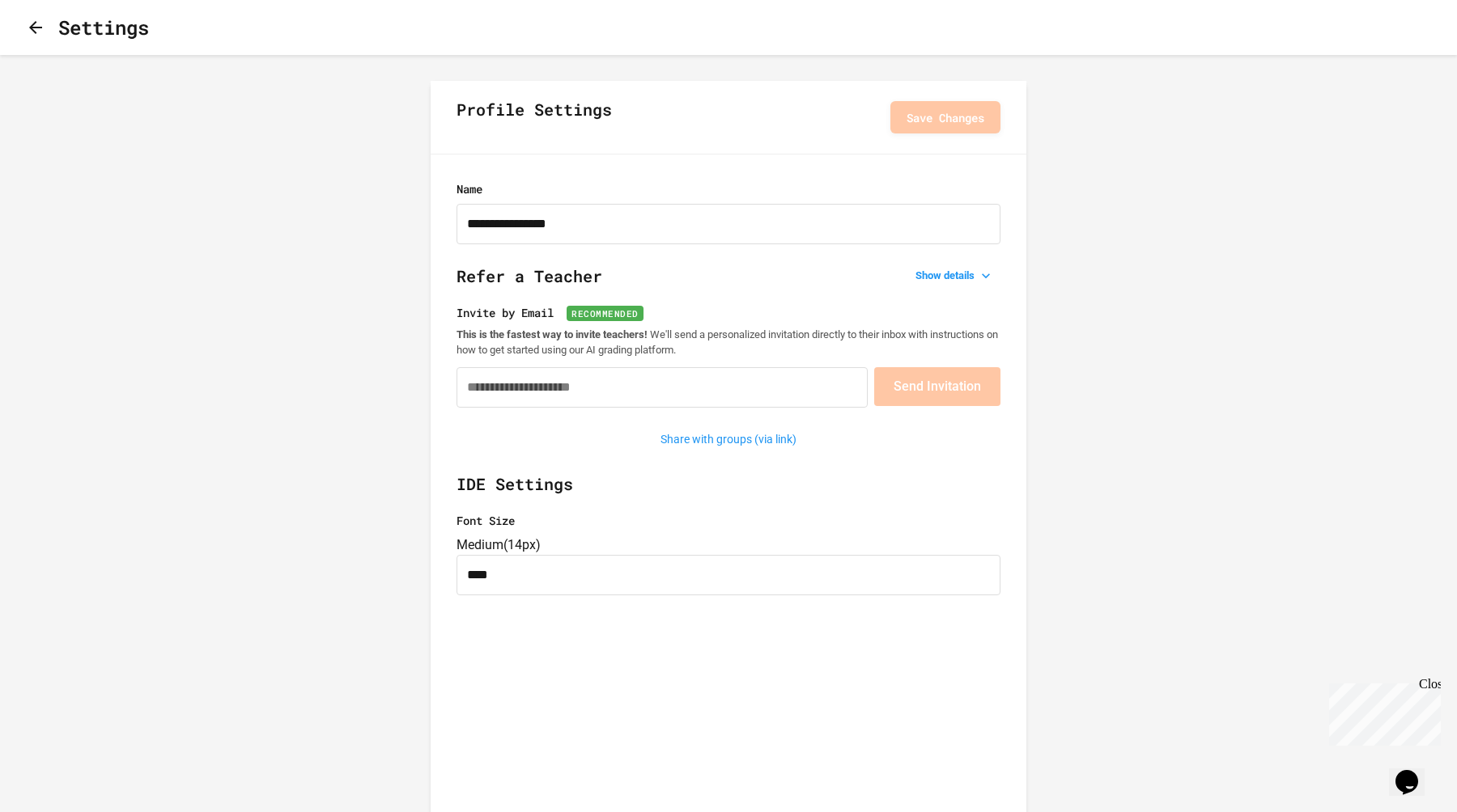
click at [44, 36] on icon "button" at bounding box center [35, 28] width 19 height 19
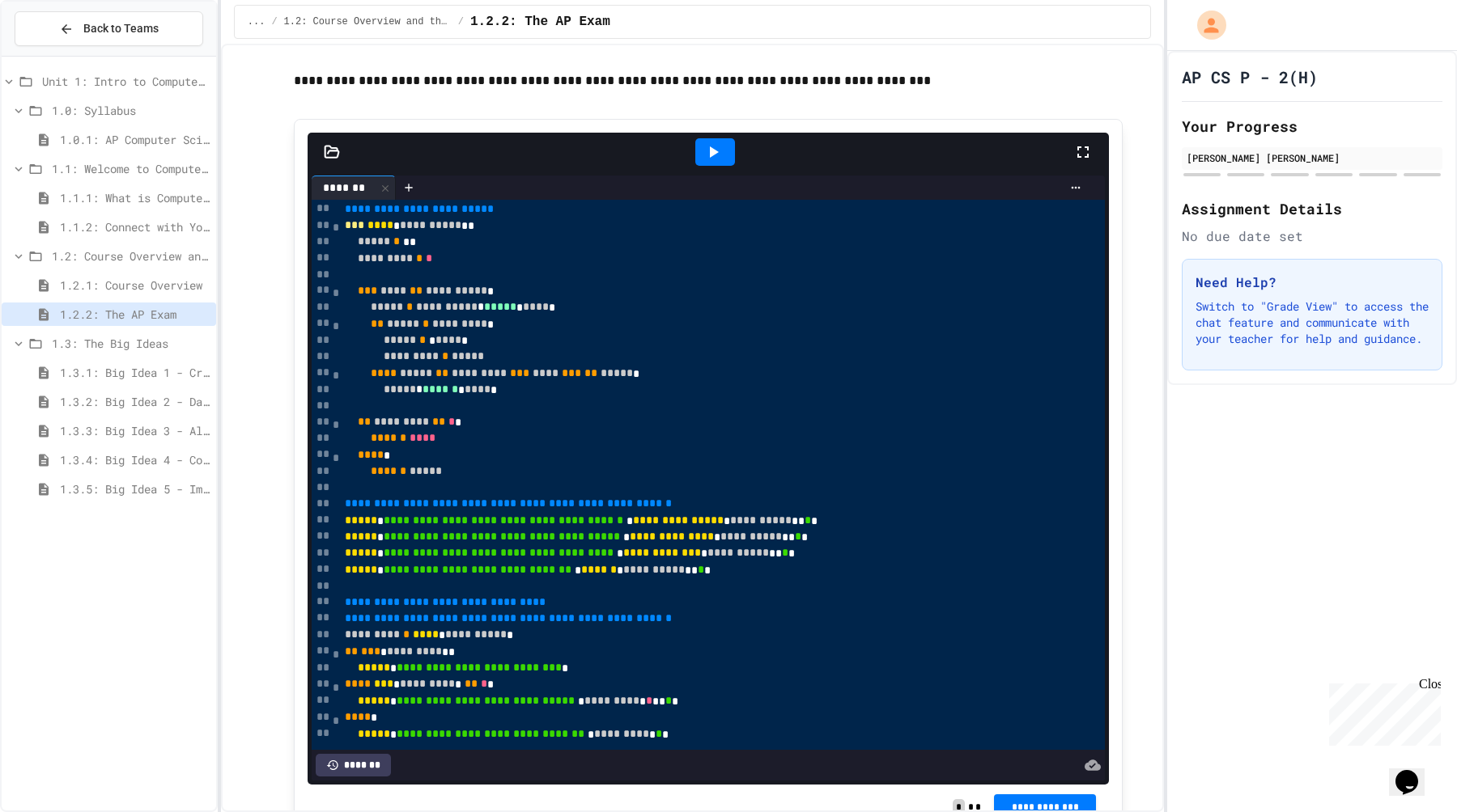
scroll to position [3577, 0]
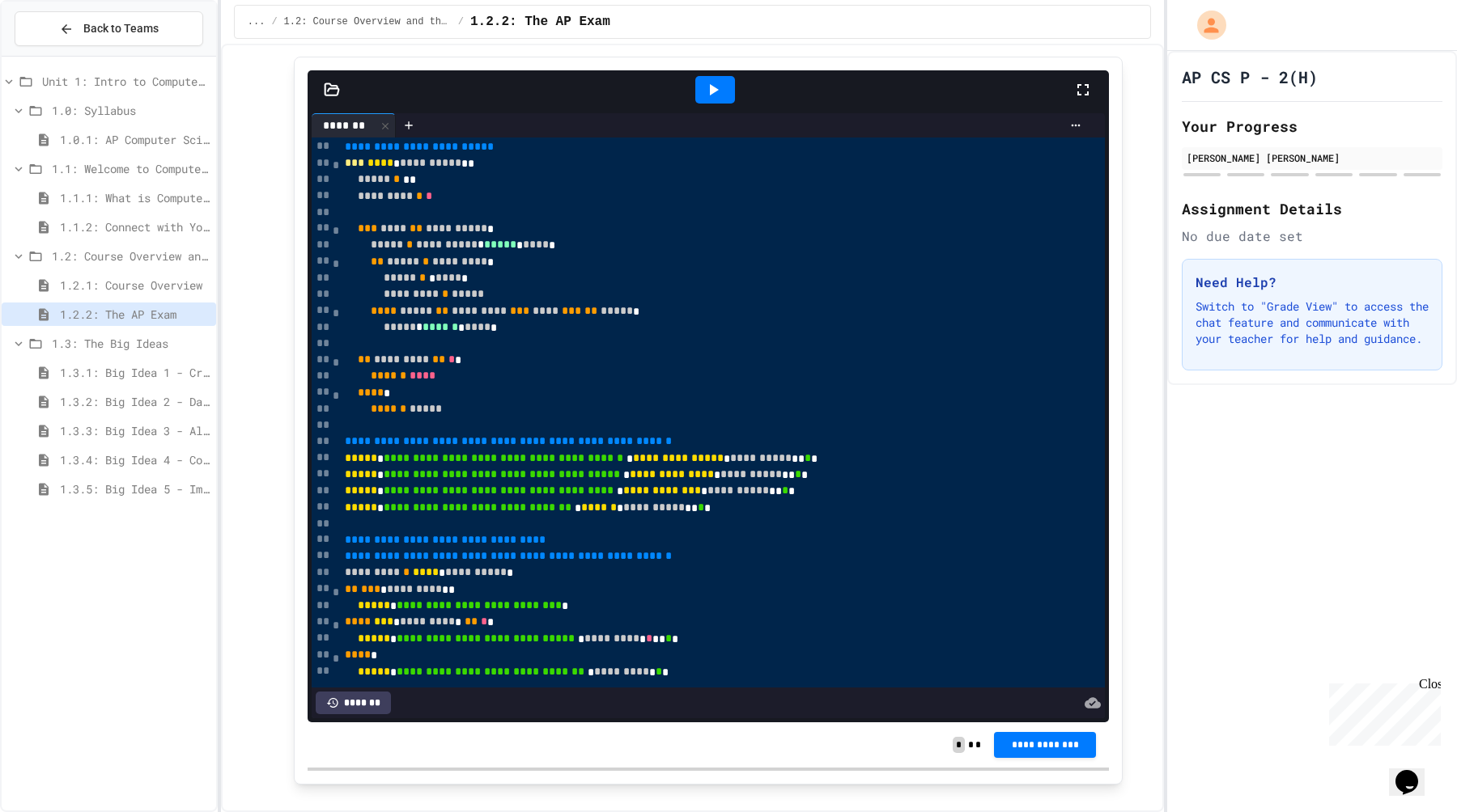
click at [708, 86] on icon at bounding box center [713, 90] width 19 height 19
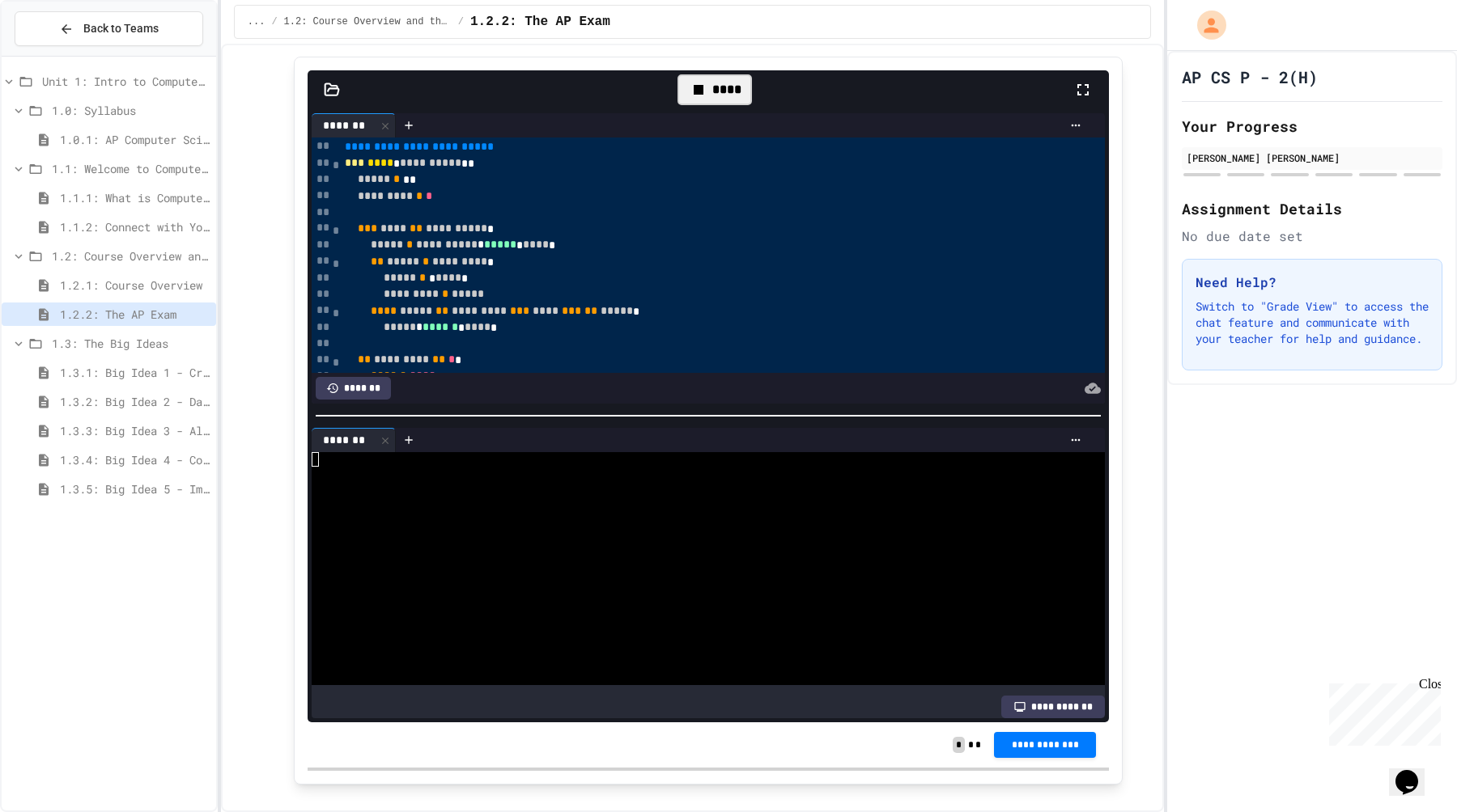
click at [392, 463] on div at bounding box center [701, 459] width 780 height 15
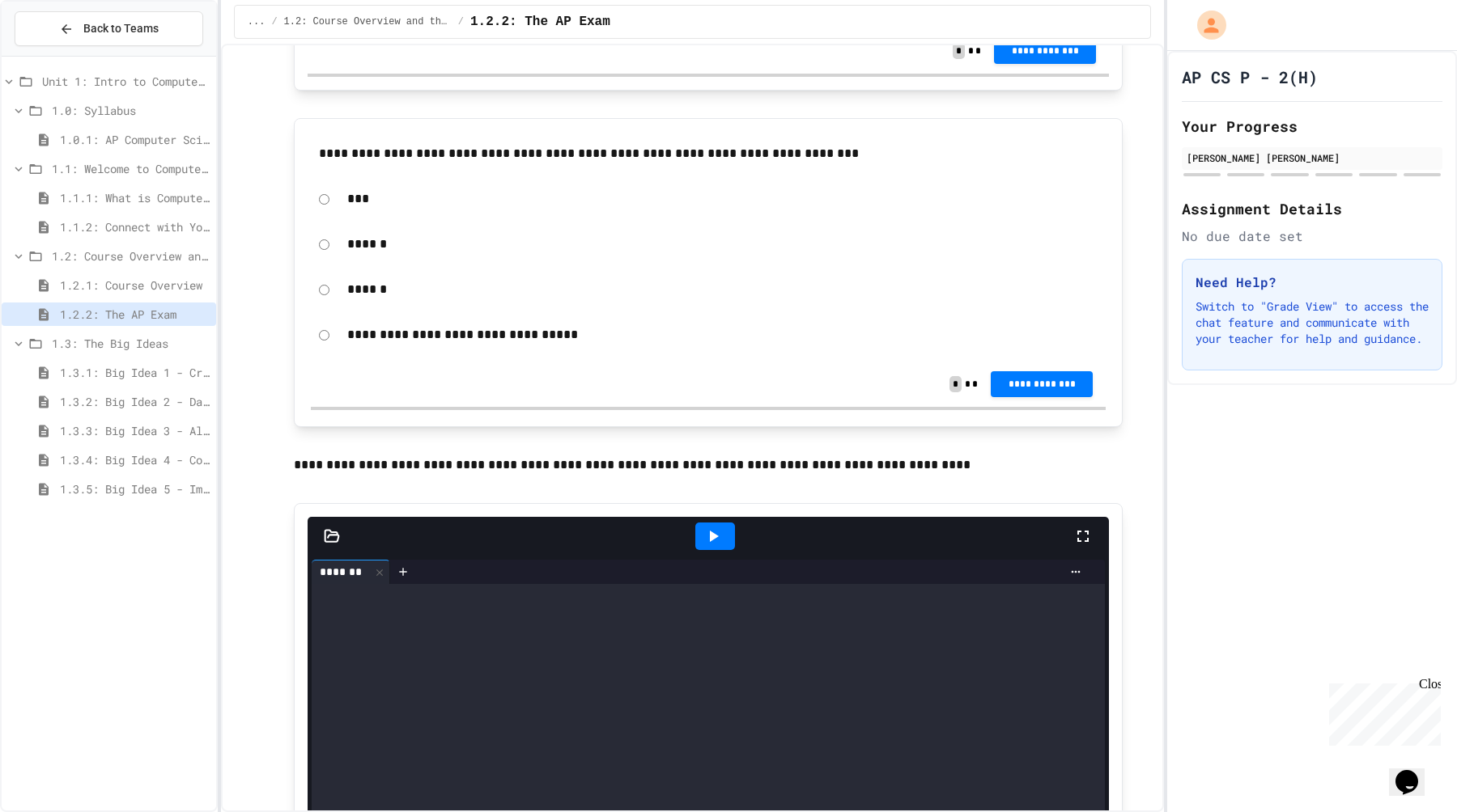
scroll to position [4274, 0]
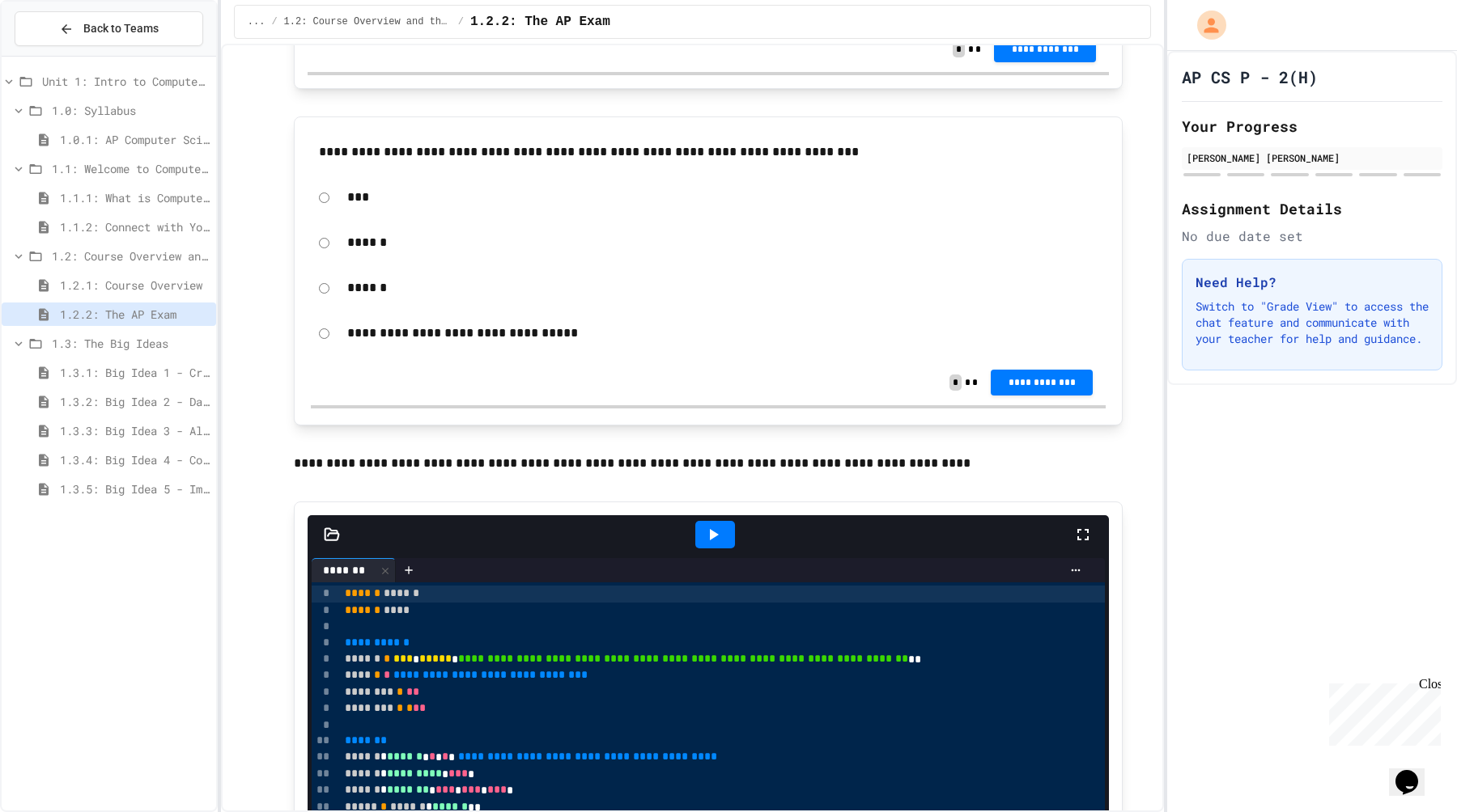
click at [331, 333] on div "**********" at bounding box center [708, 333] width 795 height 37
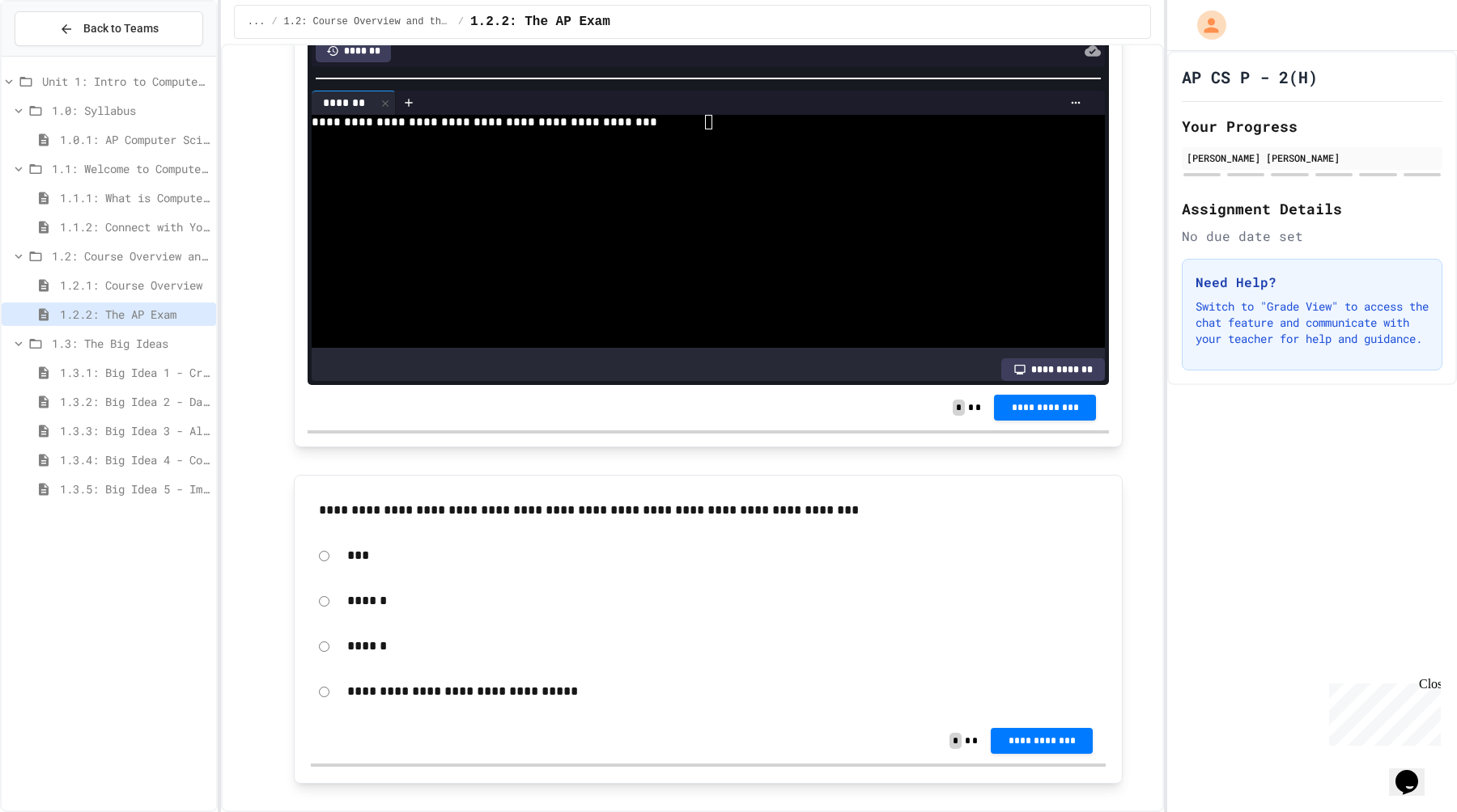
scroll to position [3998, 0]
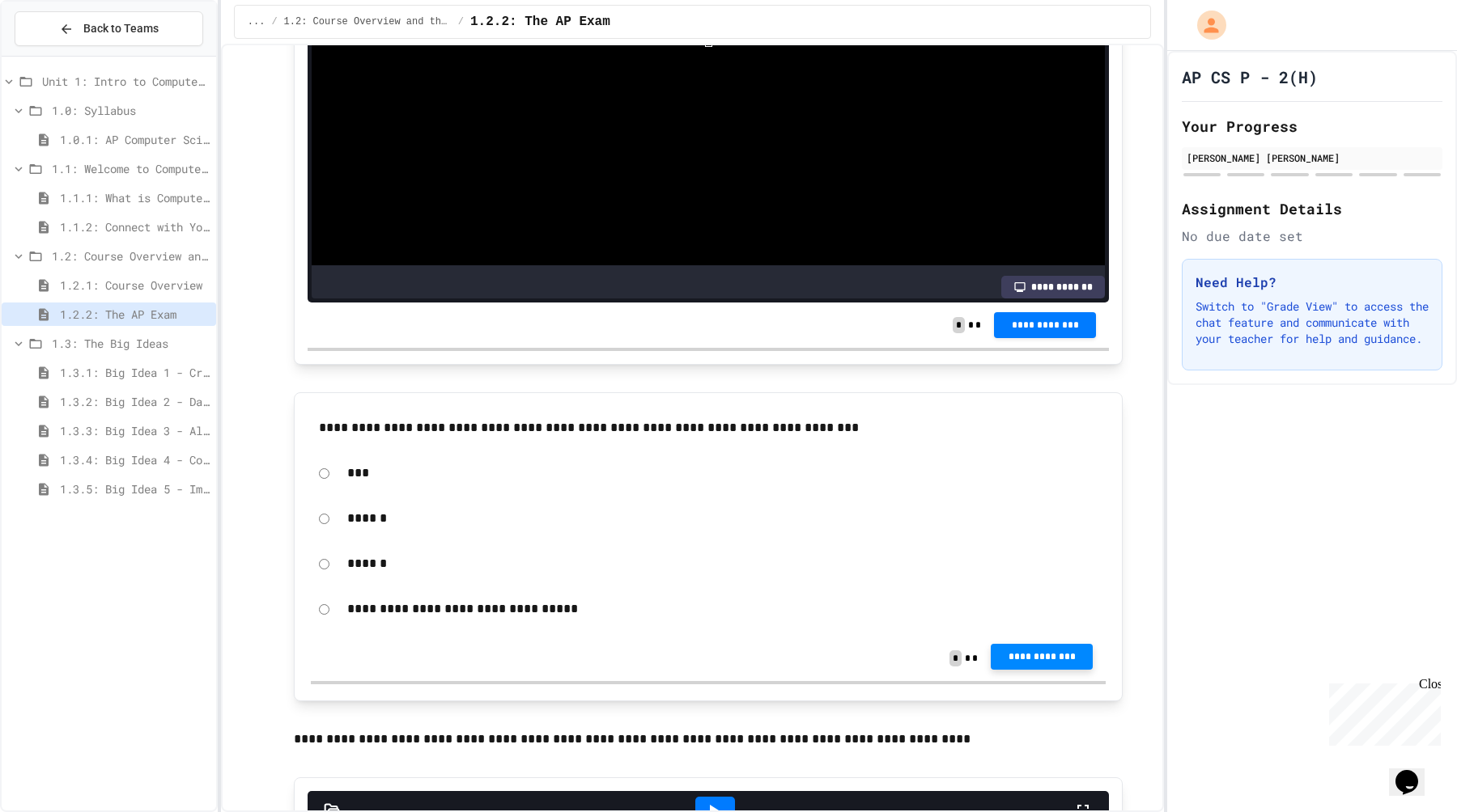
click at [1013, 654] on span "**********" at bounding box center [1042, 656] width 76 height 13
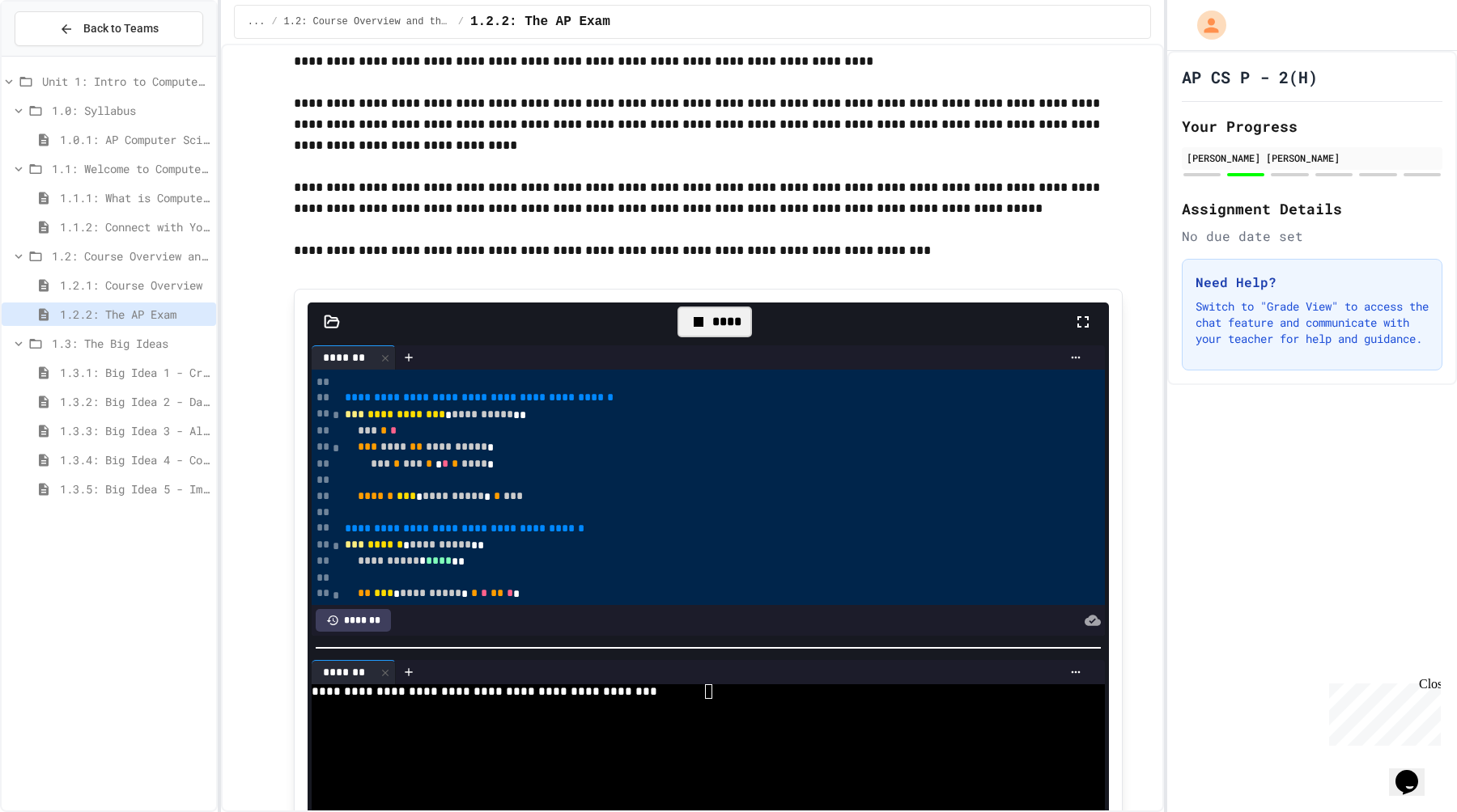
scroll to position [399, 0]
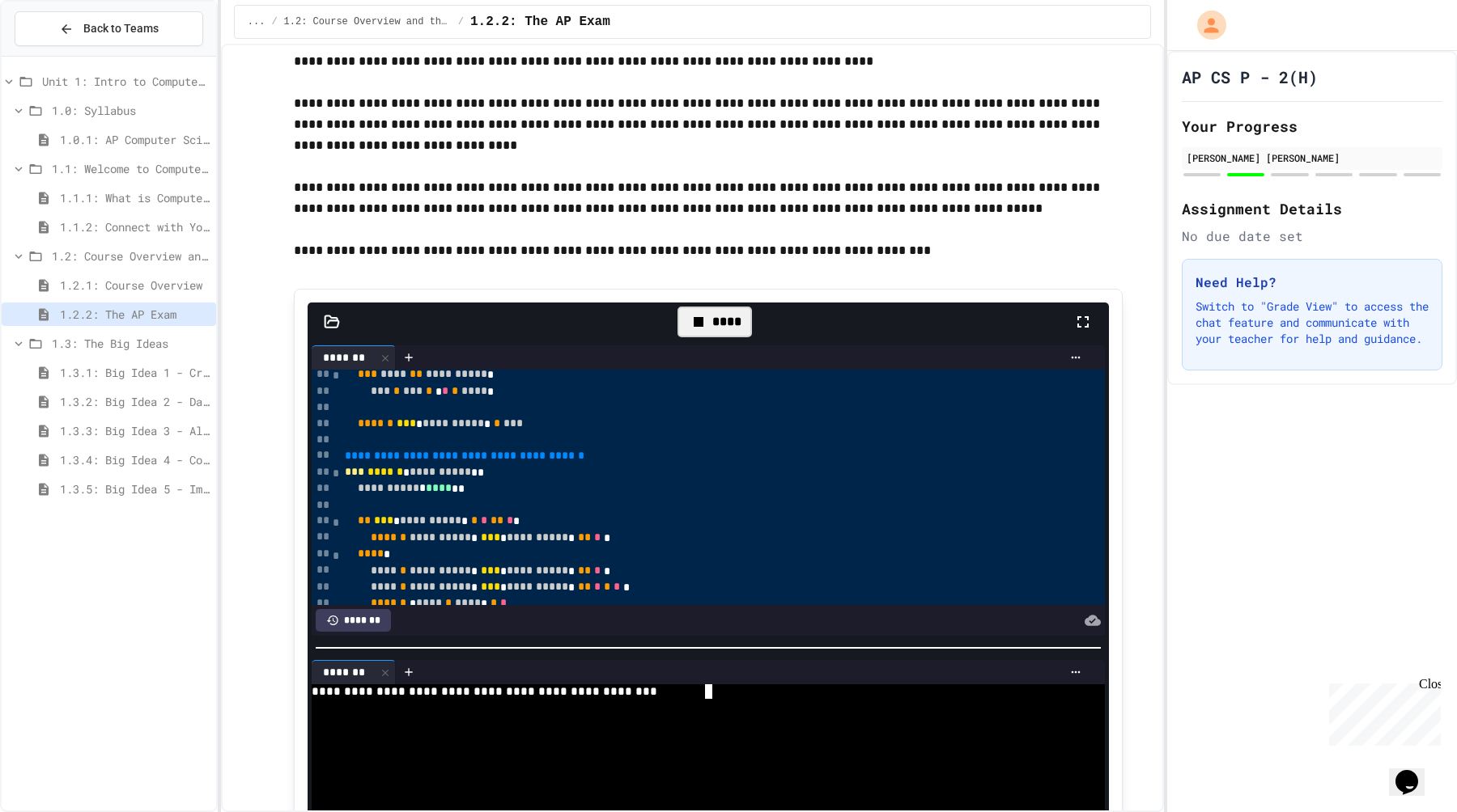
click at [727, 690] on div "**********" at bounding box center [701, 691] width 780 height 15
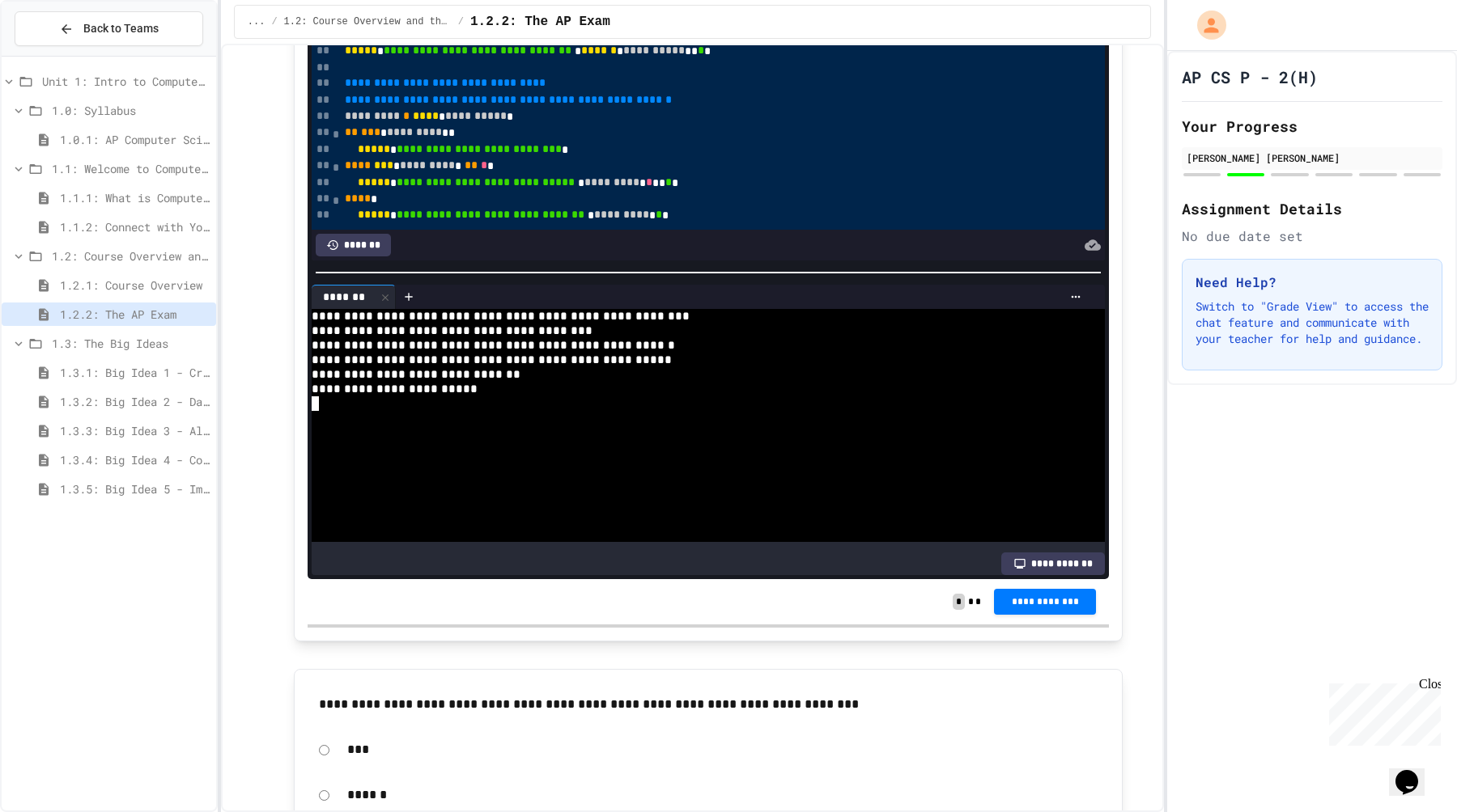
scroll to position [3724, 0]
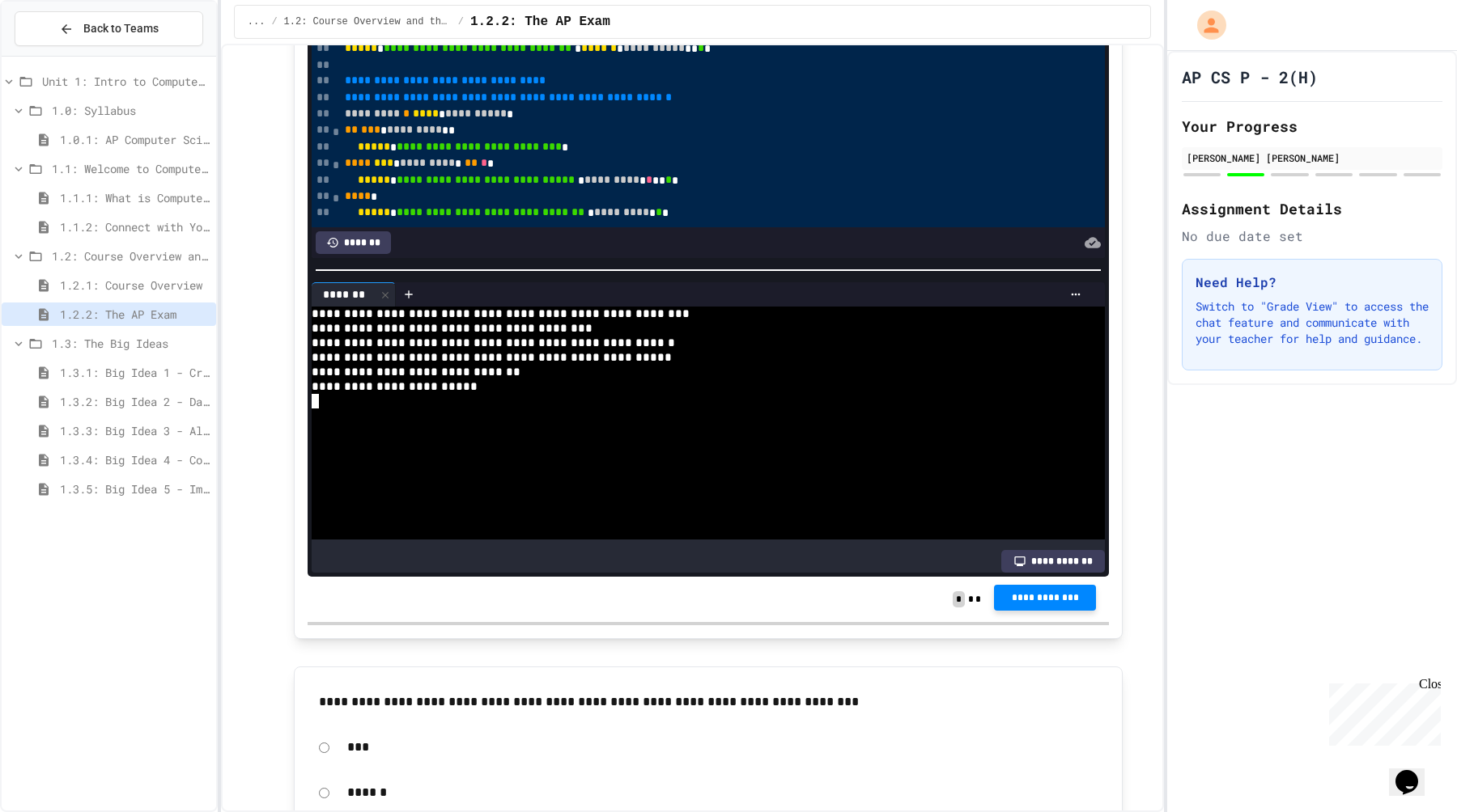
click at [1033, 600] on span "**********" at bounding box center [1045, 598] width 76 height 13
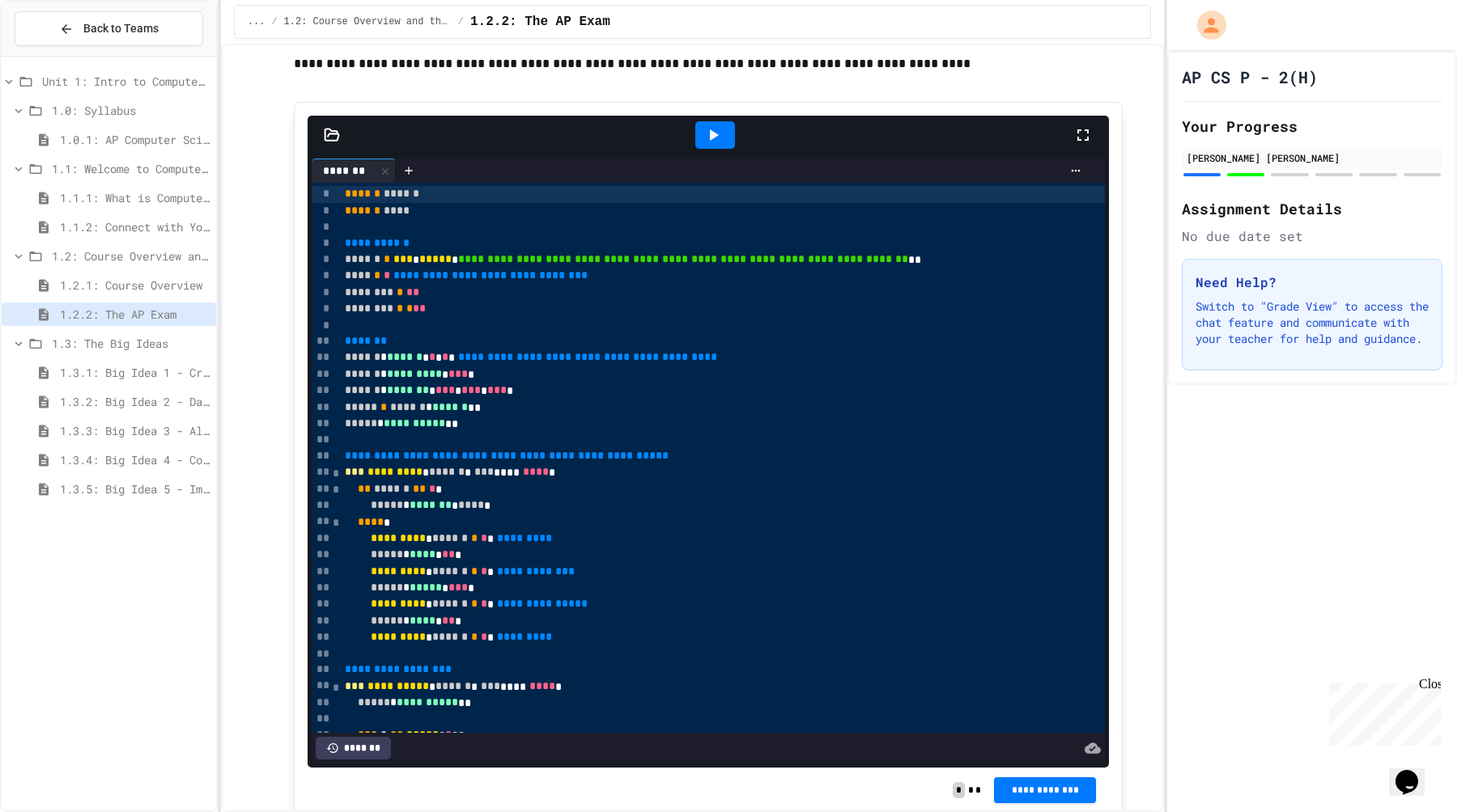
scroll to position [4619, 0]
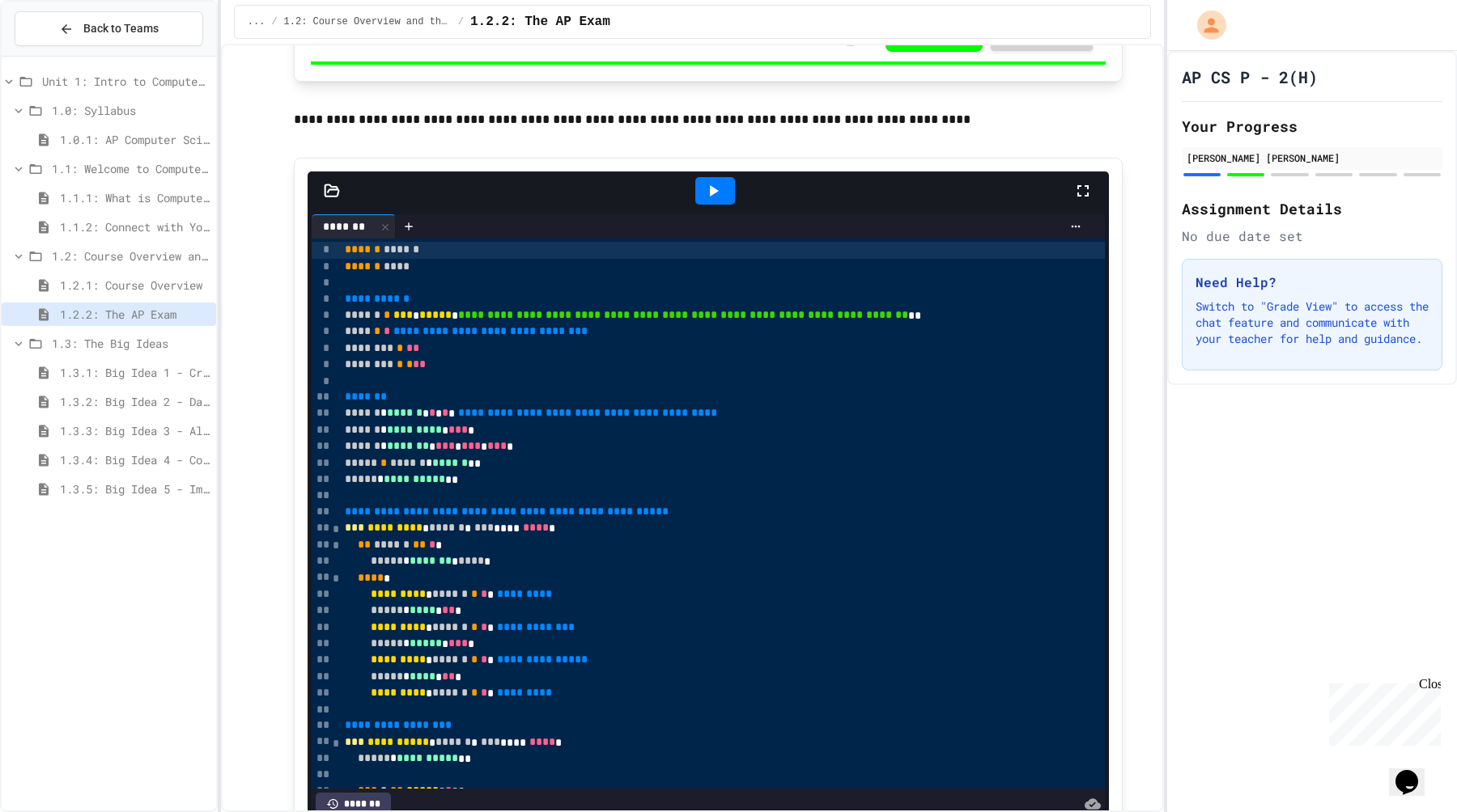
click at [709, 184] on icon at bounding box center [713, 191] width 19 height 19
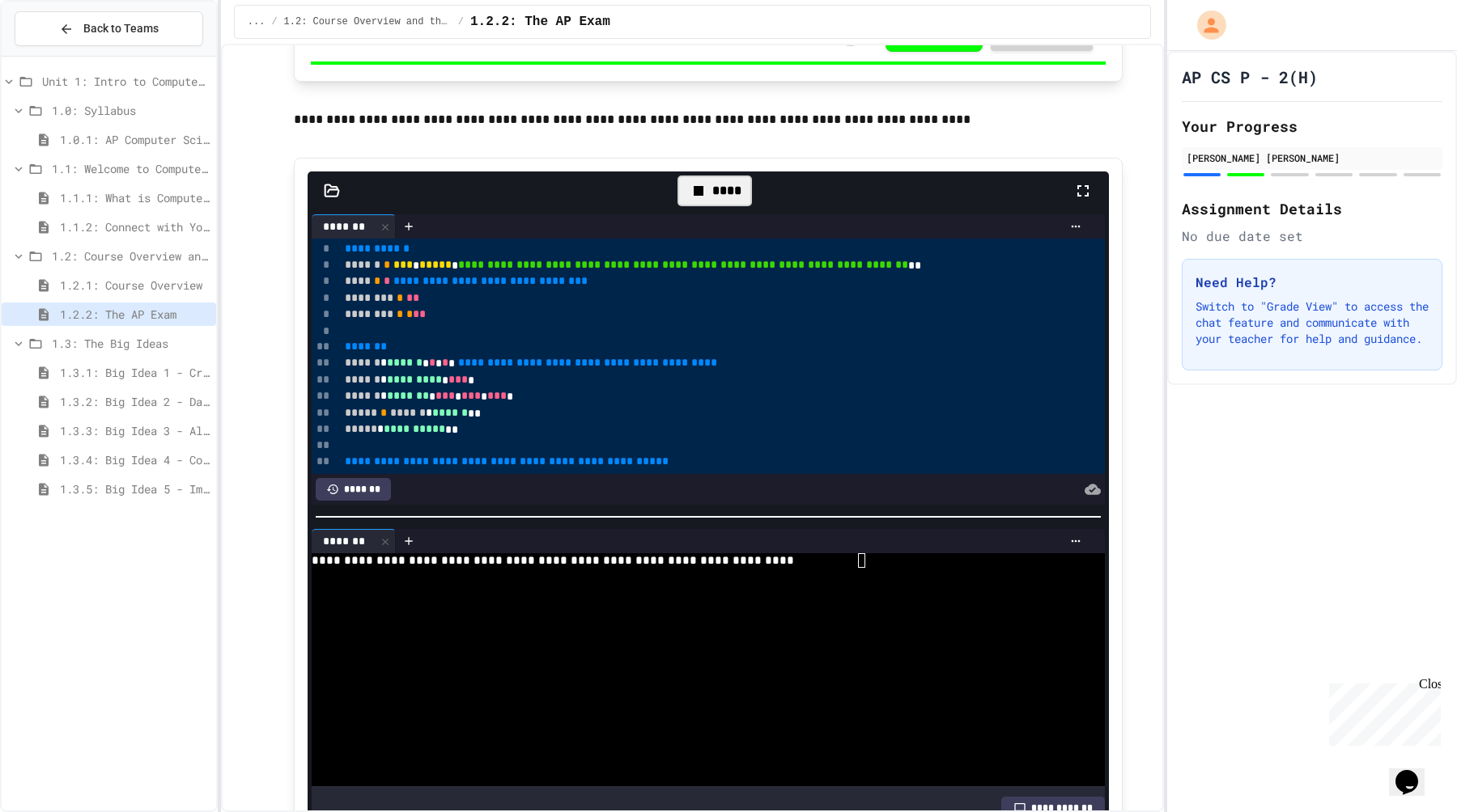
scroll to position [52, 0]
click at [900, 566] on div "**********" at bounding box center [701, 560] width 780 height 15
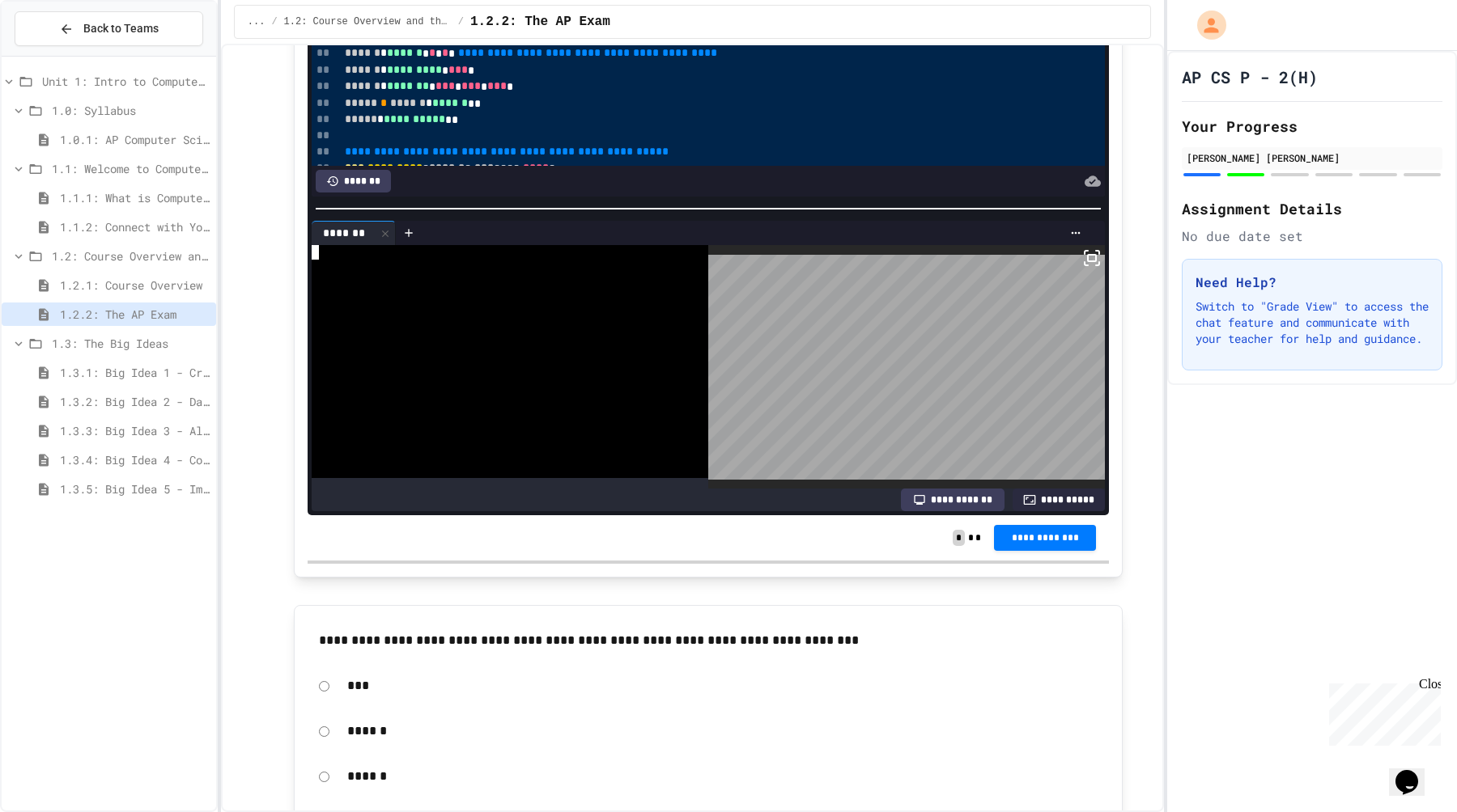
scroll to position [4929, 0]
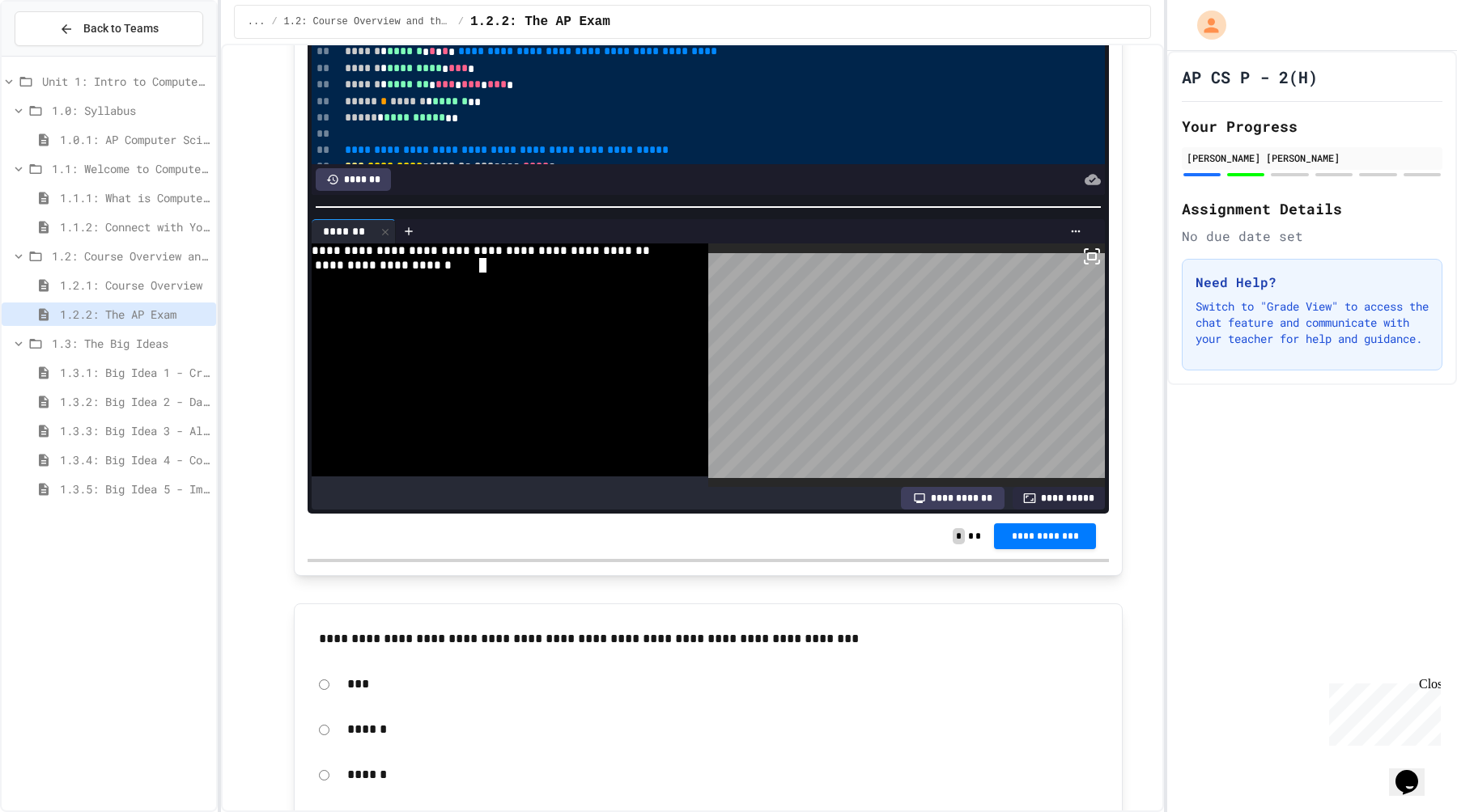
click at [477, 291] on div at bounding box center [501, 294] width 379 height 15
click at [517, 270] on div "**********" at bounding box center [501, 265] width 379 height 15
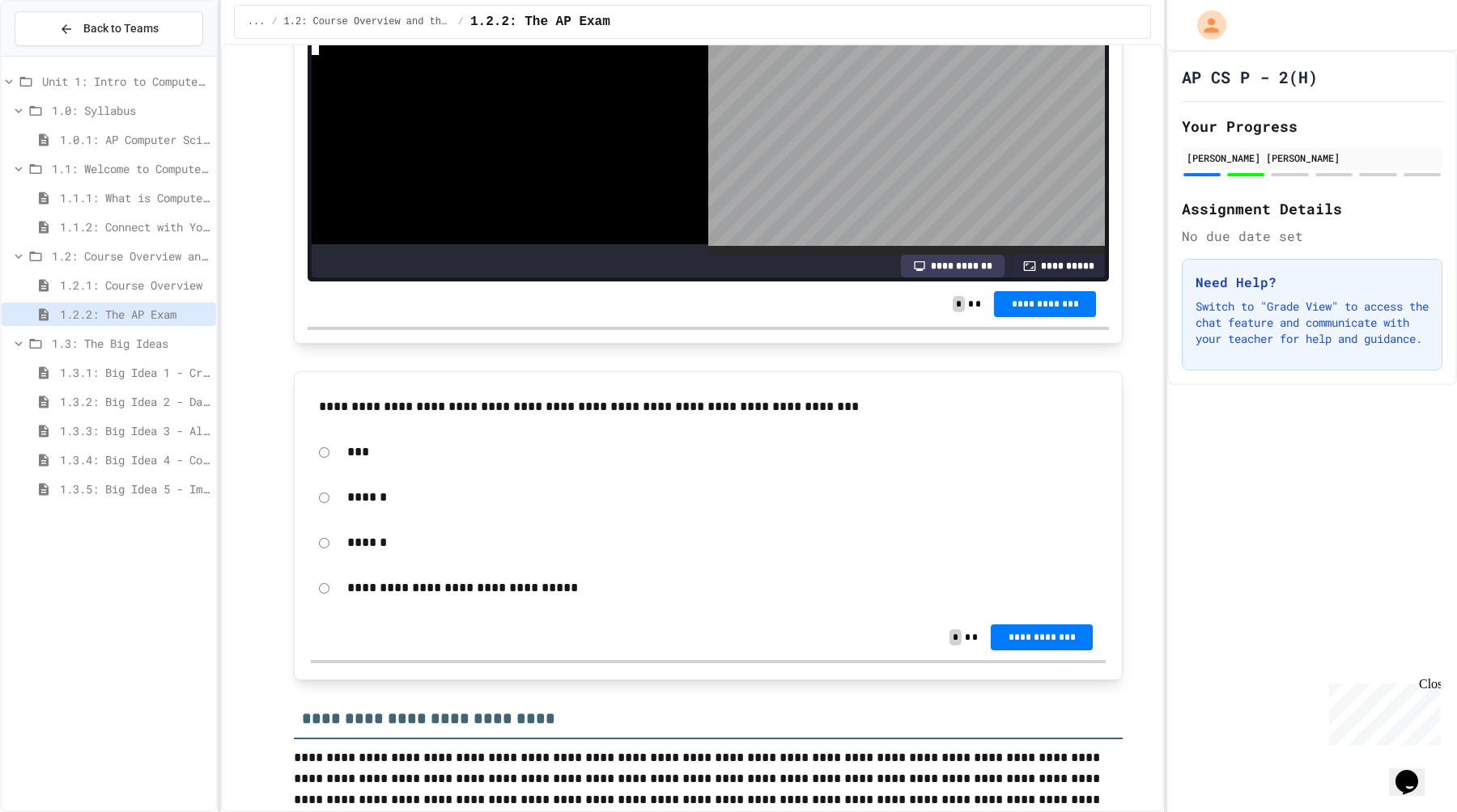
scroll to position [5180, 0]
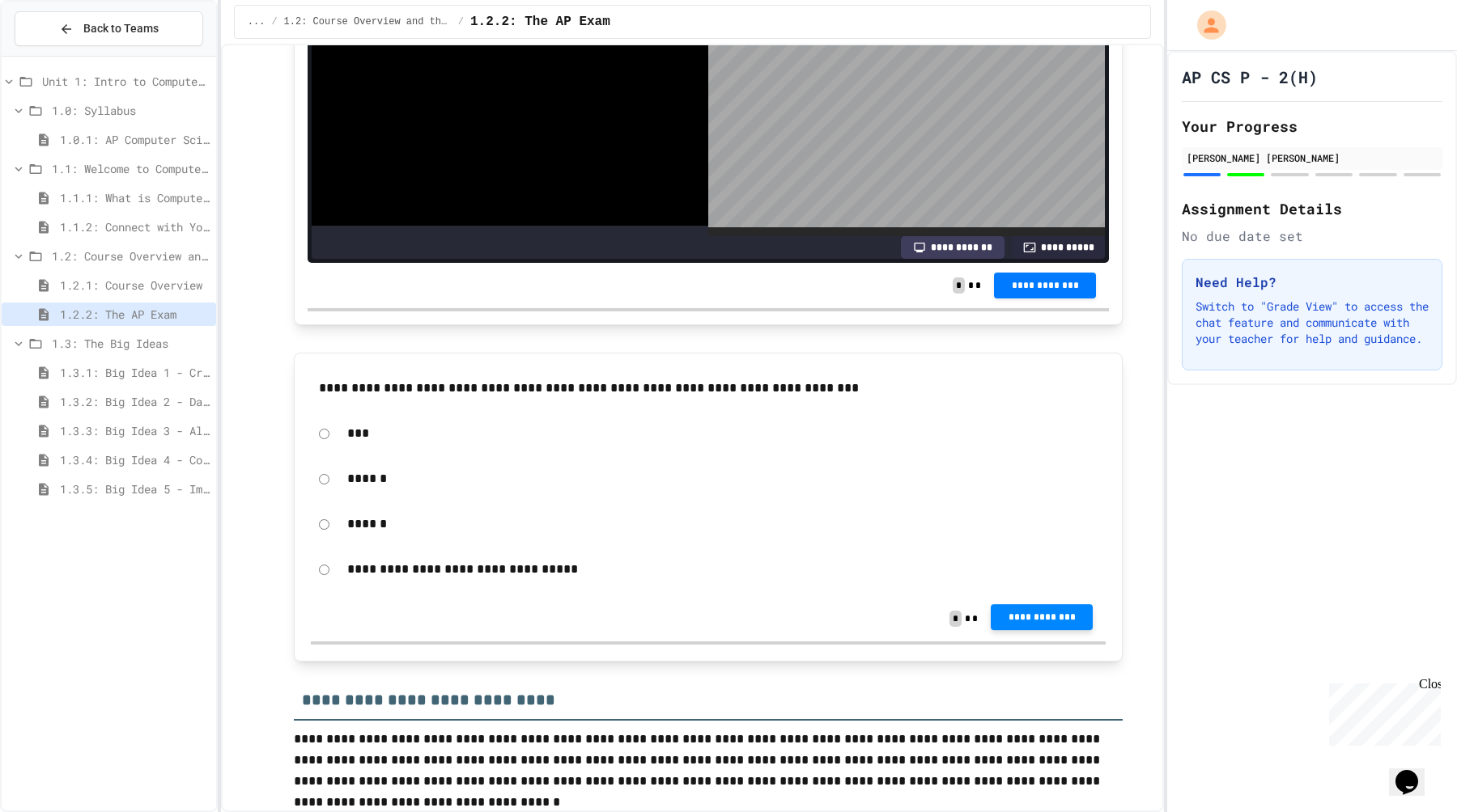
click at [1002, 622] on button "**********" at bounding box center [1042, 617] width 102 height 26
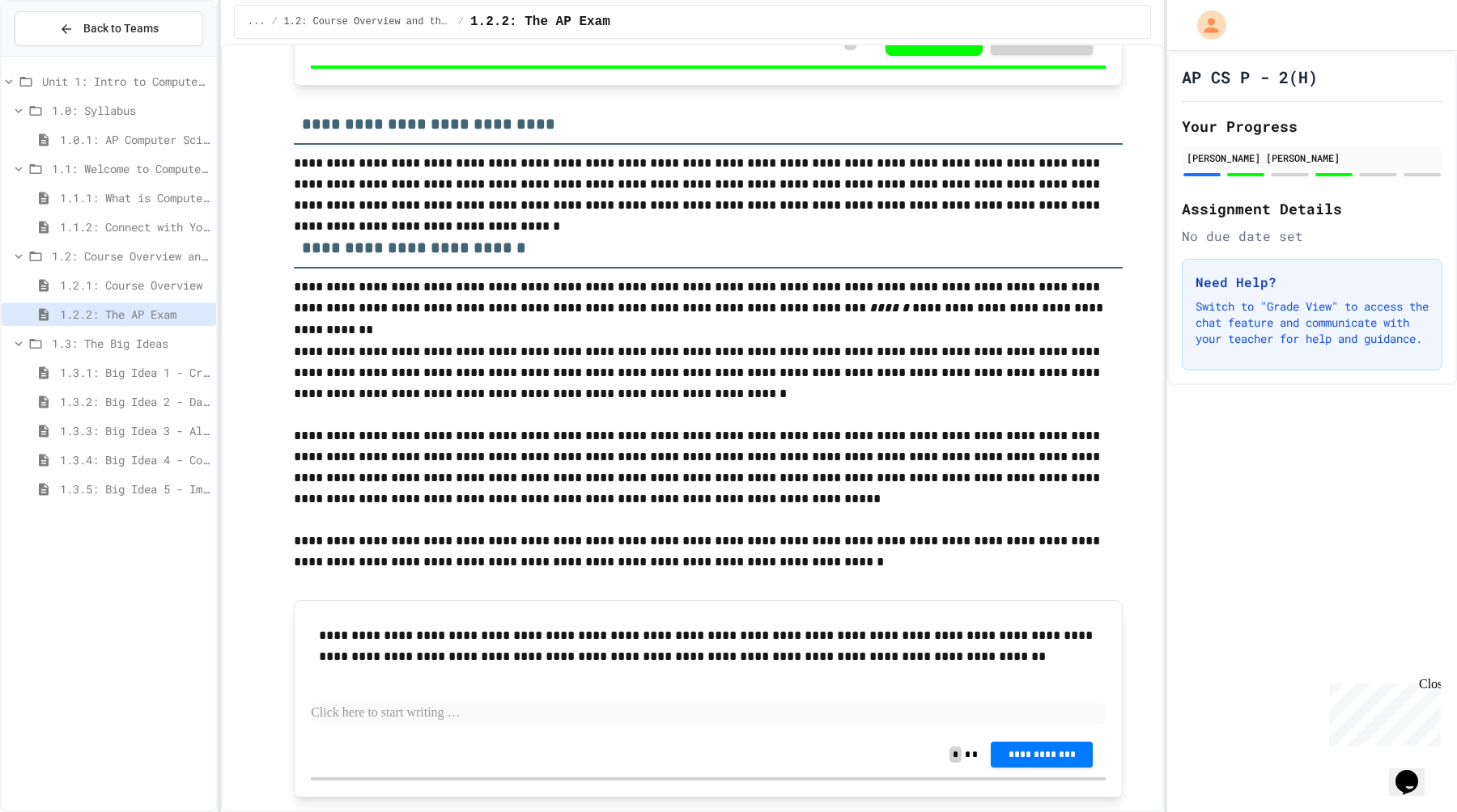
scroll to position [5828, 0]
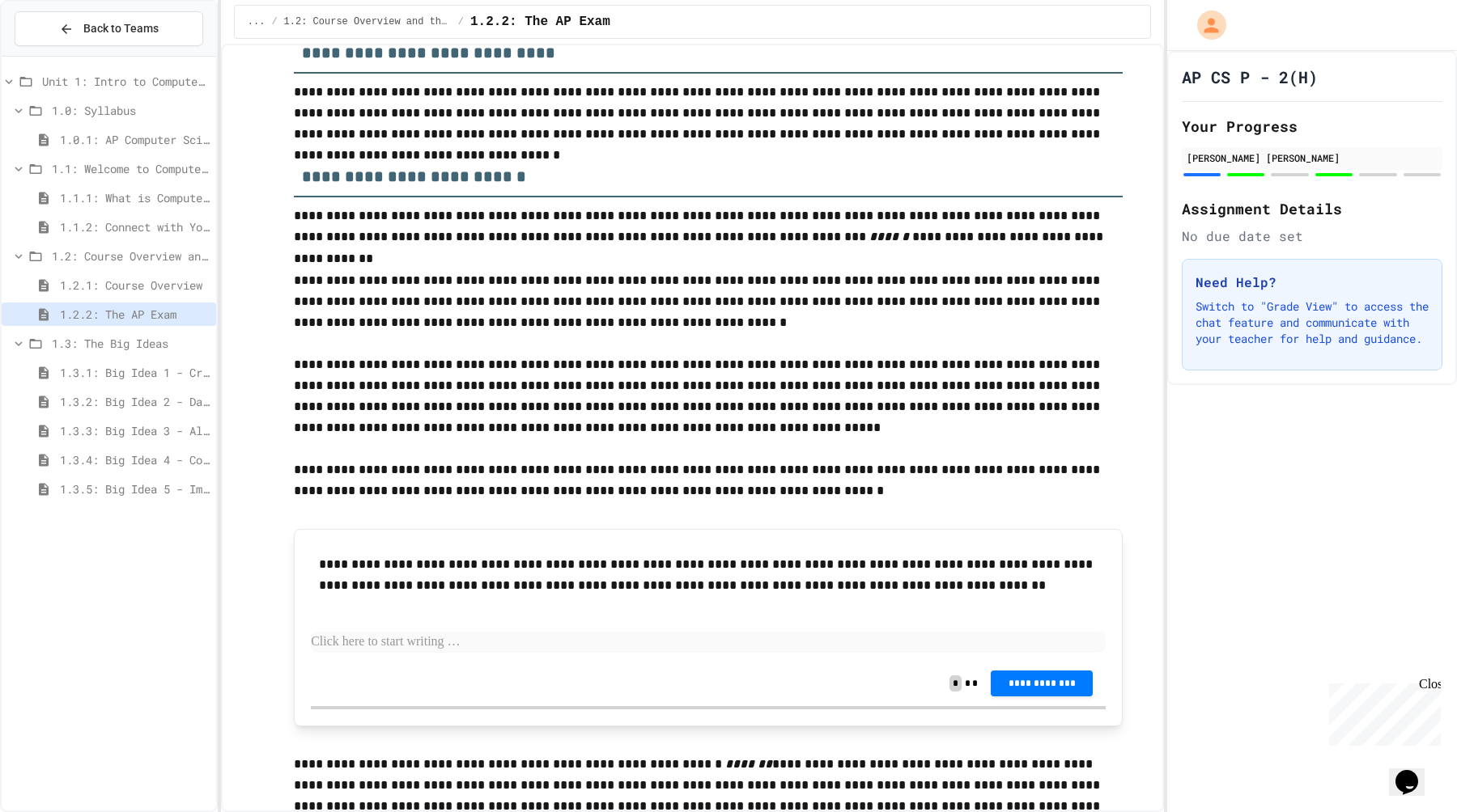
click at [390, 639] on p at bounding box center [708, 643] width 795 height 21
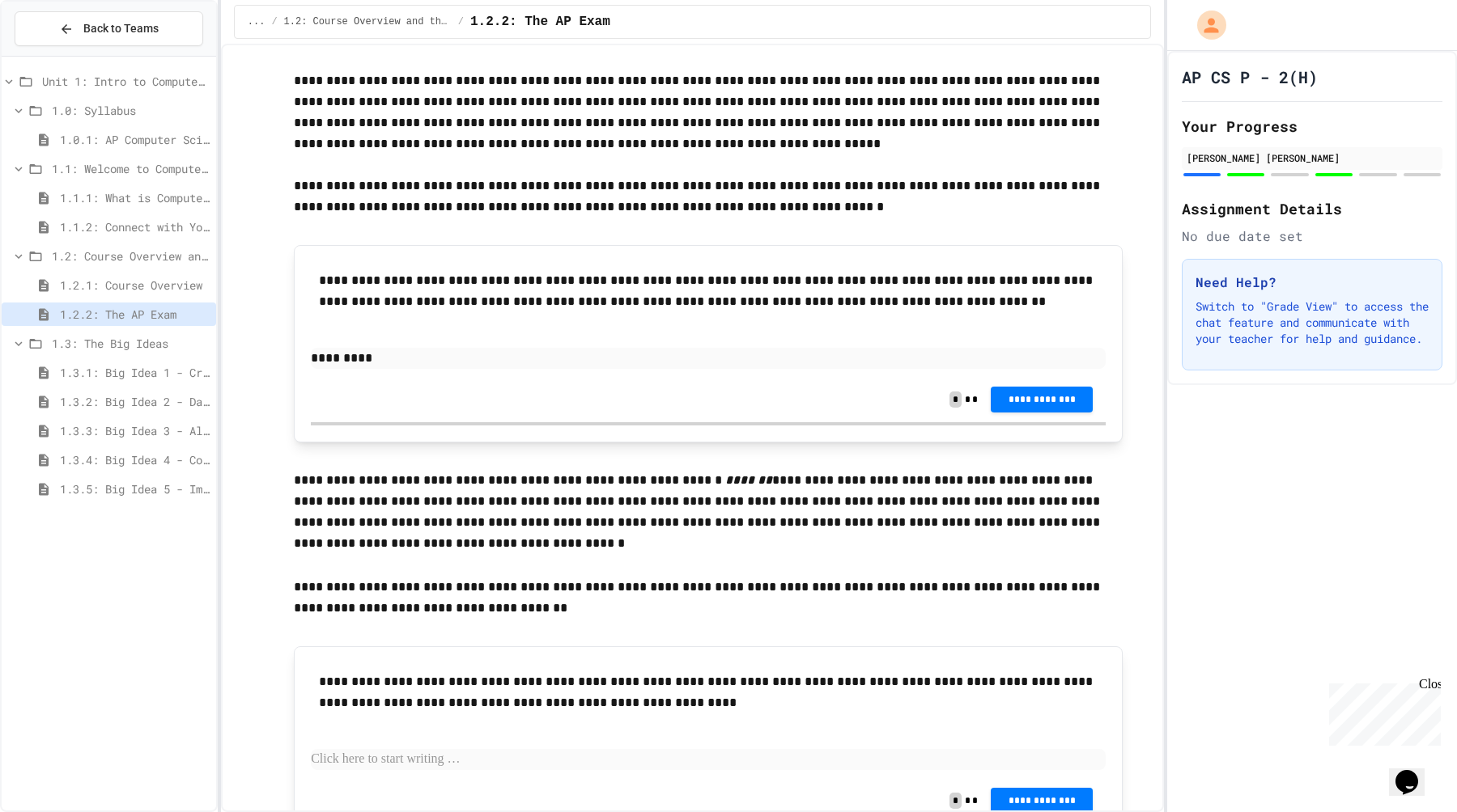
scroll to position [6120, 0]
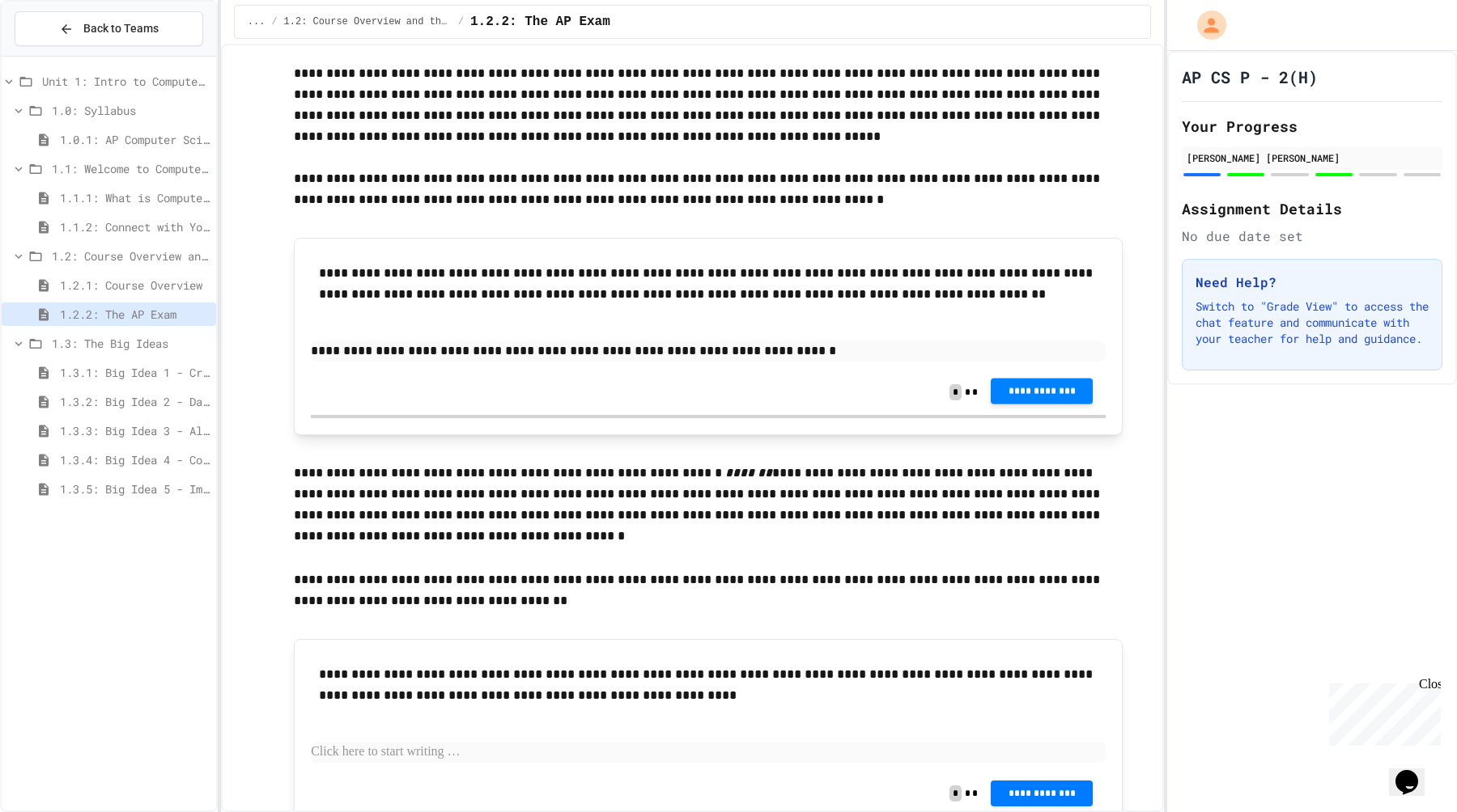
click at [1036, 388] on span "**********" at bounding box center [1042, 391] width 76 height 13
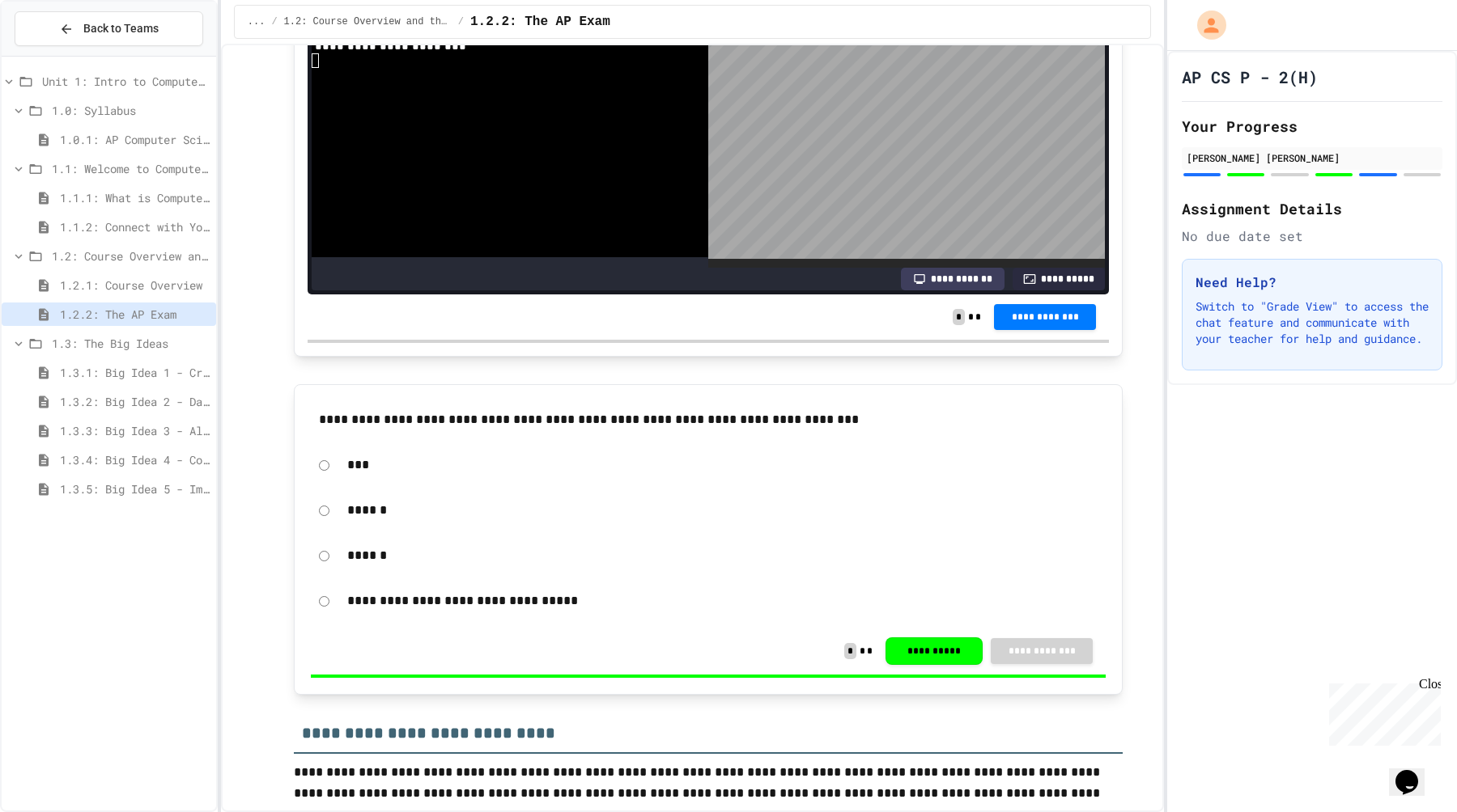
scroll to position [5116, 0]
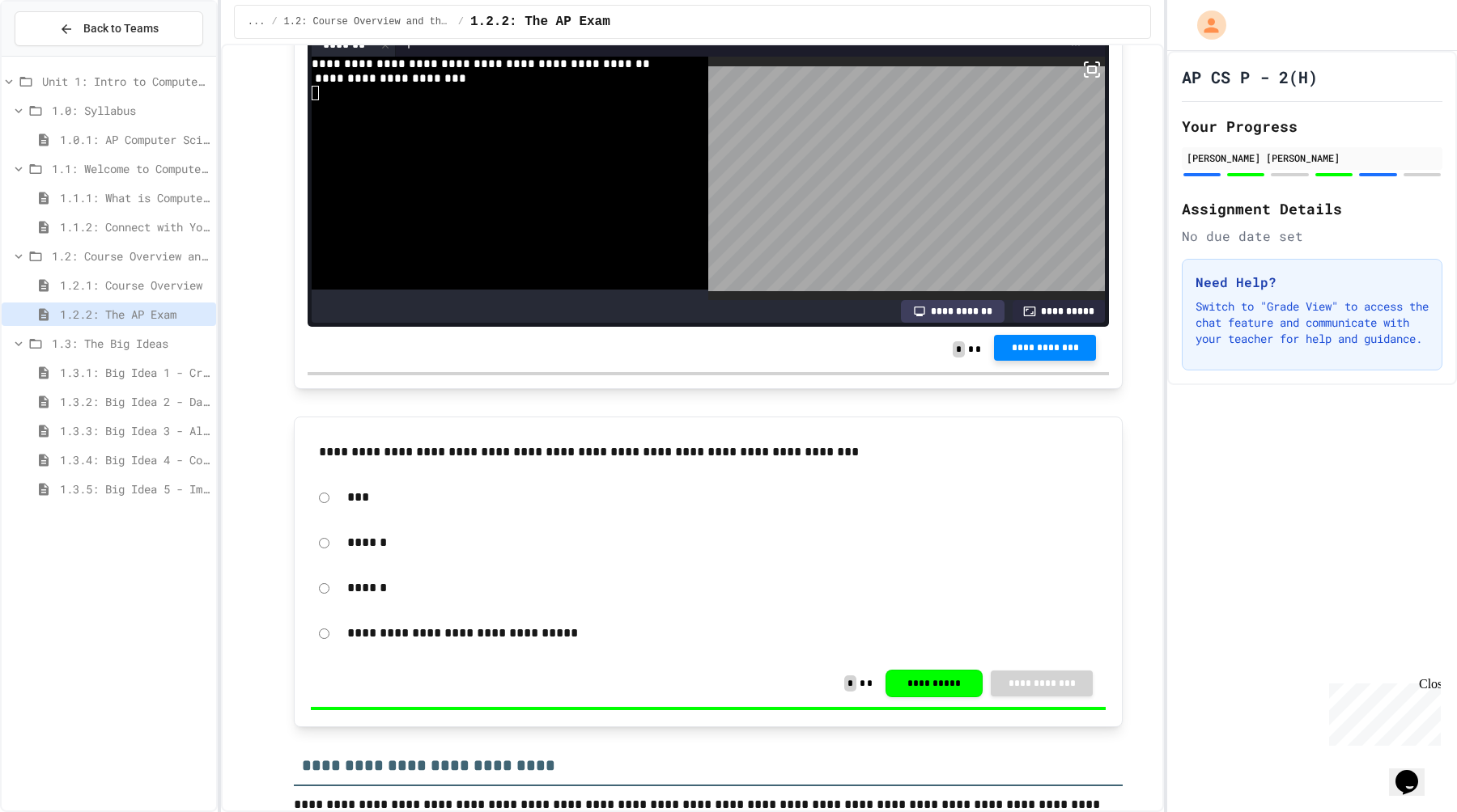
click at [1038, 348] on span "**********" at bounding box center [1045, 348] width 76 height 13
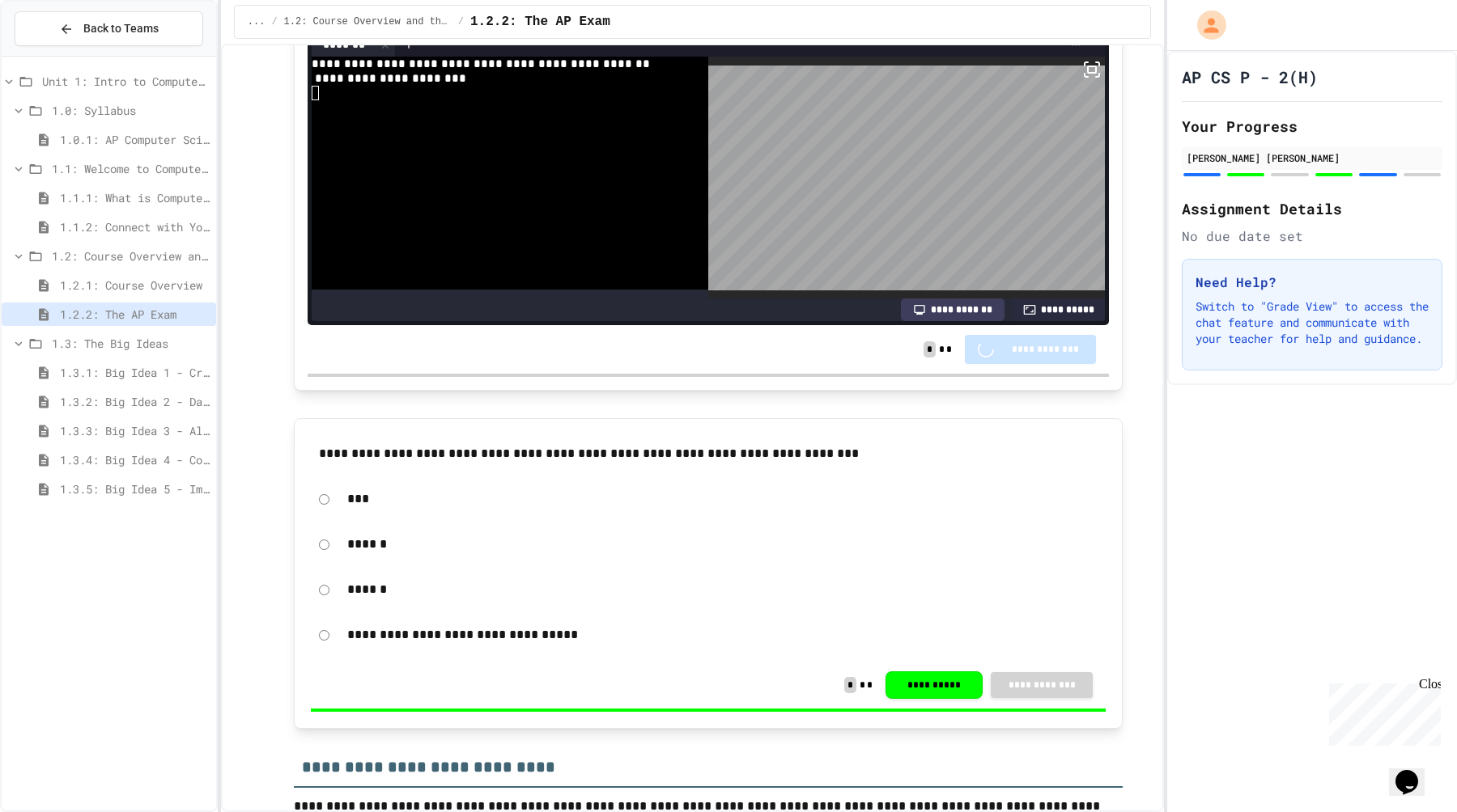
scroll to position [5115, 0]
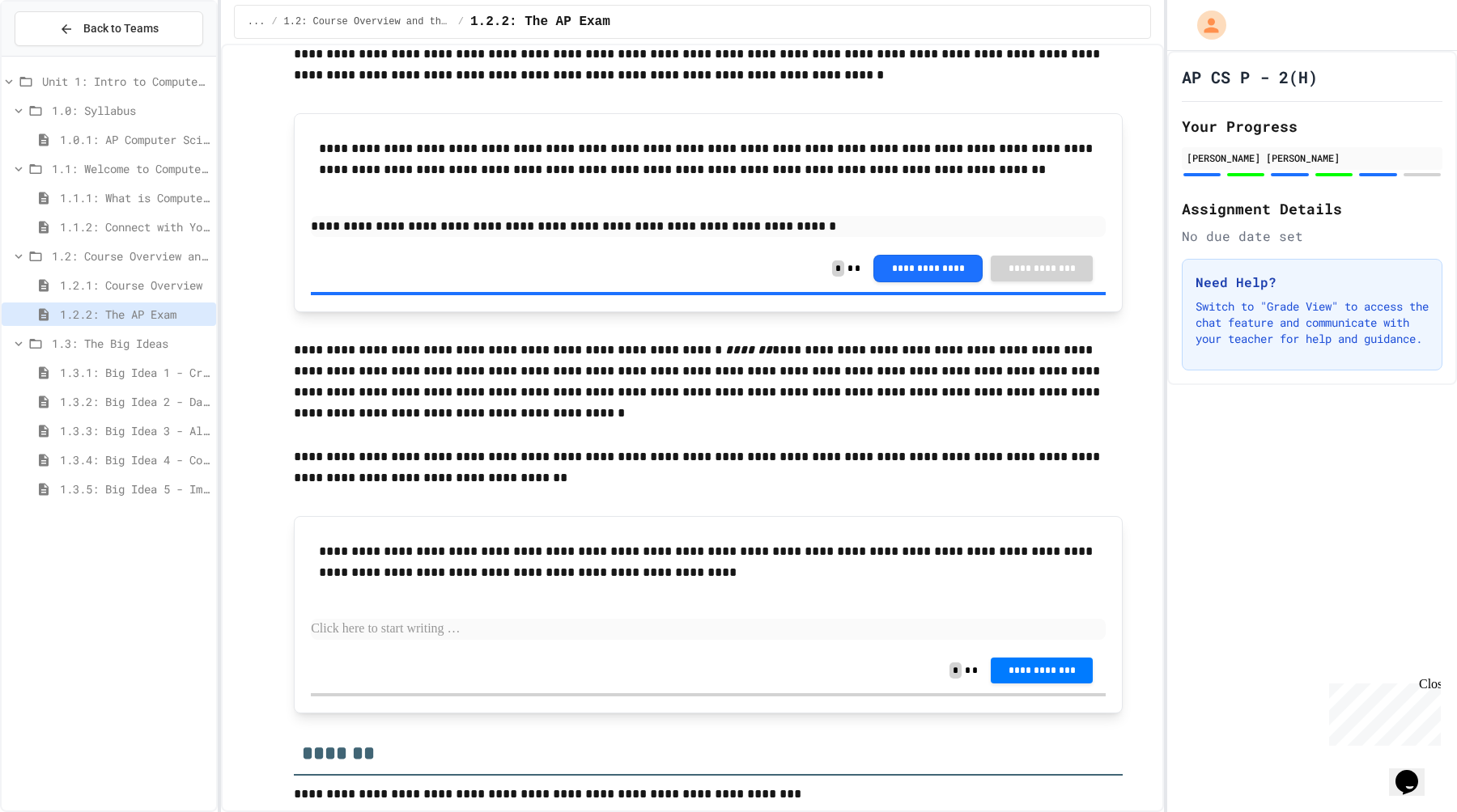
scroll to position [6316, 0]
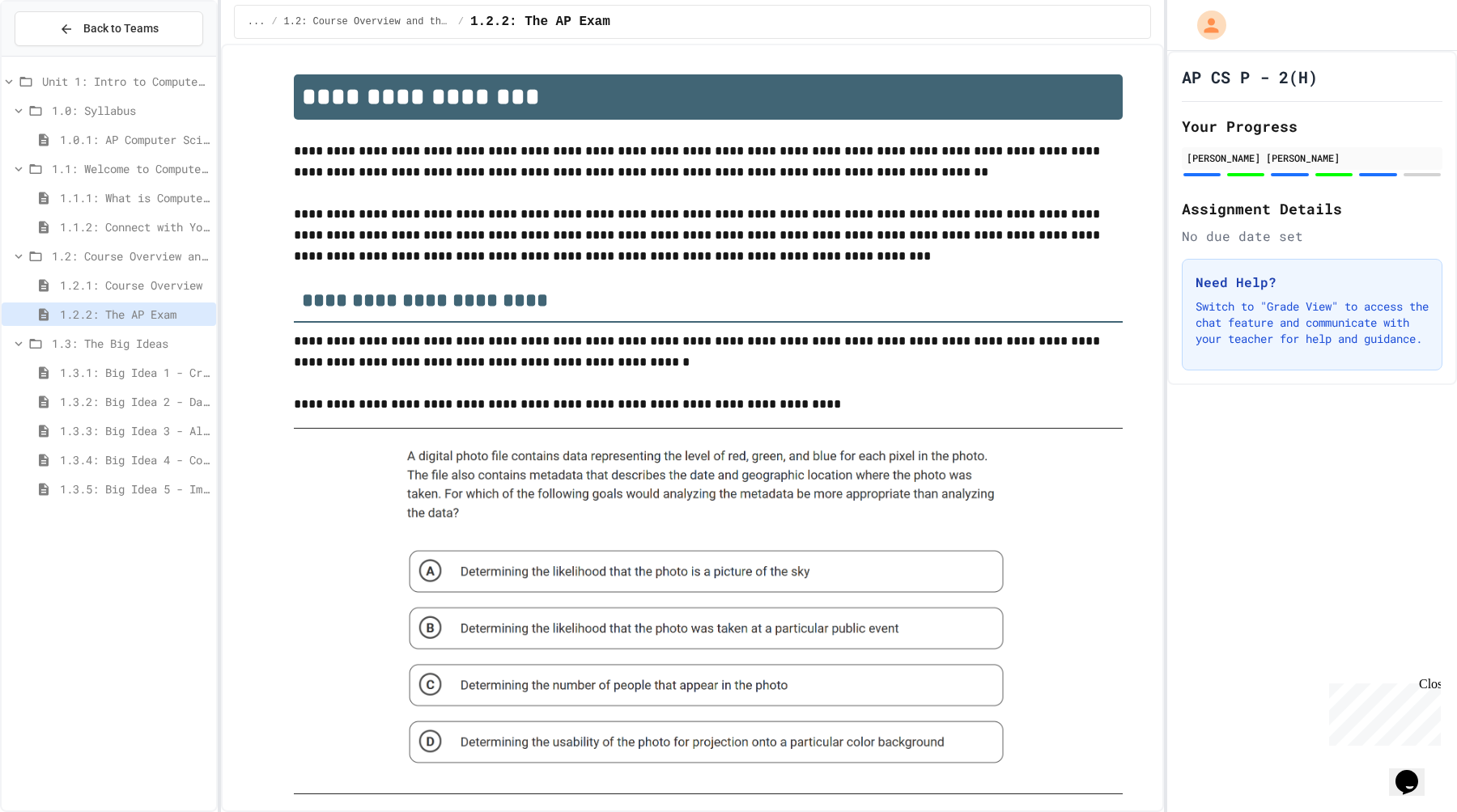
click at [860, 496] on img at bounding box center [708, 611] width 622 height 339
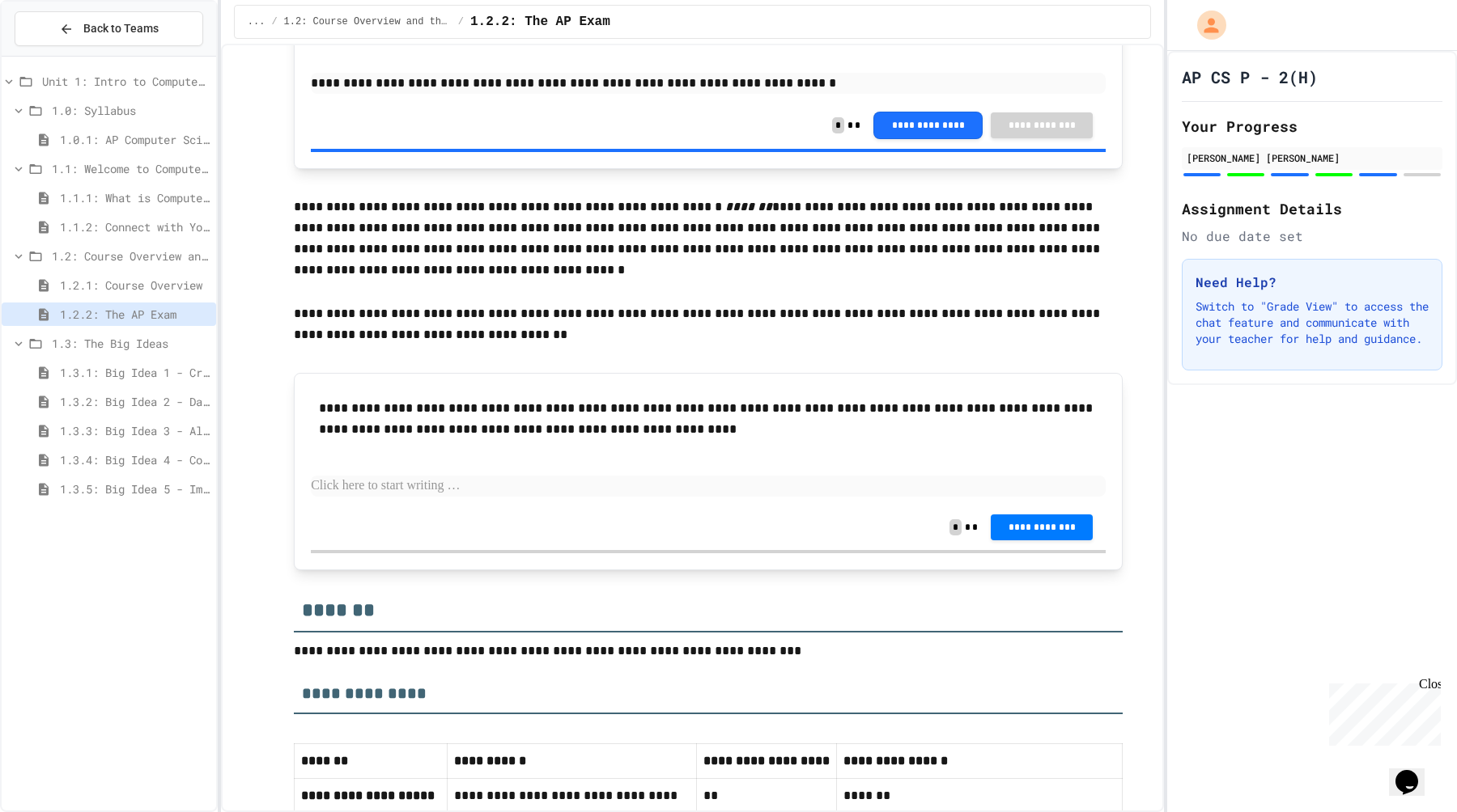
scroll to position [6422, 0]
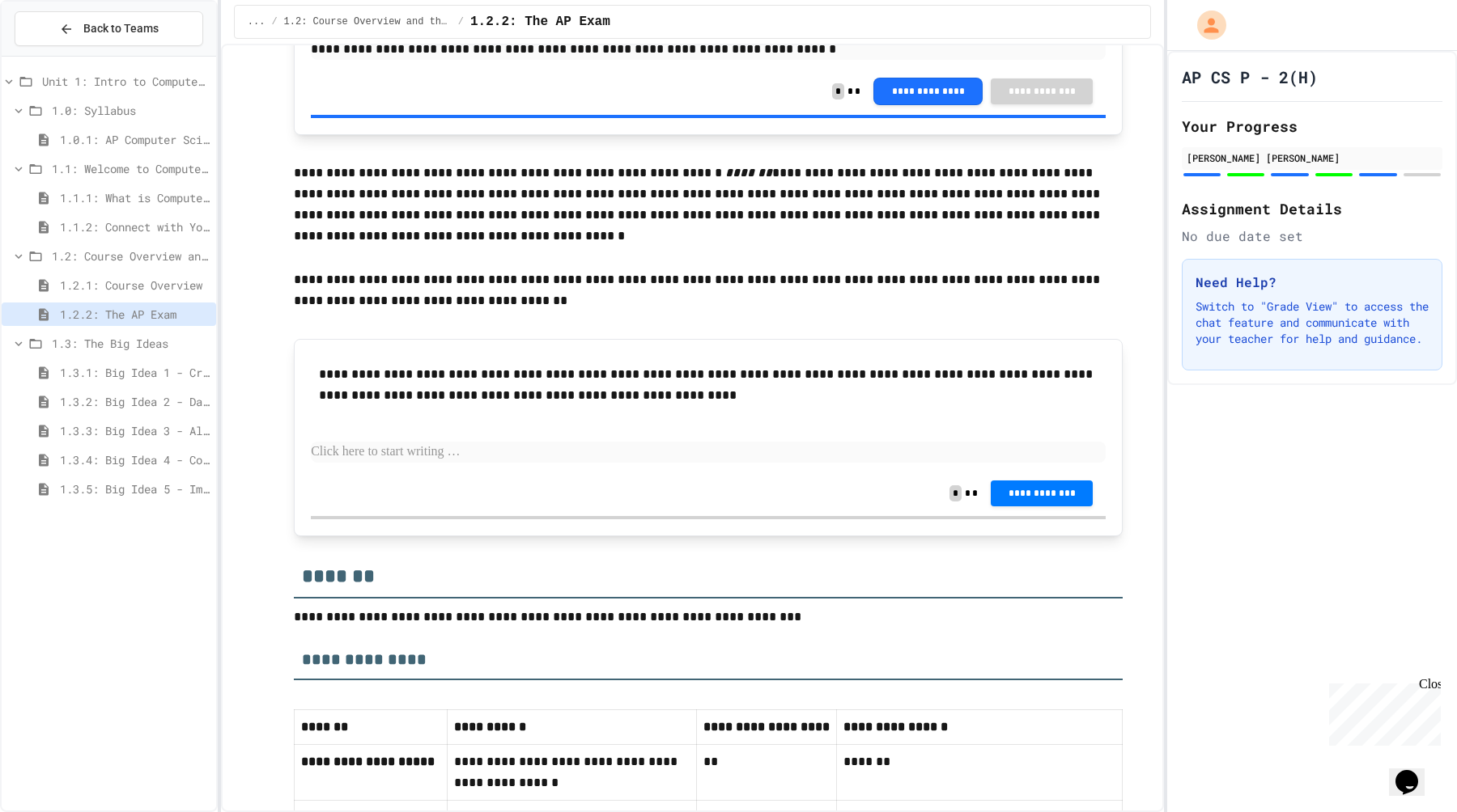
click at [426, 448] on p at bounding box center [708, 452] width 795 height 21
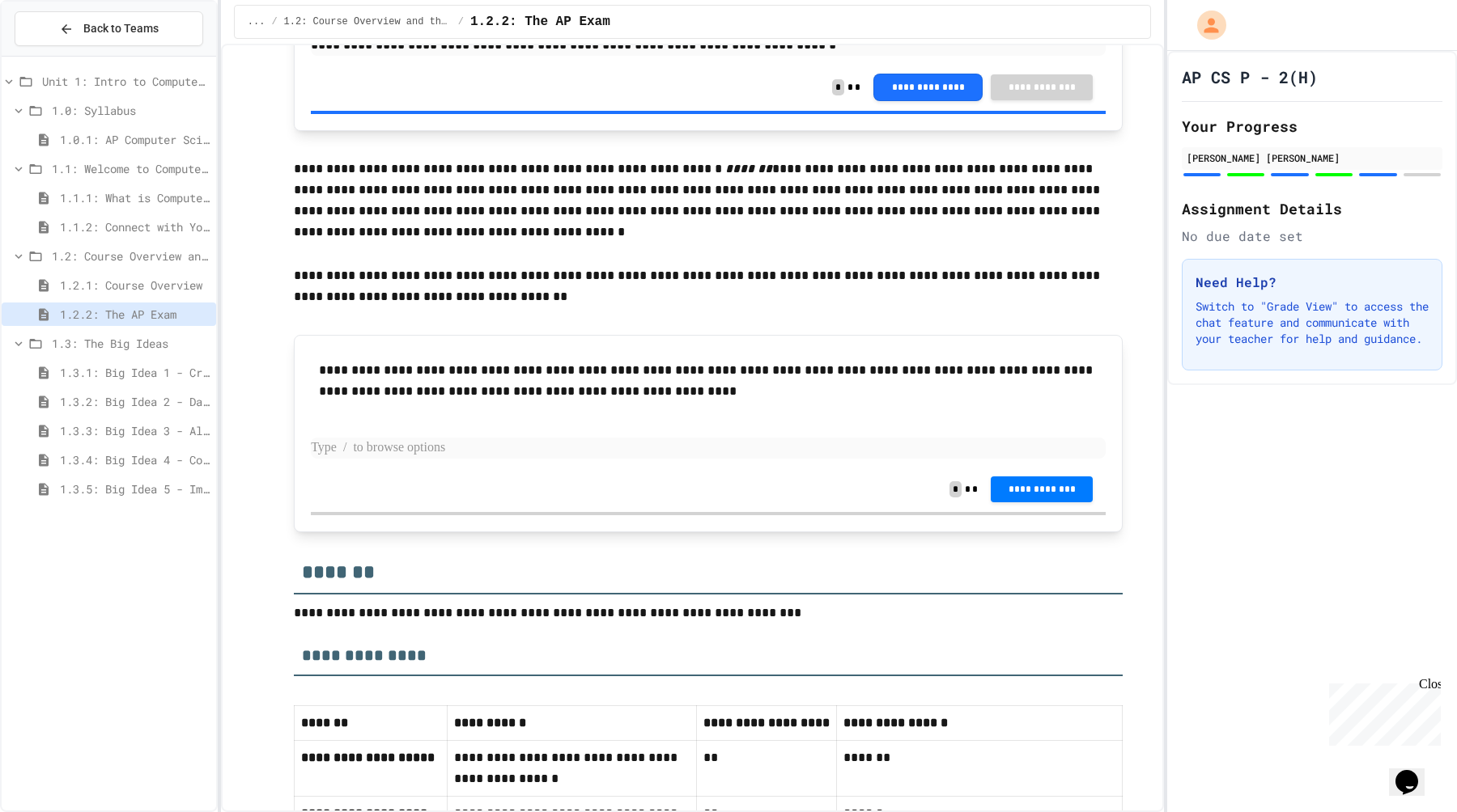
scroll to position [6427, 0]
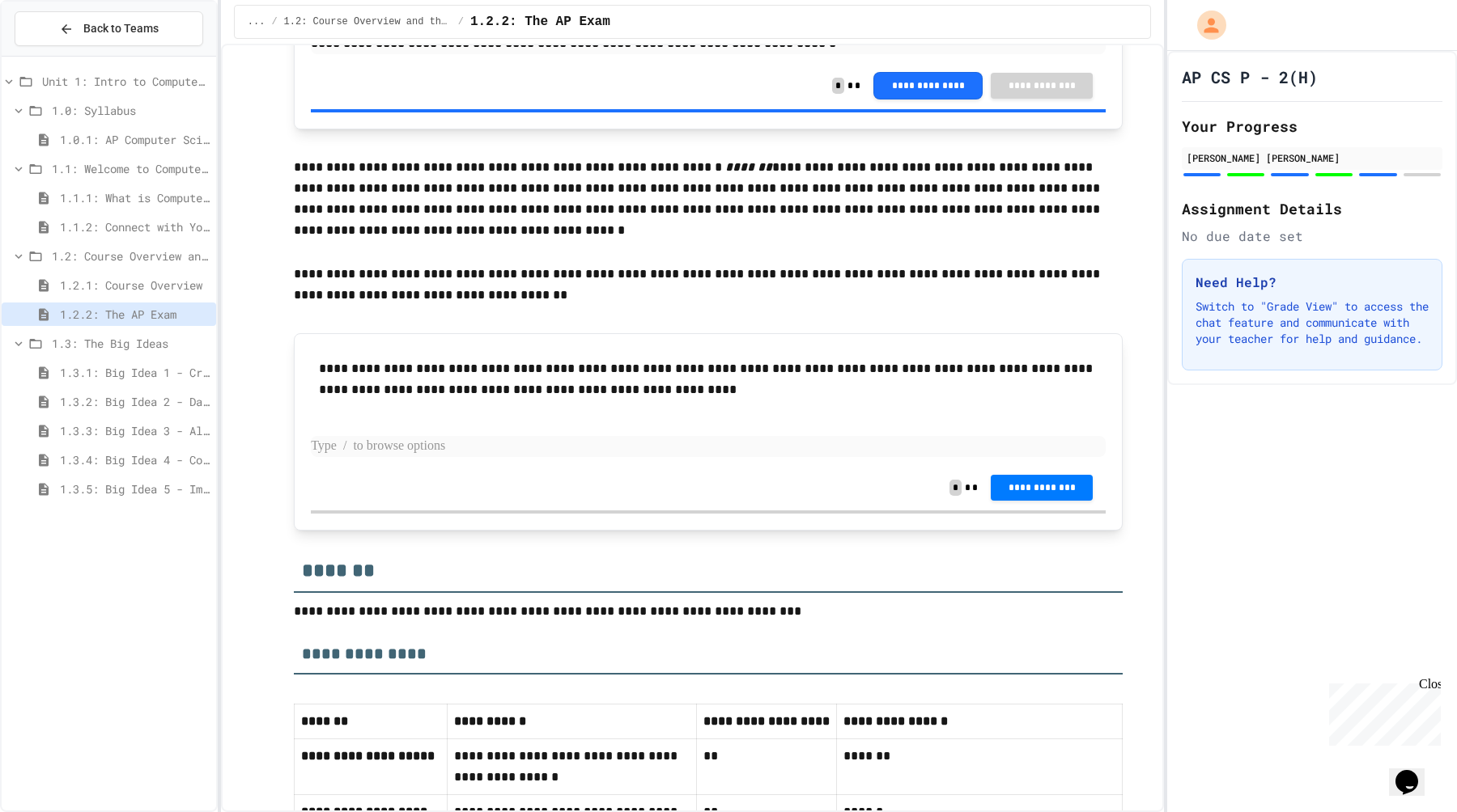
click at [426, 447] on p at bounding box center [708, 446] width 795 height 21
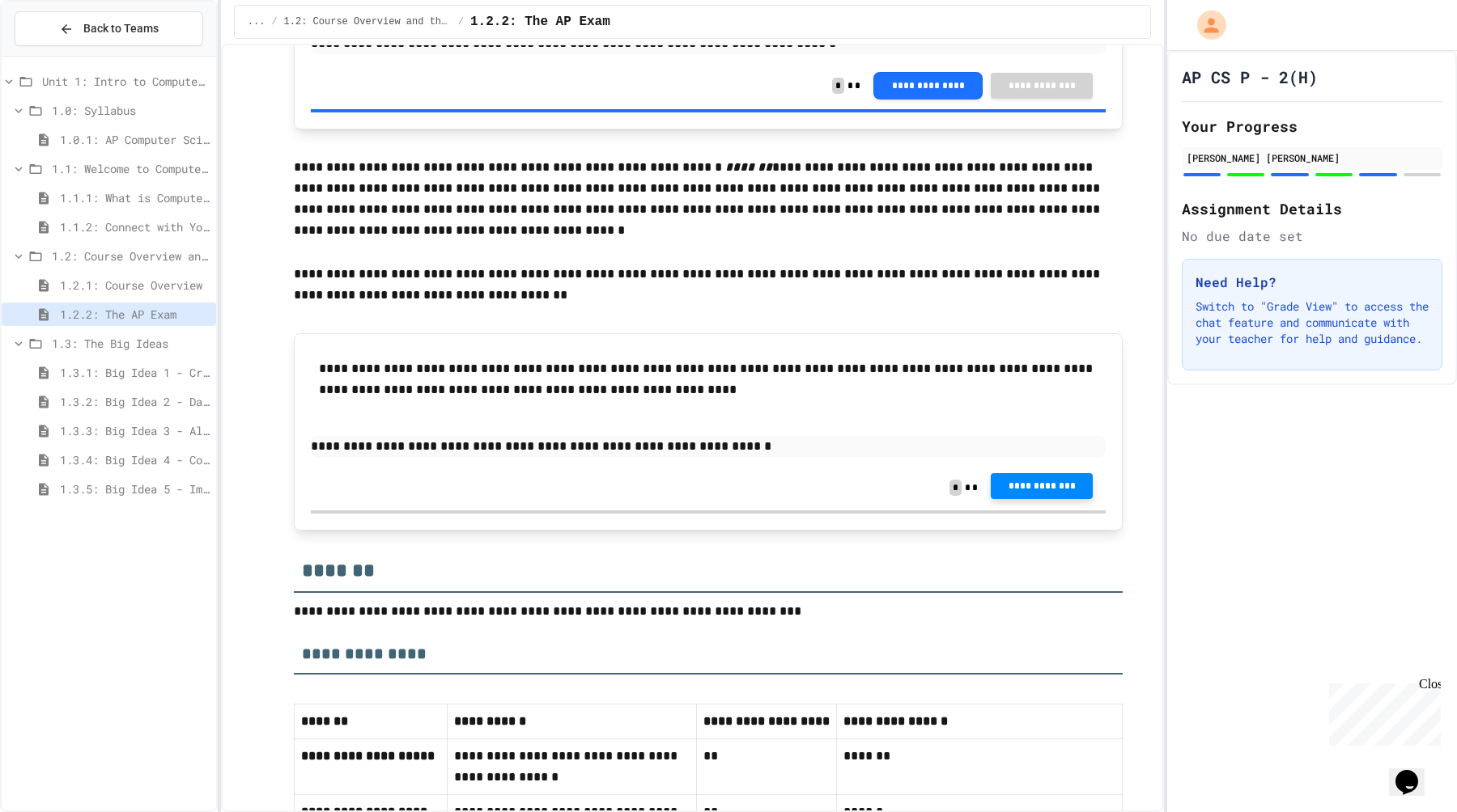
click at [1061, 495] on button "**********" at bounding box center [1042, 486] width 102 height 26
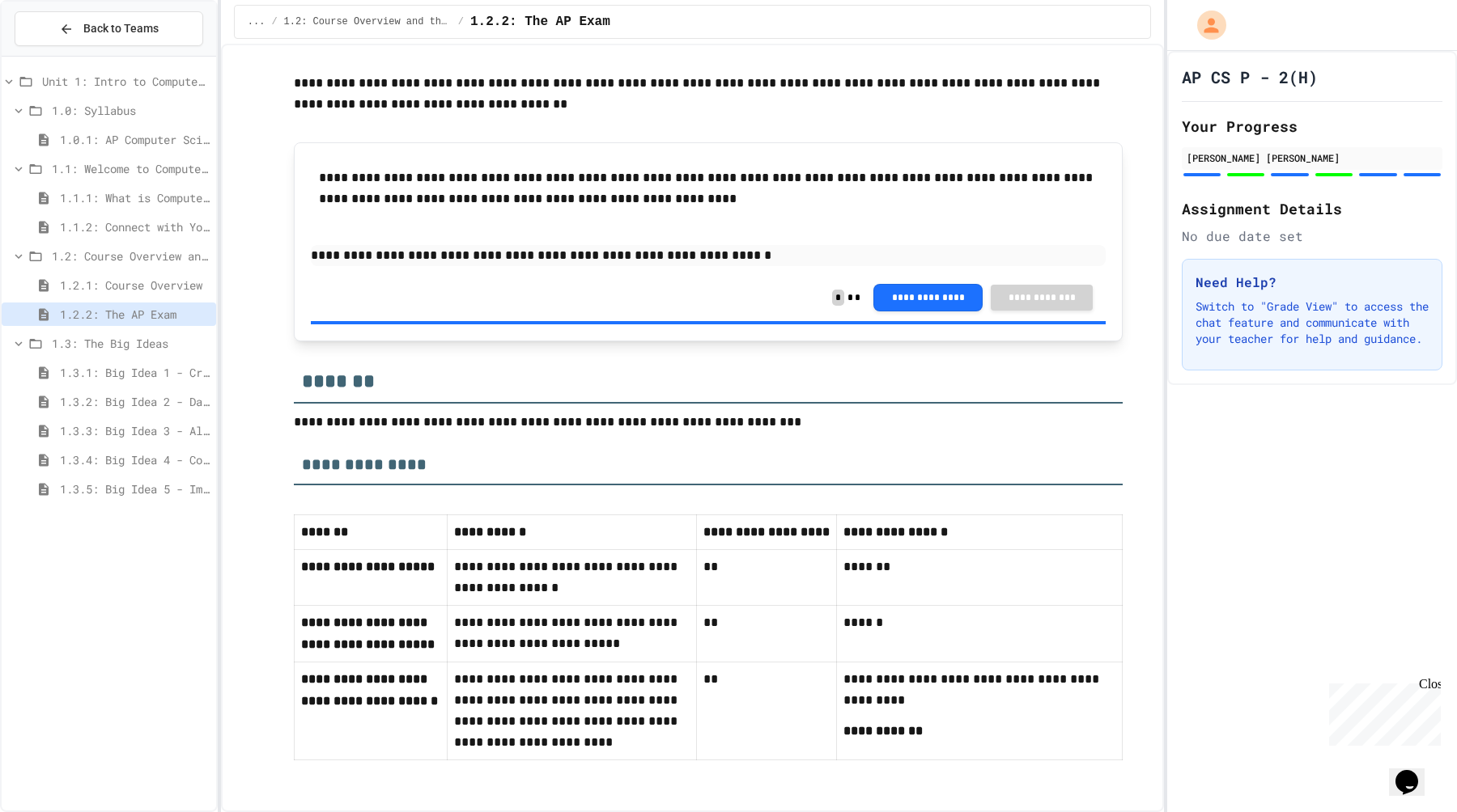
click at [153, 364] on span "1.3.1: Big Idea 1 - Creative Development" at bounding box center [134, 373] width 150 height 17
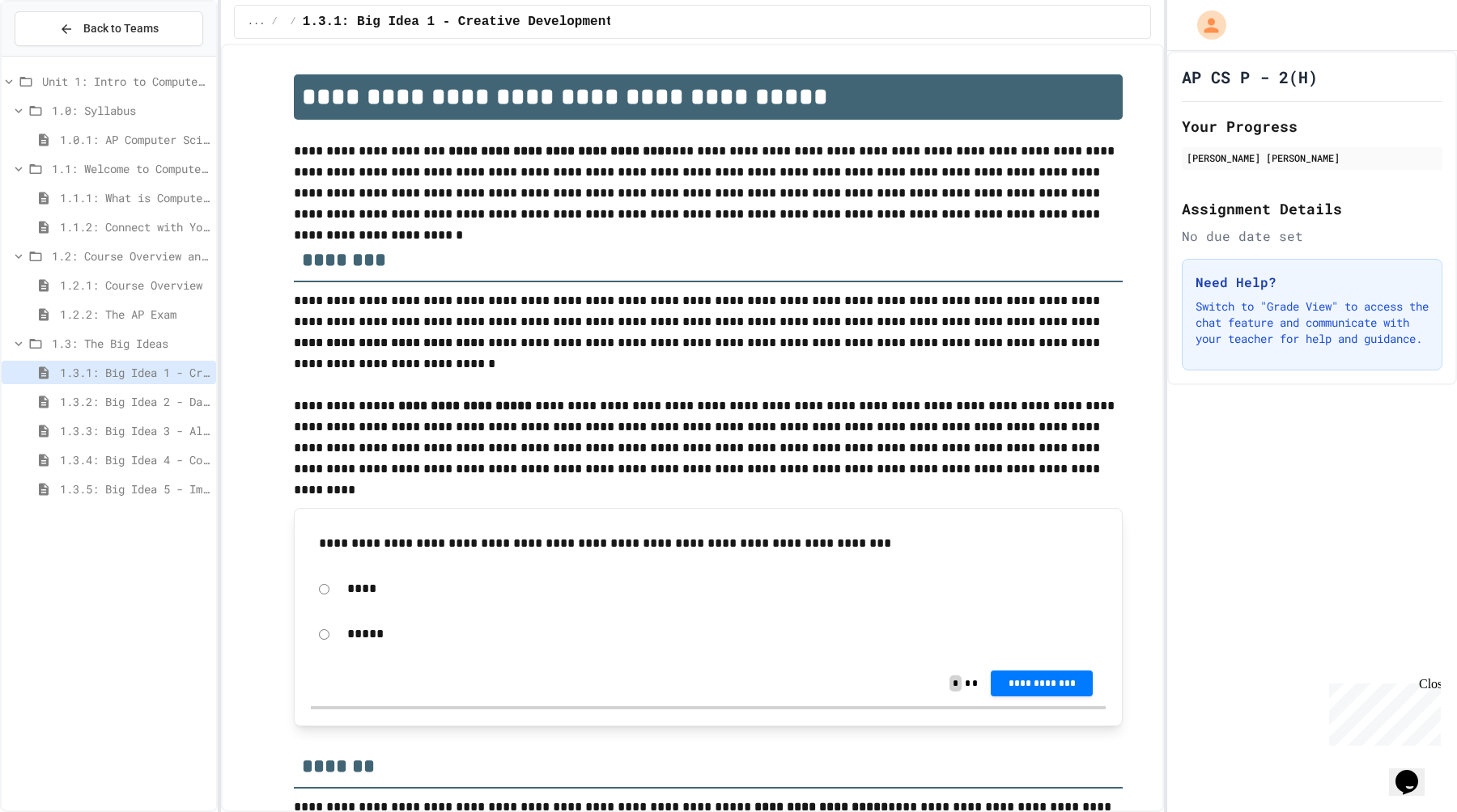
scroll to position [47, 0]
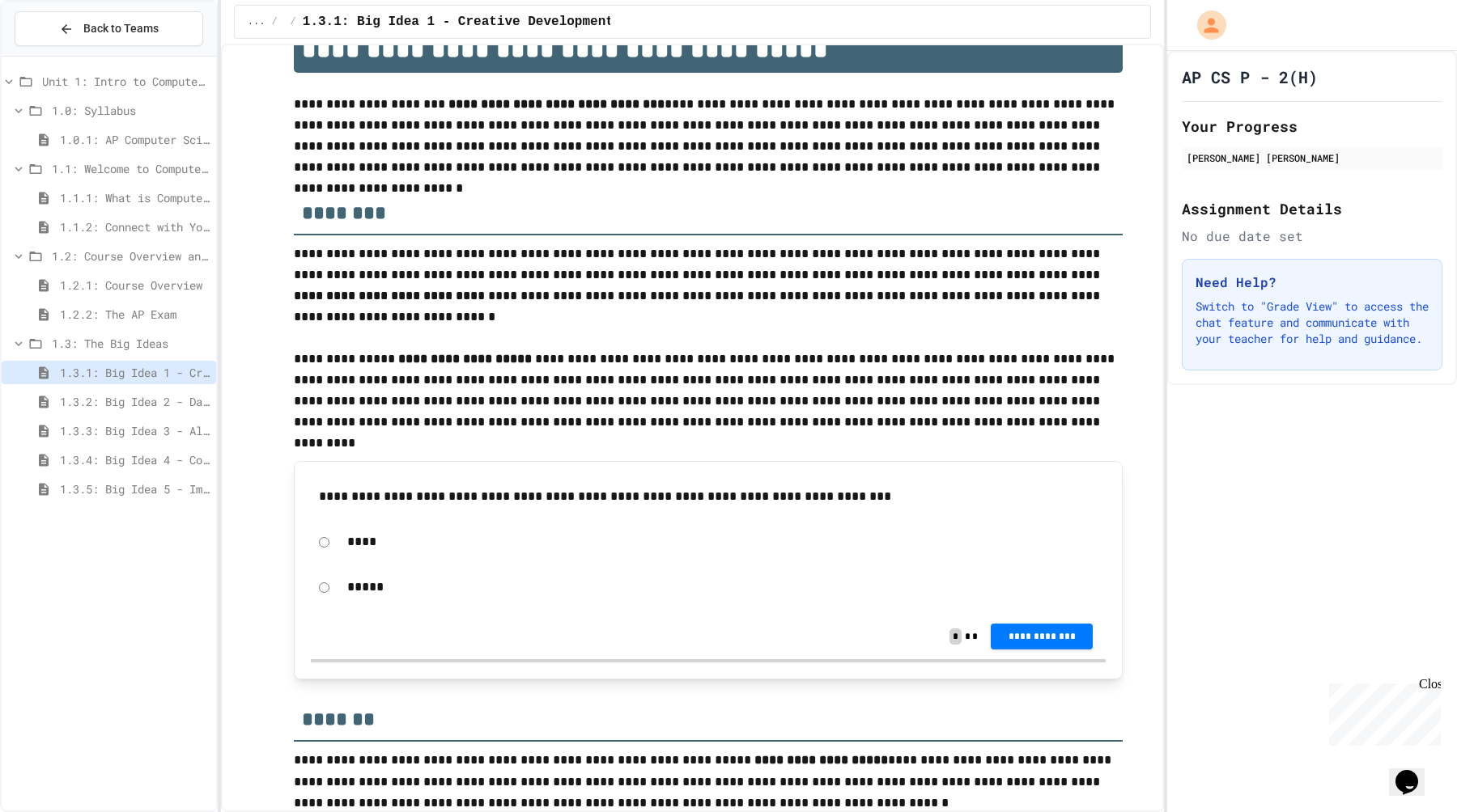
click at [334, 589] on div "*****" at bounding box center [708, 587] width 795 height 37
click at [1014, 641] on span "**********" at bounding box center [1042, 635] width 76 height 13
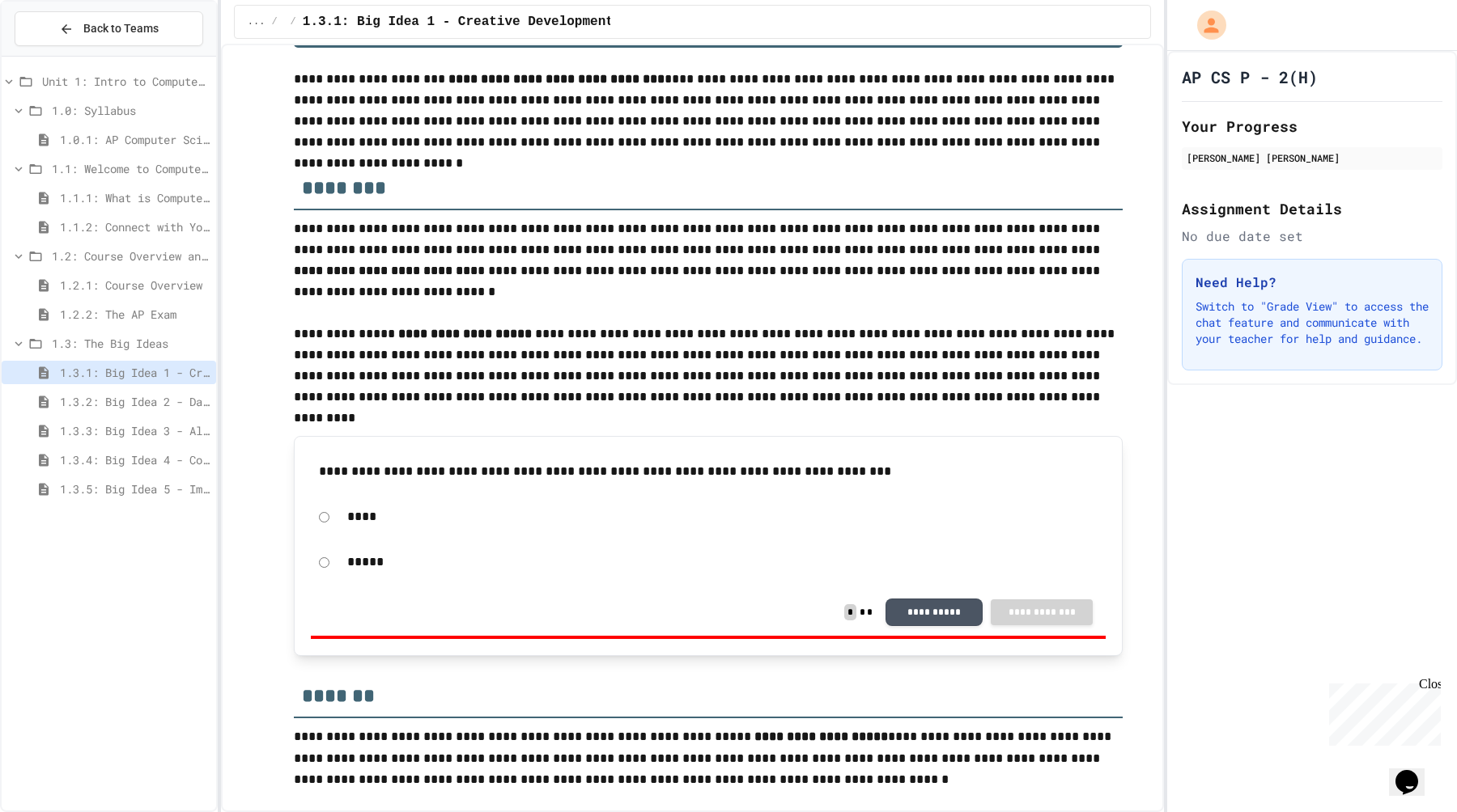
scroll to position [76, 0]
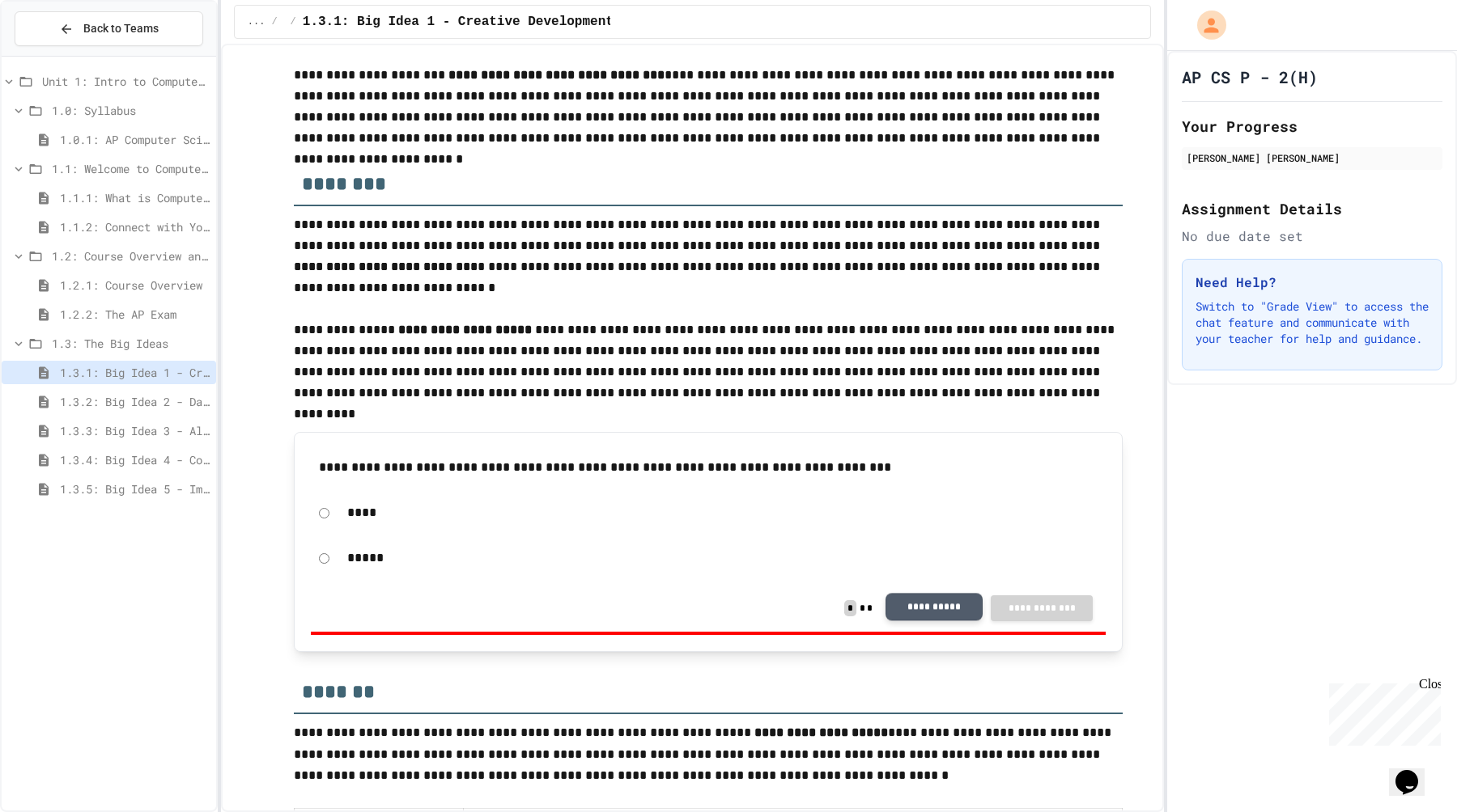
click at [918, 612] on button "**********" at bounding box center [934, 608] width 97 height 28
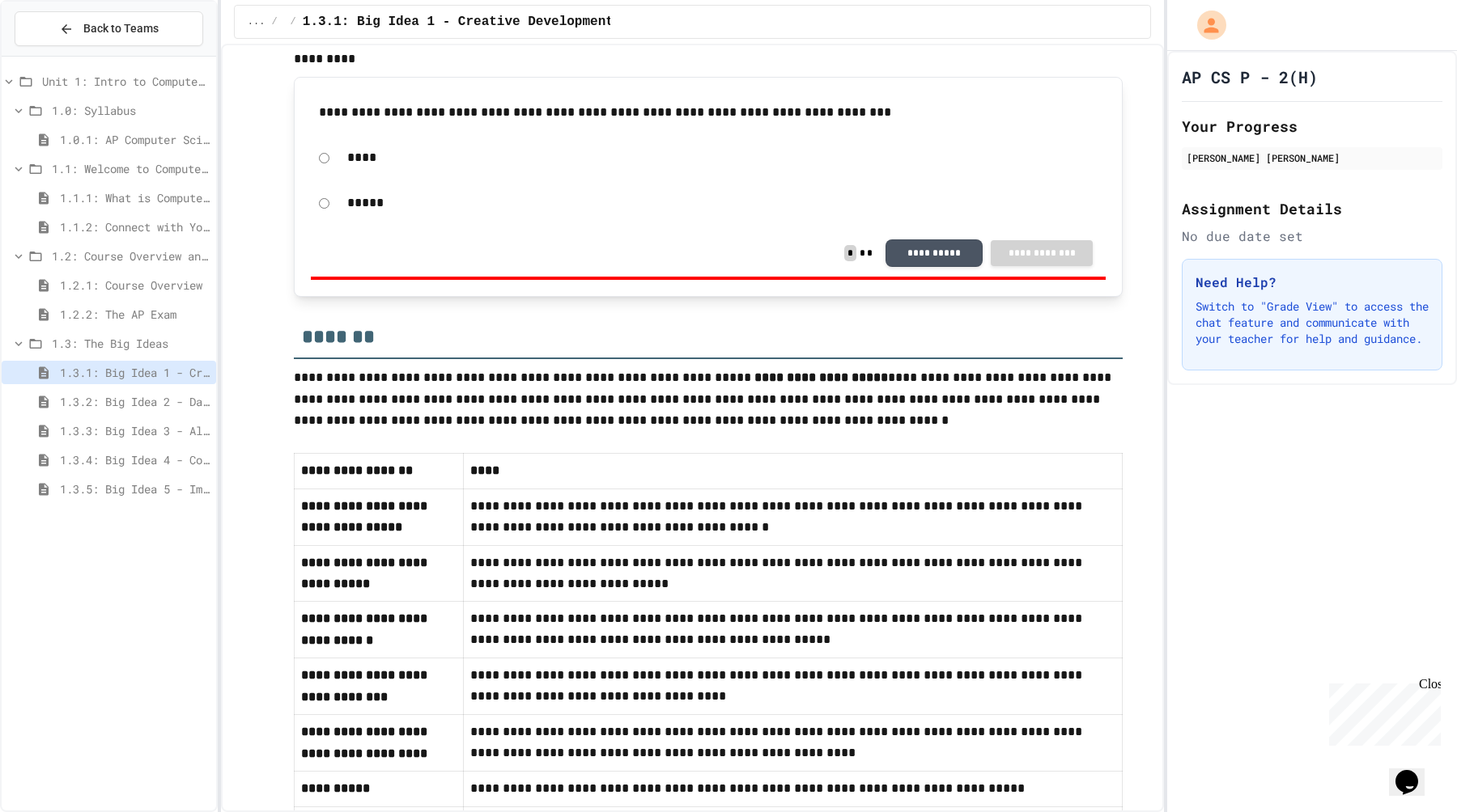
scroll to position [527, 0]
